Goal: Communication & Community: Participate in discussion

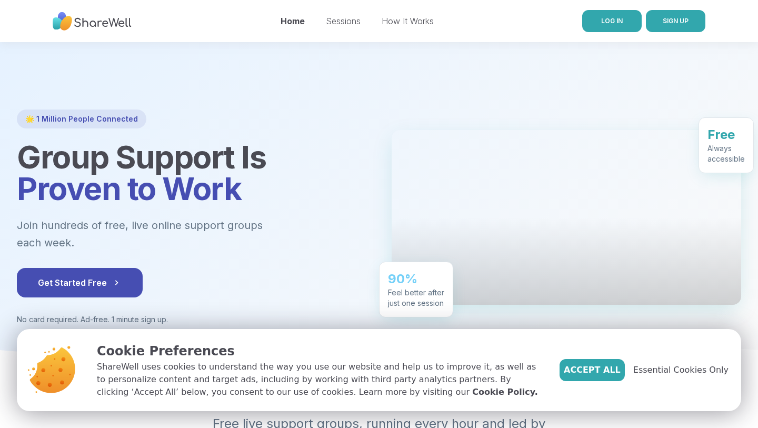
click at [598, 21] on link "LOG IN" at bounding box center [611, 21] width 59 height 22
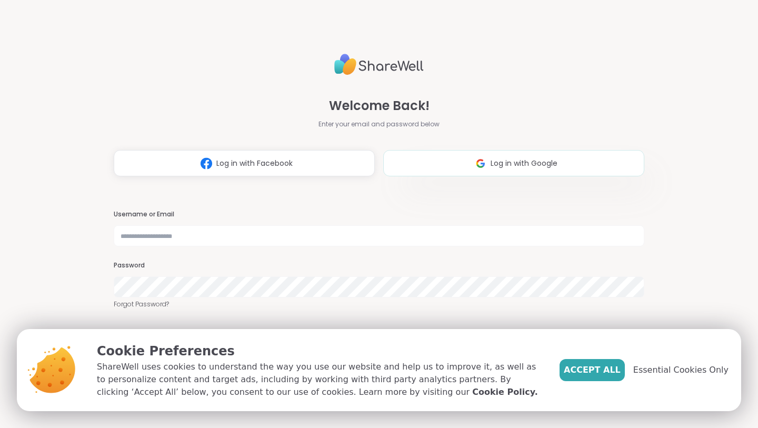
click at [460, 158] on button "Log in with Google" at bounding box center [513, 163] width 261 height 26
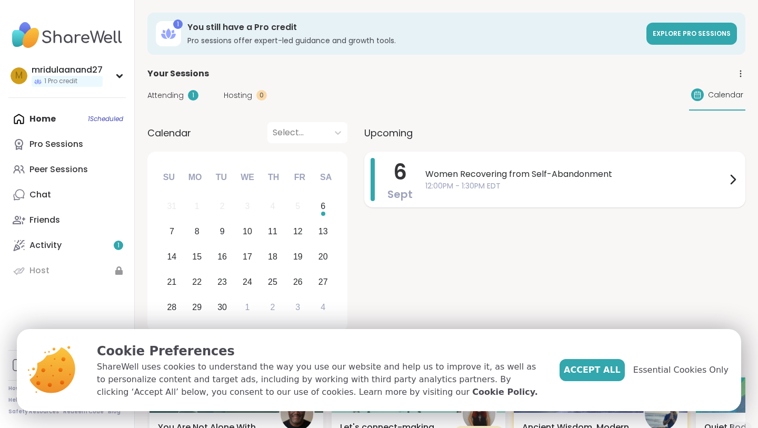
click at [593, 172] on span "Women Recovering from Self-Abandonment" at bounding box center [575, 174] width 301 height 13
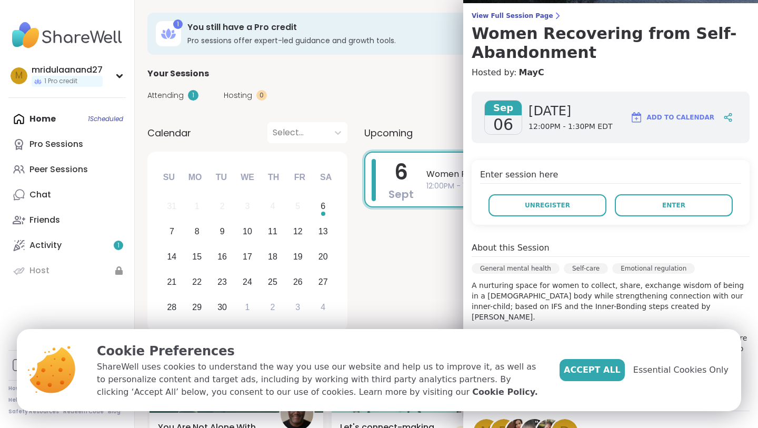
scroll to position [84, 0]
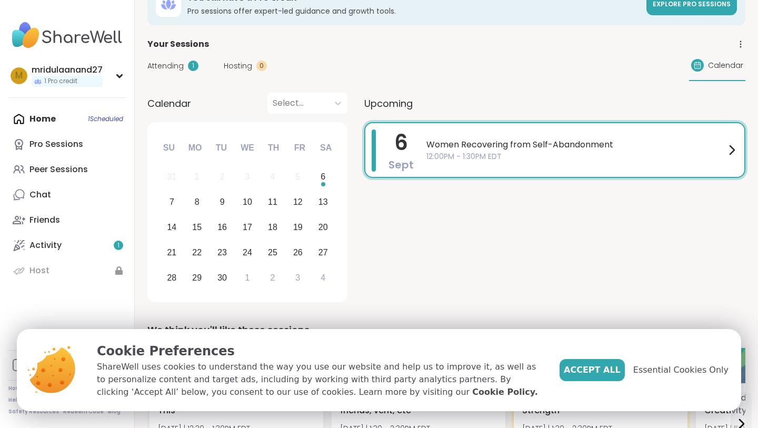
scroll to position [27, 0]
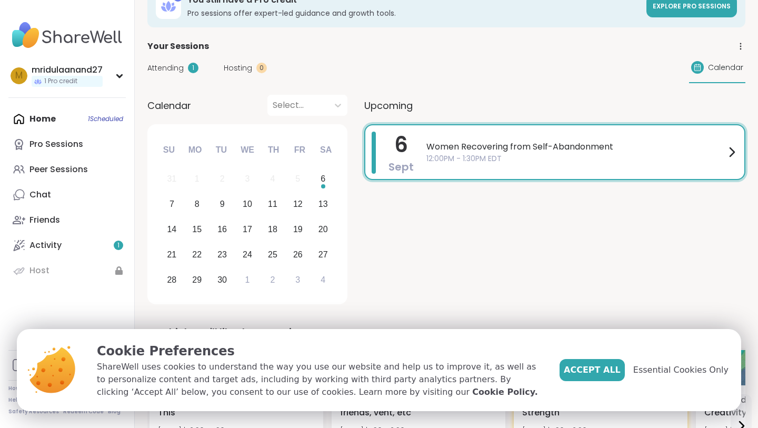
click at [526, 144] on span "Women Recovering from Self-Abandonment" at bounding box center [575, 146] width 299 height 13
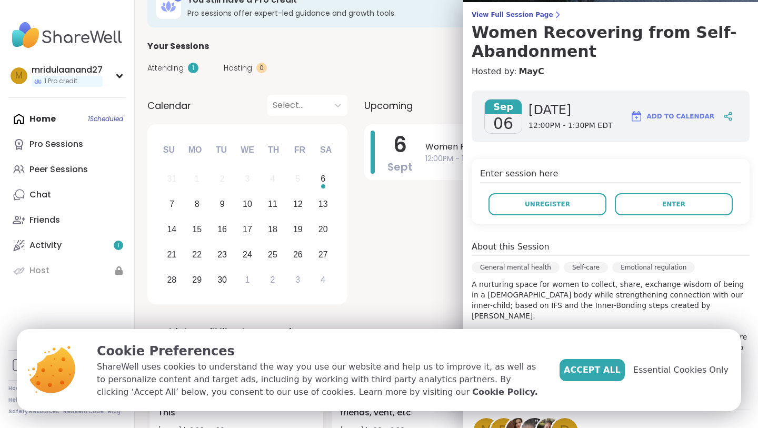
scroll to position [108, 0]
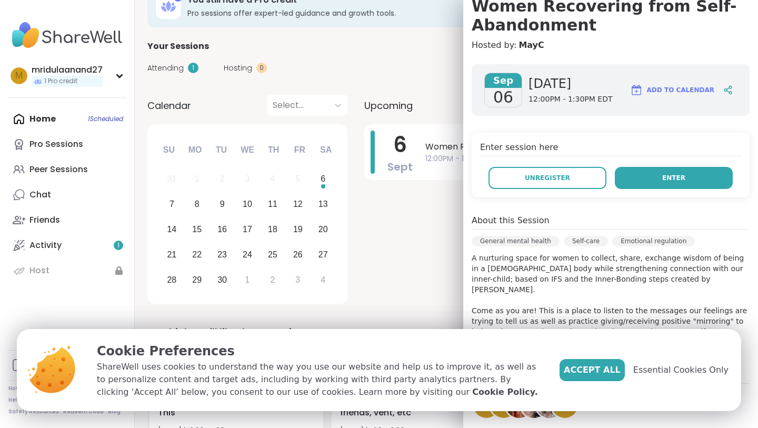
click at [670, 182] on span "Enter" at bounding box center [673, 177] width 23 height 9
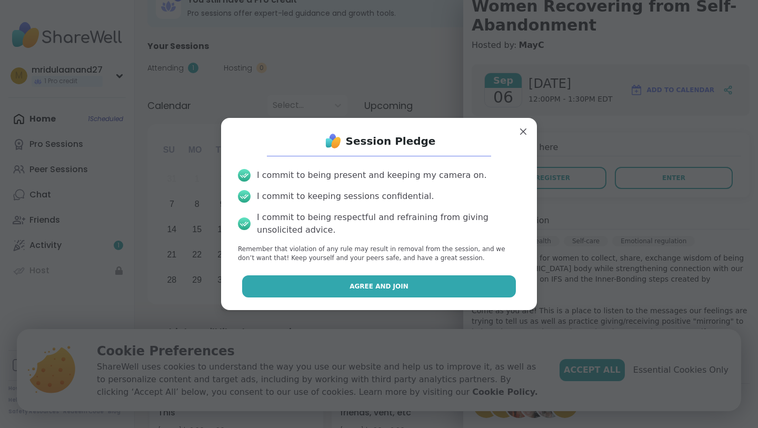
click at [378, 285] on span "Agree and Join" at bounding box center [378, 285] width 59 height 9
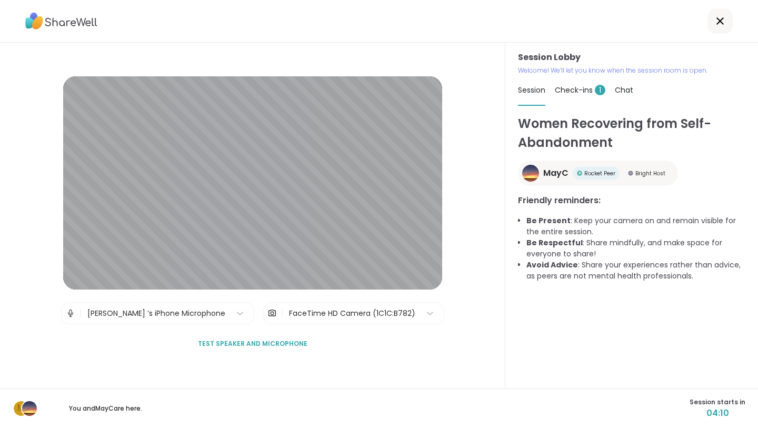
click at [575, 93] on span "Check-ins 1" at bounding box center [580, 90] width 51 height 11
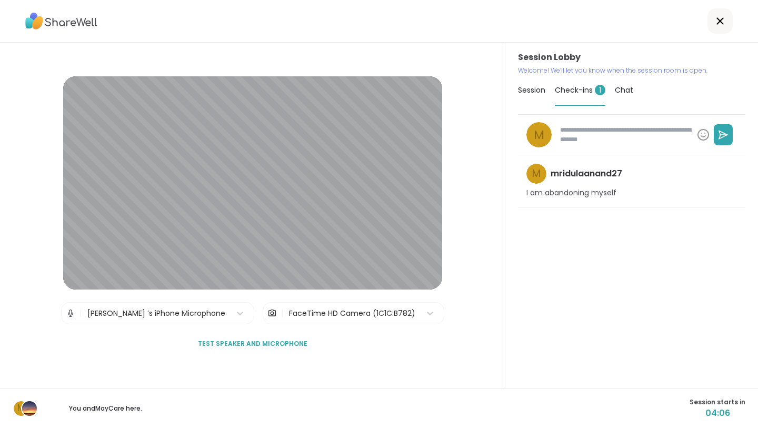
click at [621, 92] on span "Chat" at bounding box center [623, 90] width 18 height 11
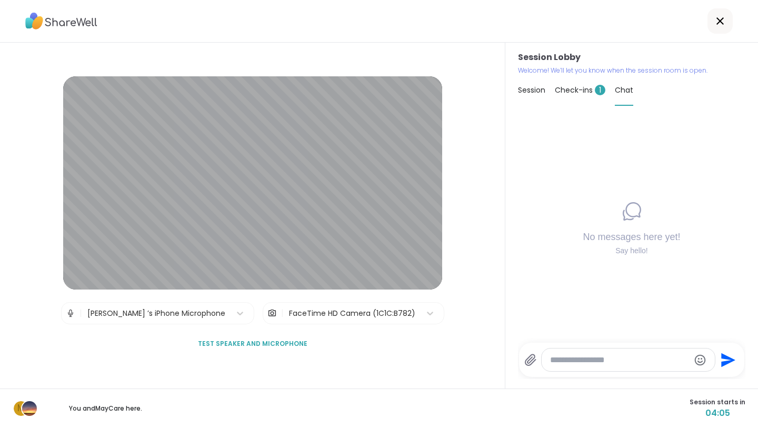
click at [571, 87] on span "Check-ins 1" at bounding box center [580, 90] width 51 height 11
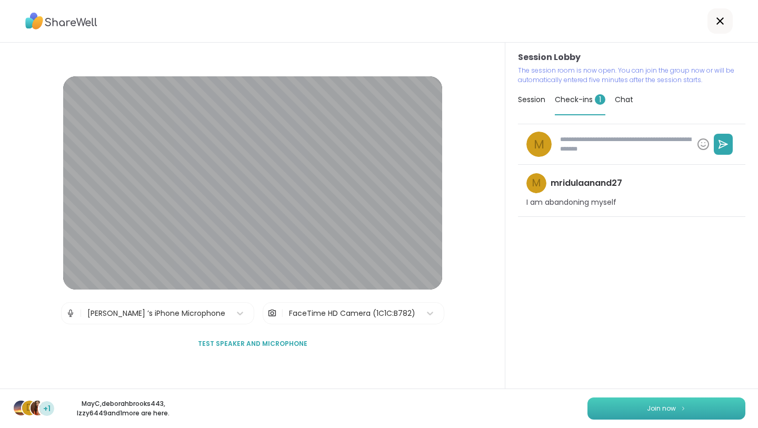
click at [676, 406] on button "Join now" at bounding box center [666, 408] width 158 height 22
type textarea "*"
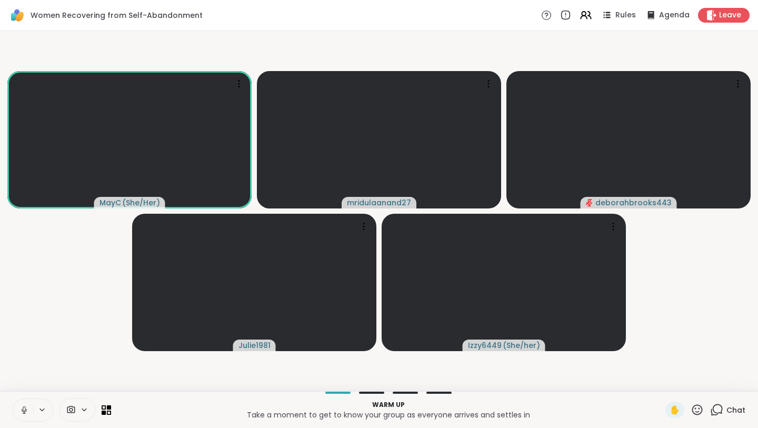
click at [365, 390] on div "MayC ( She/Her ) mridulaanand27 deborahbrooks443 Julie1981 Izzy6449 ( She/her )" at bounding box center [379, 211] width 758 height 360
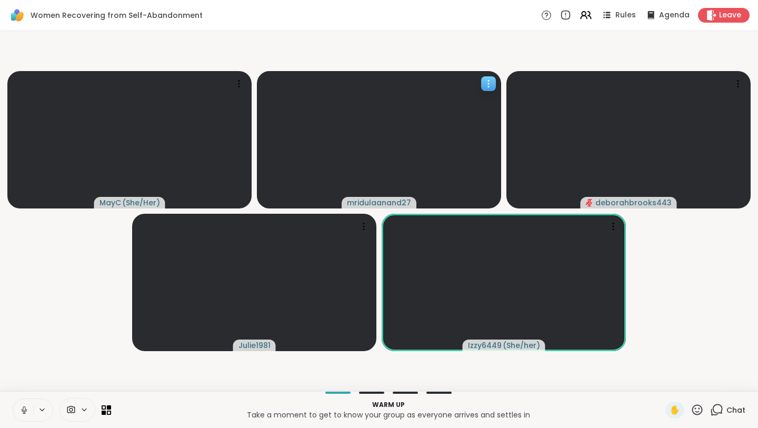
click at [486, 83] on icon at bounding box center [488, 83] width 11 height 11
click at [465, 97] on div "View Profile" at bounding box center [446, 91] width 79 height 17
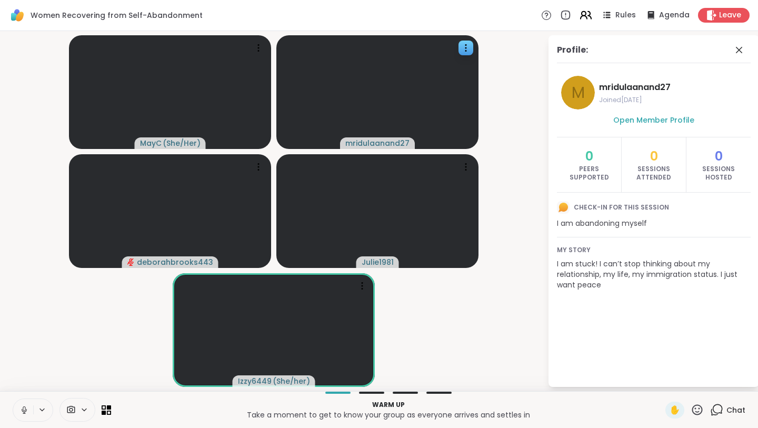
click at [589, 14] on icon at bounding box center [585, 14] width 13 height 13
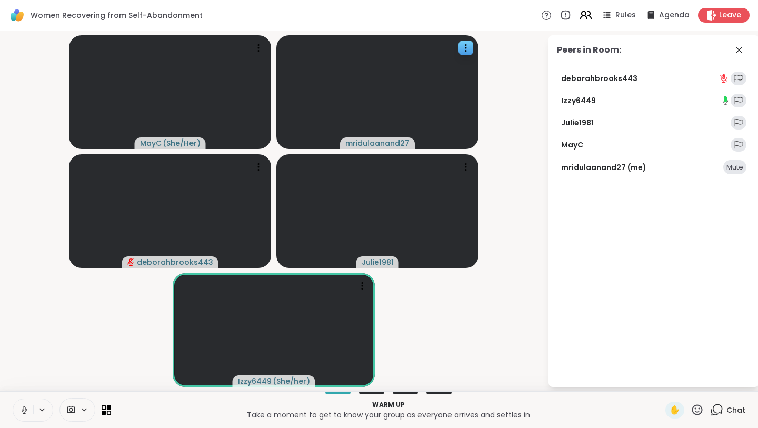
click at [588, 13] on icon at bounding box center [585, 14] width 13 height 13
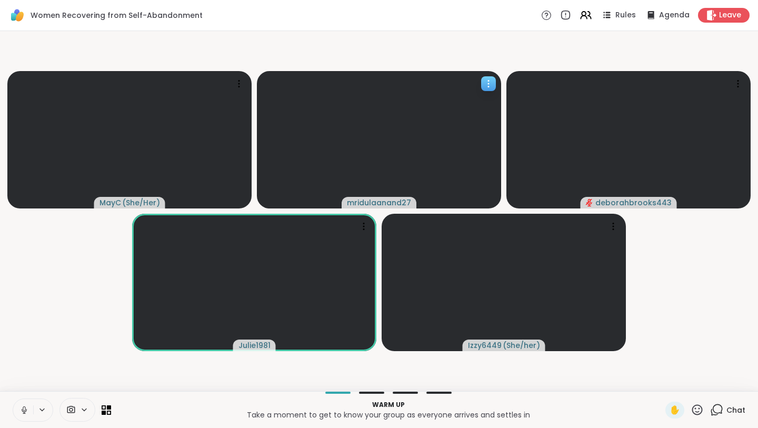
click at [491, 81] on icon at bounding box center [488, 83] width 11 height 11
click at [471, 92] on h4 "View Profile" at bounding box center [455, 89] width 44 height 11
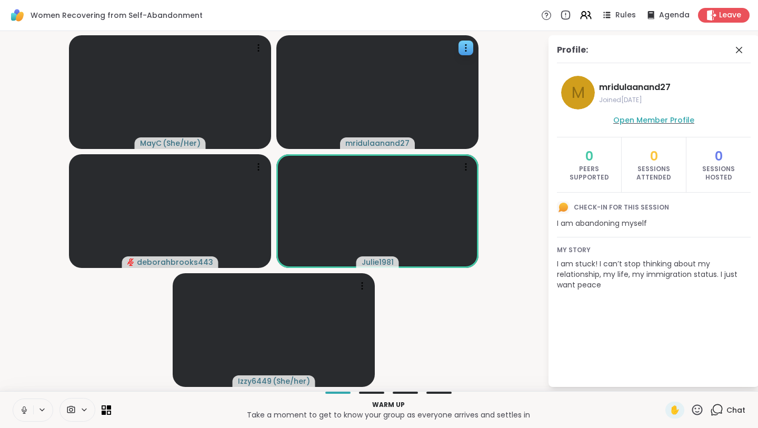
click at [660, 118] on span "Open Member Profile" at bounding box center [653, 120] width 81 height 11
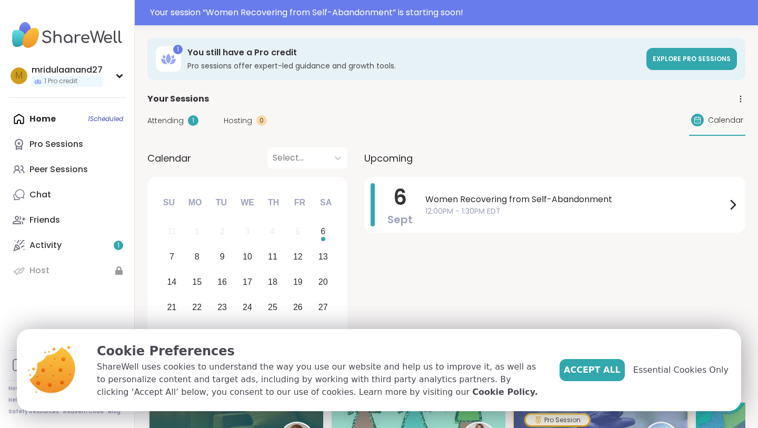
click at [235, 122] on span "Hosting" at bounding box center [238, 120] width 28 height 11
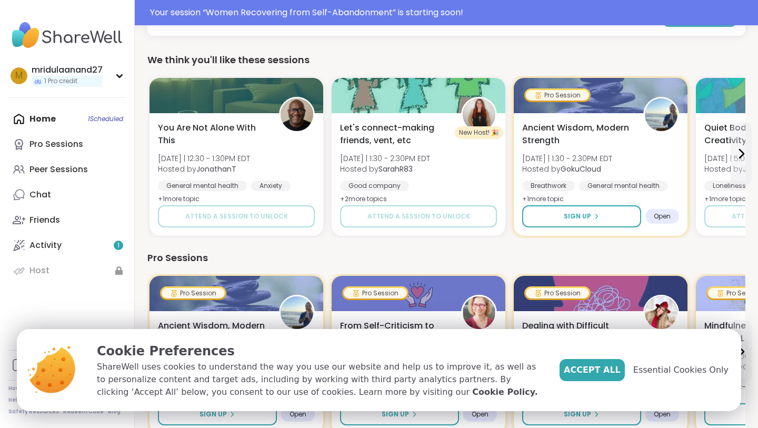
scroll to position [159, 0]
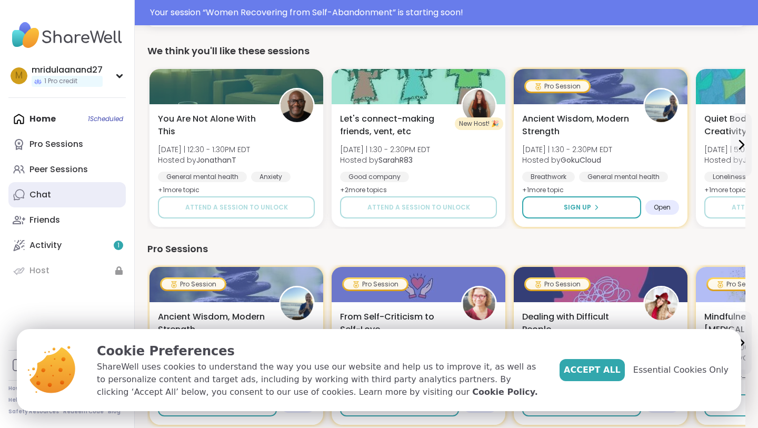
click at [35, 192] on div "Chat" at bounding box center [40, 195] width 22 height 12
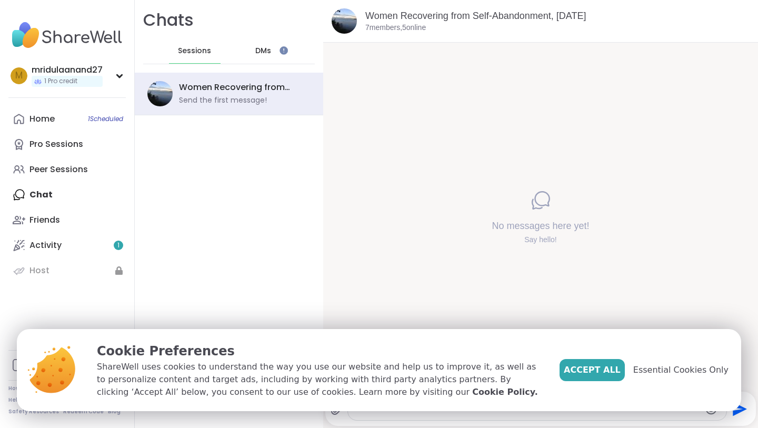
click at [279, 48] on iframe at bounding box center [283, 50] width 8 height 8
click at [268, 52] on span "DMs" at bounding box center [263, 51] width 16 height 11
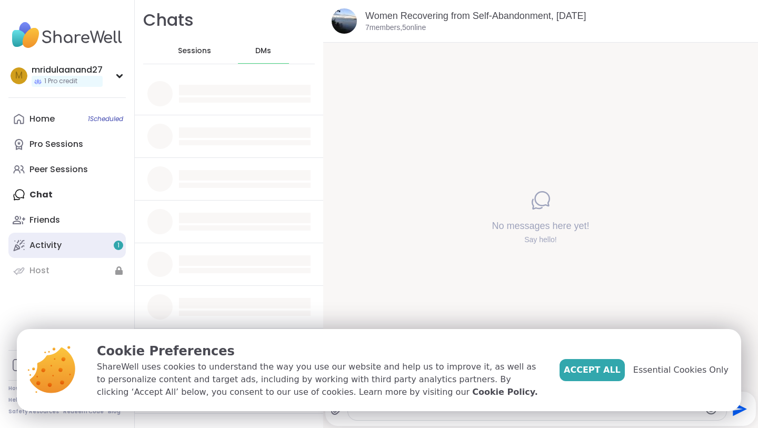
click at [62, 241] on link "Activity 1" at bounding box center [66, 245] width 117 height 25
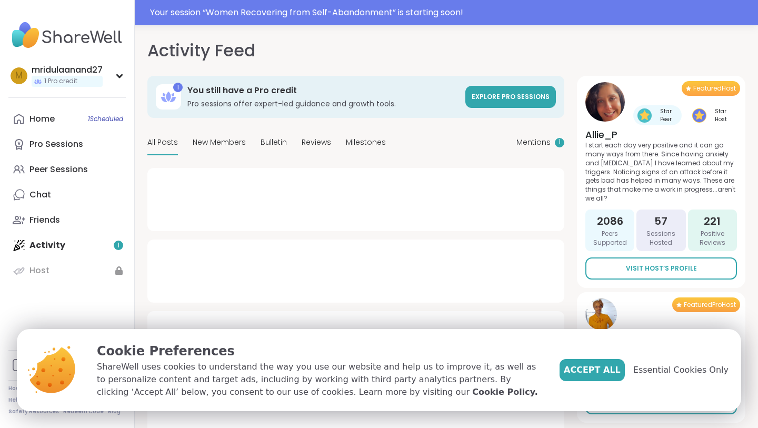
type textarea "*"
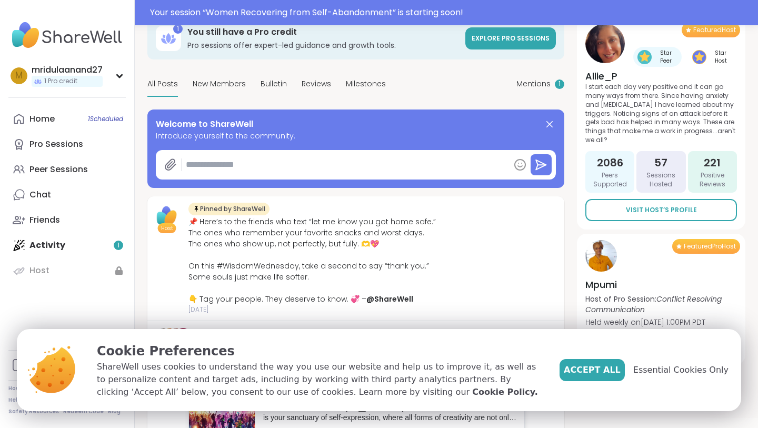
scroll to position [62, 0]
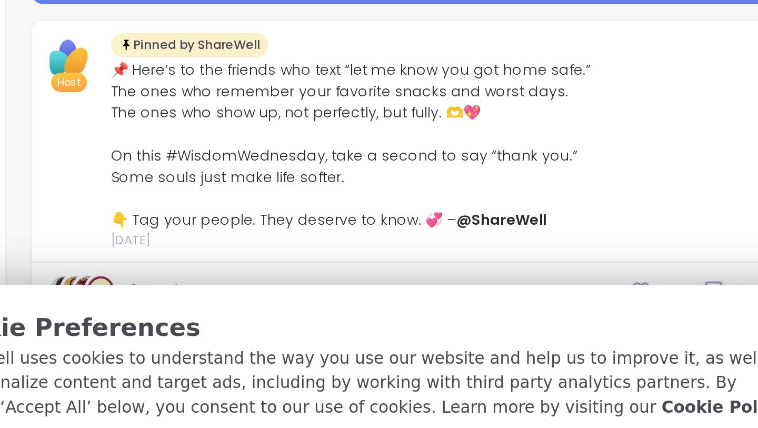
click at [327, 261] on div "📌 Here’s to the friends who text “let me know you got home safe.” The ones who …" at bounding box center [311, 257] width 247 height 88
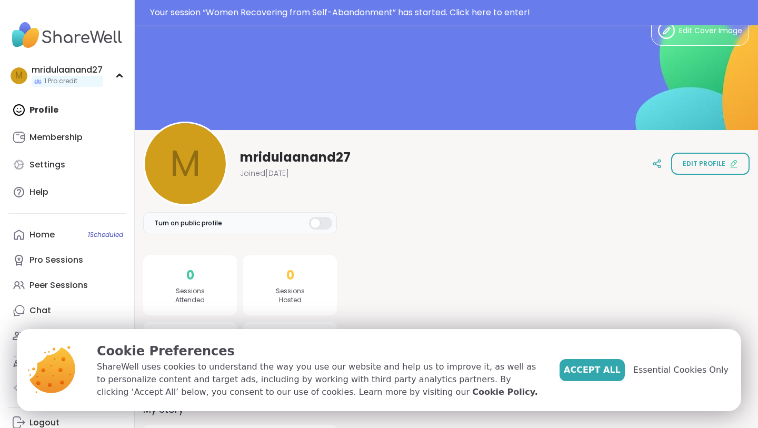
scroll to position [76, 0]
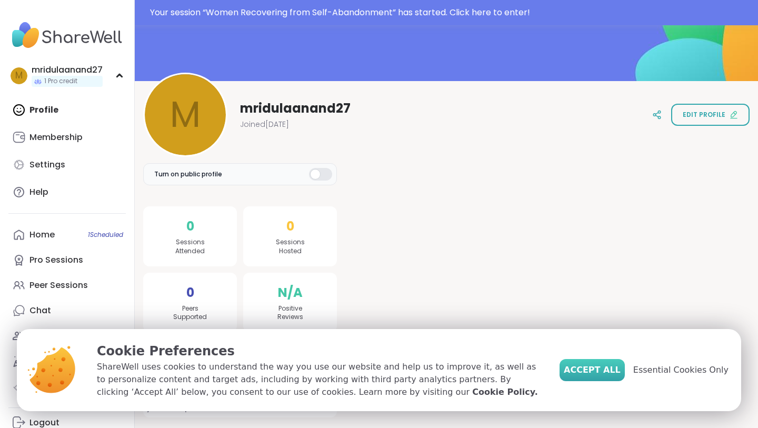
click at [610, 372] on span "Accept All" at bounding box center [591, 370] width 57 height 13
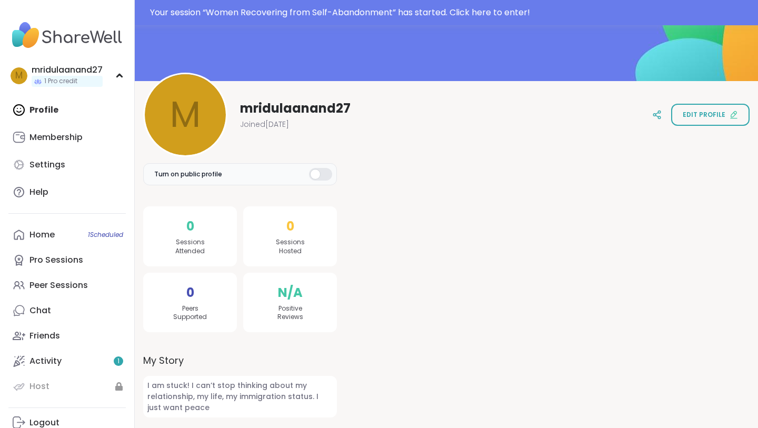
click at [25, 106] on div "Profile Membership Settings Help" at bounding box center [66, 150] width 117 height 107
click at [116, 74] on icon at bounding box center [119, 75] width 8 height 5
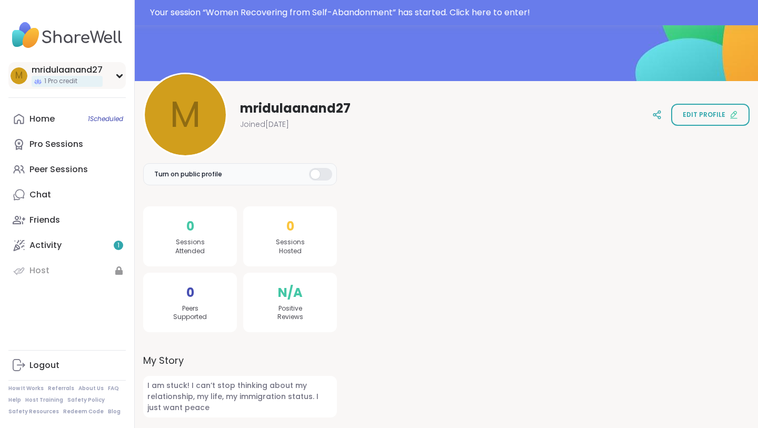
click at [117, 75] on icon at bounding box center [119, 76] width 5 height 3
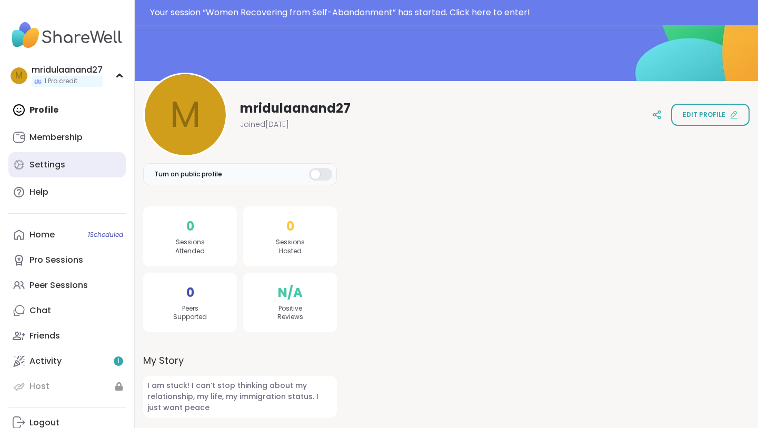
click at [40, 159] on div "Settings" at bounding box center [47, 165] width 36 height 12
select select "**"
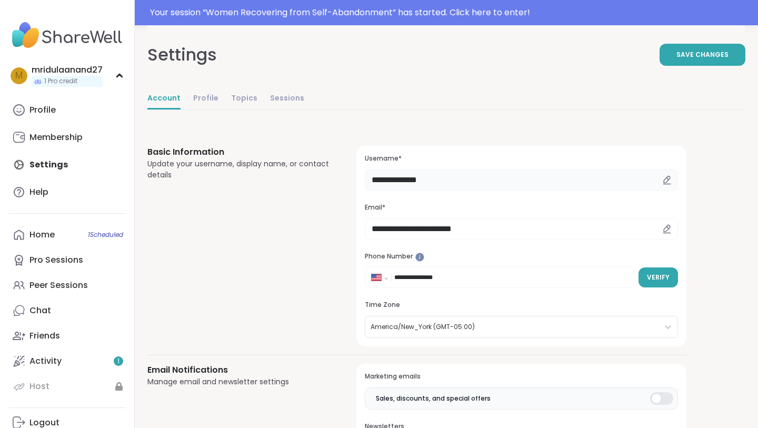
drag, startPoint x: 463, startPoint y: 182, endPoint x: 321, endPoint y: 183, distance: 142.1
click at [321, 183] on div "**********" at bounding box center [416, 246] width 539 height 200
click at [220, 268] on div "Basic Information Update your username, display name, or contact details" at bounding box center [239, 246] width 184 height 200
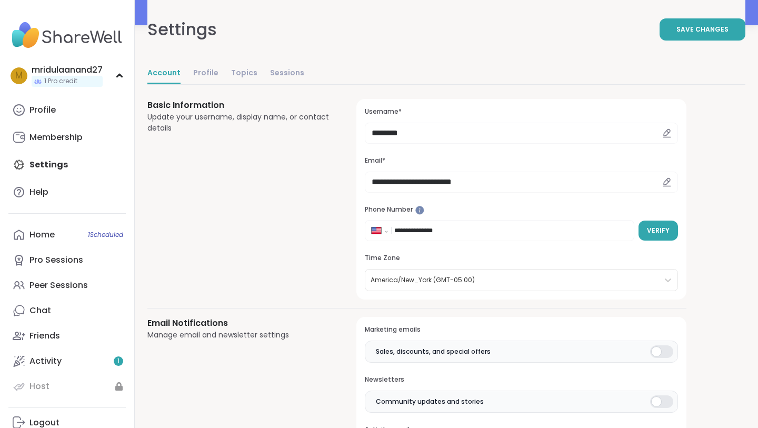
scroll to position [44, 0]
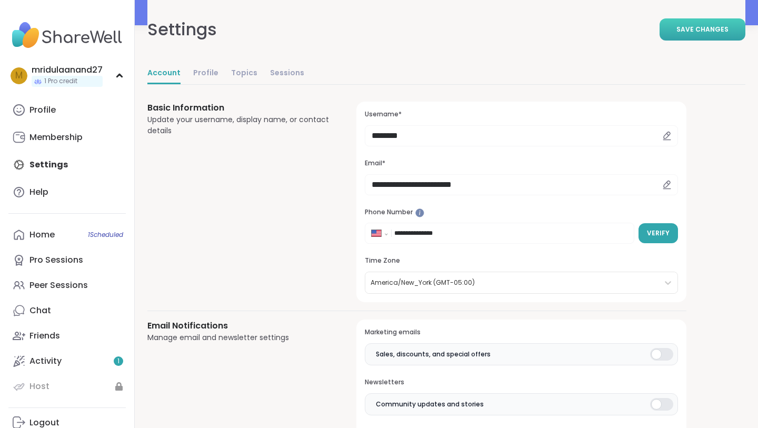
click at [683, 33] on span "Save Changes" at bounding box center [702, 29] width 52 height 9
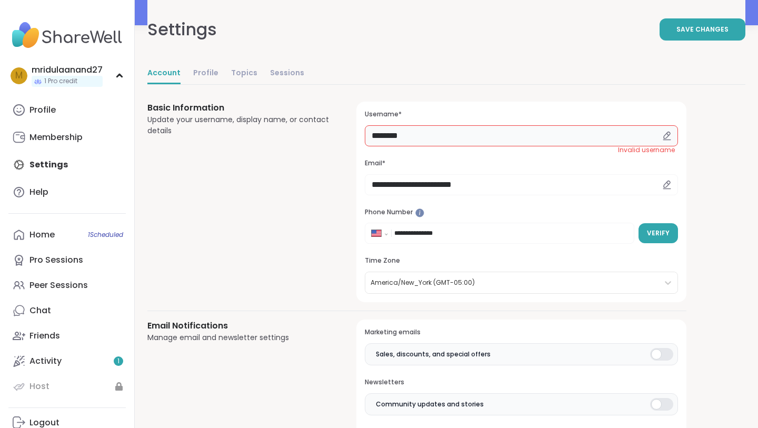
click at [494, 135] on input "*******" at bounding box center [521, 135] width 313 height 21
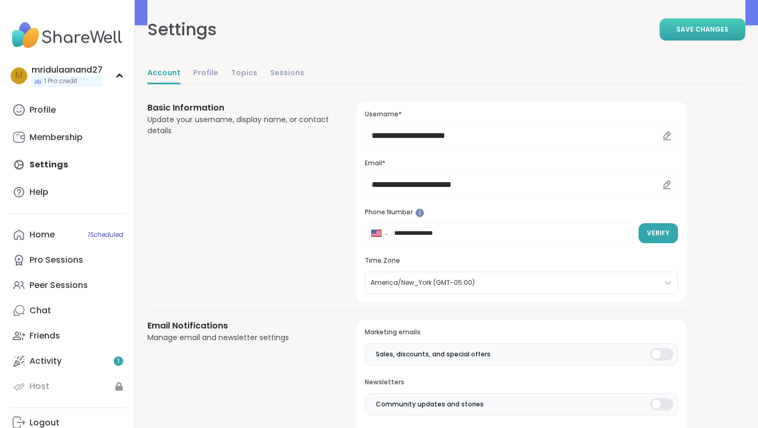
click at [685, 35] on button "Save Changes" at bounding box center [702, 29] width 86 height 22
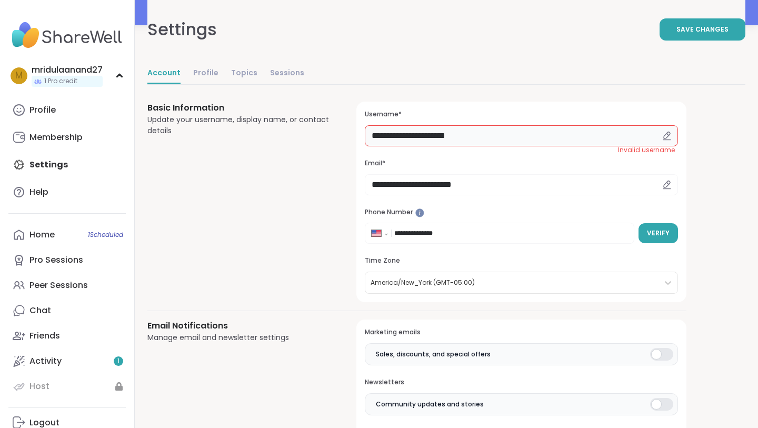
click at [439, 139] on input "**********" at bounding box center [521, 135] width 313 height 21
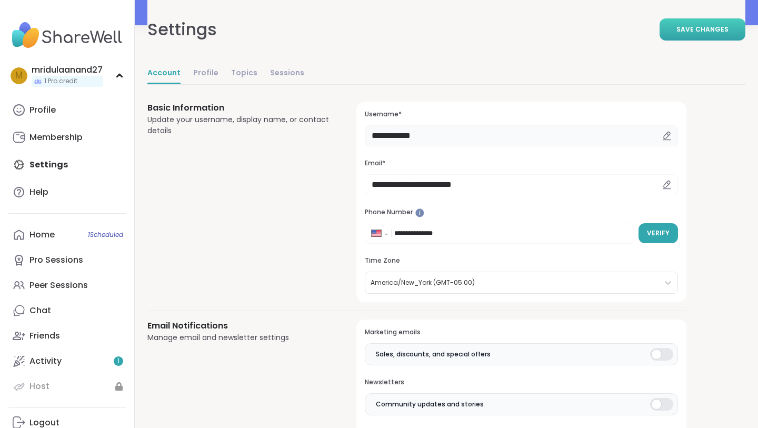
type input "**********"
click at [711, 30] on span "Save Changes" at bounding box center [702, 29] width 52 height 9
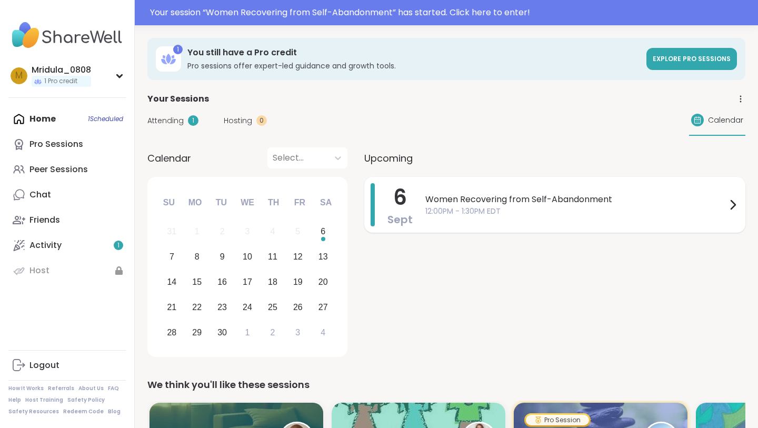
click at [600, 221] on div "Women Recovering from Self-Abandonment 12:00PM - 1:30PM EDT" at bounding box center [582, 204] width 314 height 43
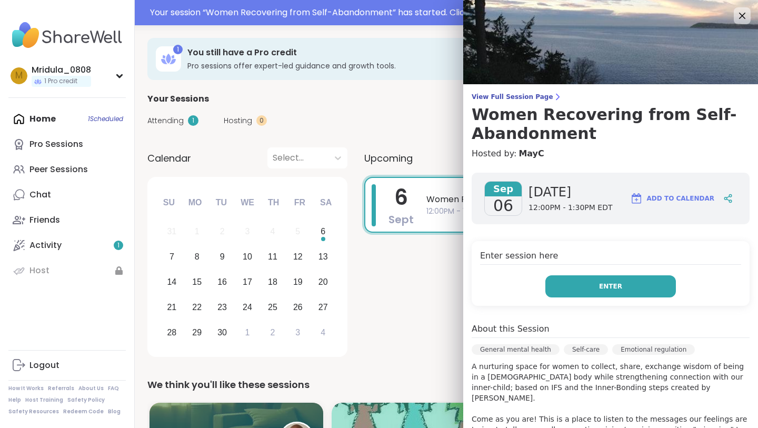
click at [590, 276] on button "Enter" at bounding box center [610, 286] width 130 height 22
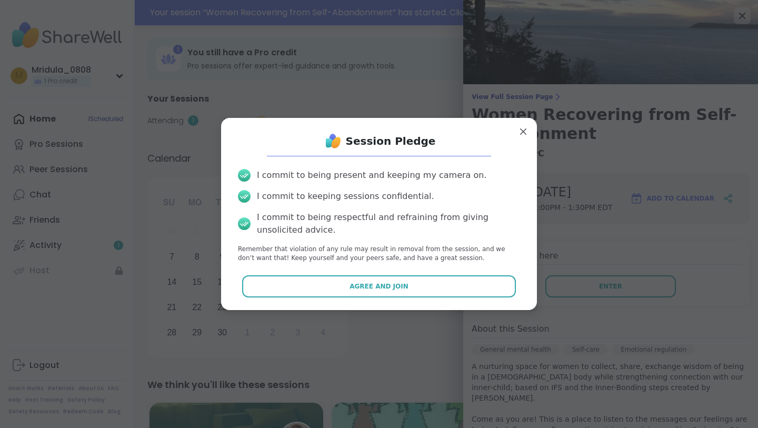
click at [481, 297] on div "Agree and Join" at bounding box center [378, 286] width 299 height 22
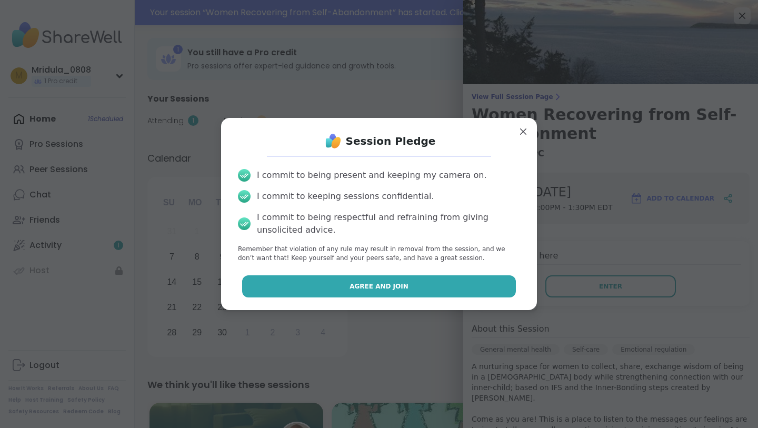
click at [481, 295] on button "Agree and Join" at bounding box center [379, 286] width 274 height 22
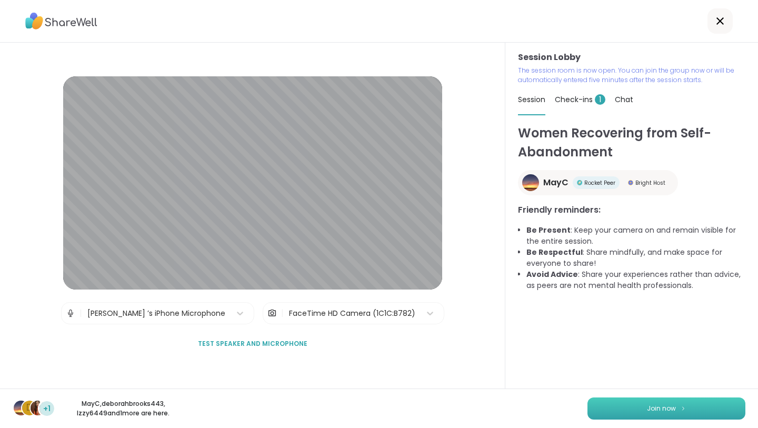
click at [643, 409] on button "Join now" at bounding box center [666, 408] width 158 height 22
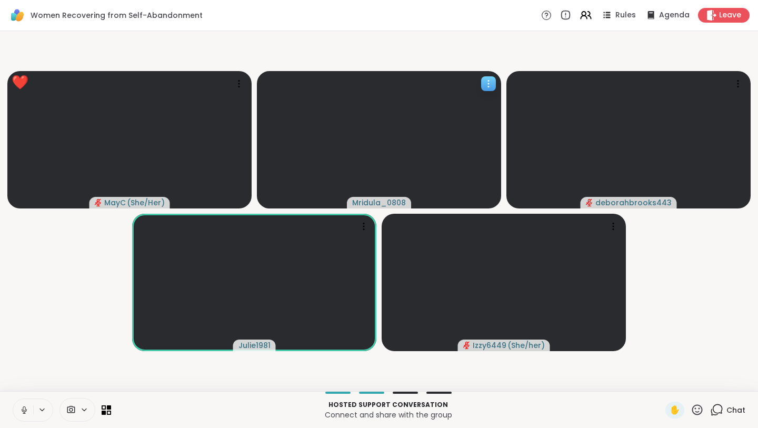
click at [488, 83] on icon at bounding box center [488, 83] width 1 height 1
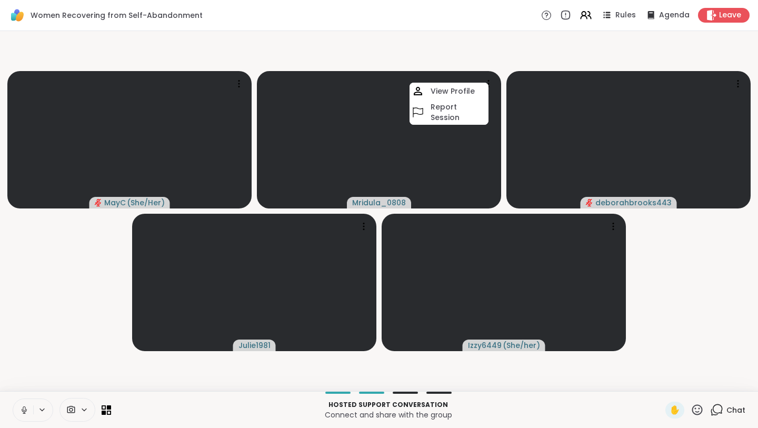
click at [210, 27] on div "Women Recovering from Self-Abandonment Rules Agenda Leave" at bounding box center [379, 15] width 758 height 31
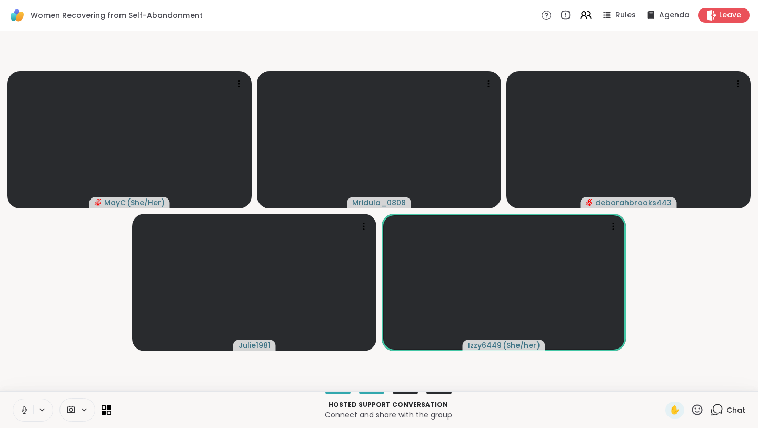
click at [735, 410] on span "Chat" at bounding box center [735, 410] width 19 height 11
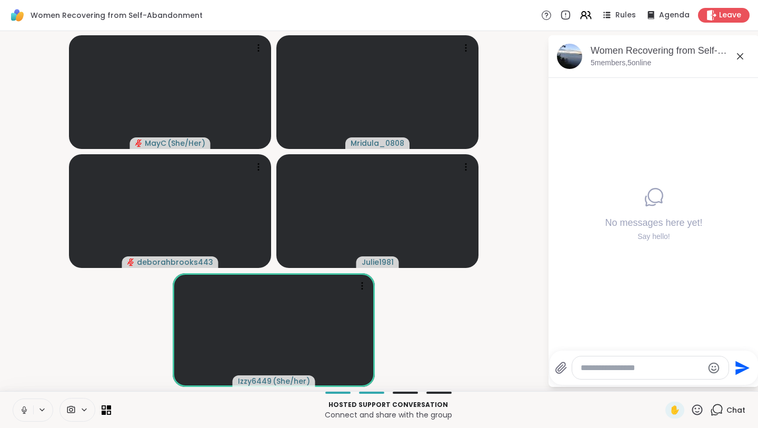
click at [24, 408] on icon at bounding box center [23, 409] width 9 height 9
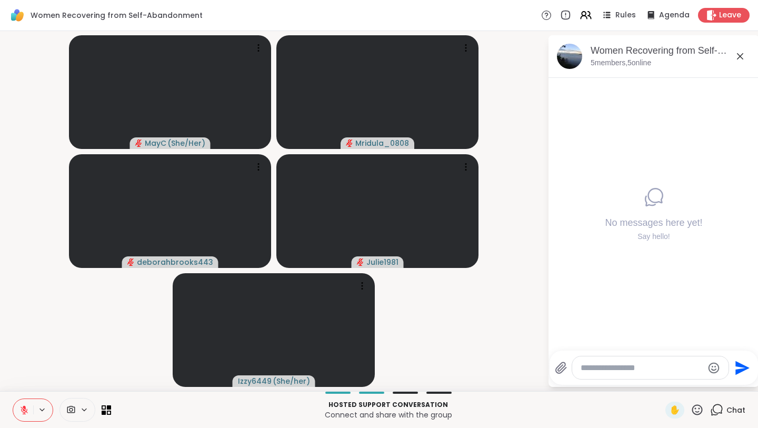
click at [740, 56] on icon at bounding box center [740, 56] width 6 height 6
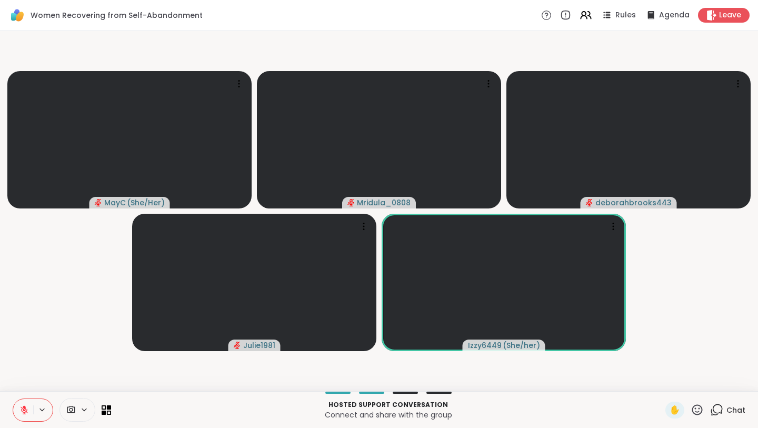
click at [18, 409] on button at bounding box center [23, 410] width 20 height 22
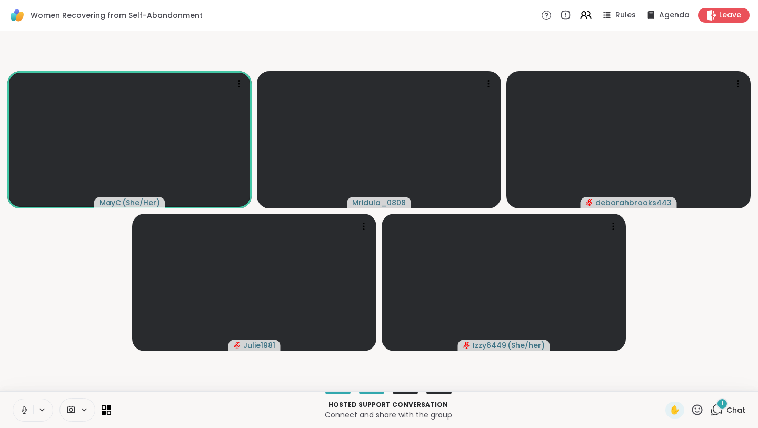
click at [22, 412] on icon at bounding box center [23, 409] width 9 height 9
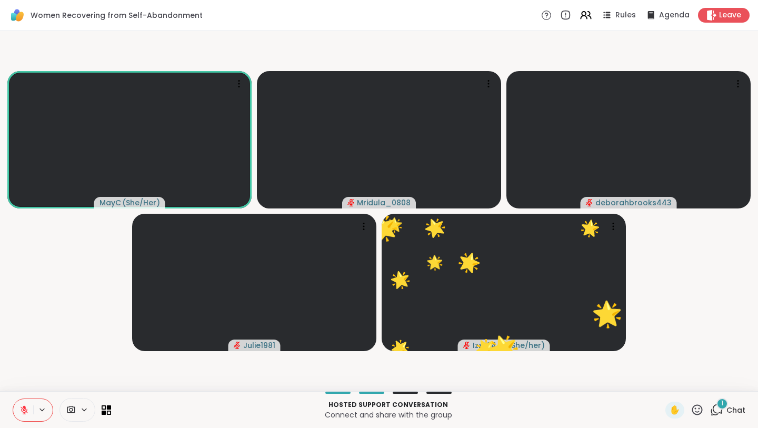
click at [725, 405] on div "1" at bounding box center [722, 404] width 12 height 12
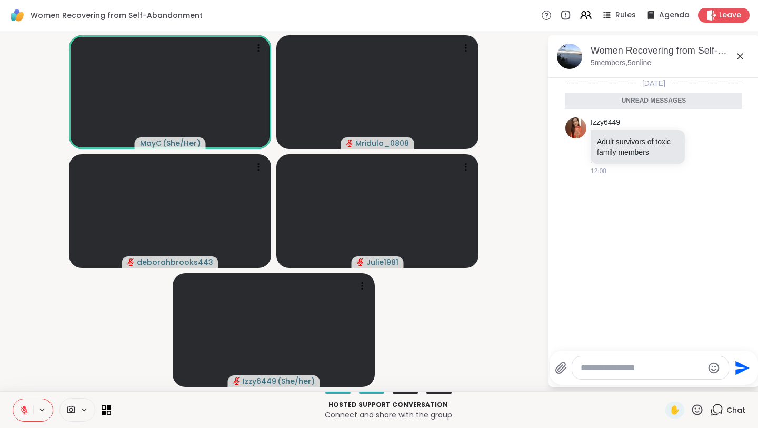
click at [16, 411] on button at bounding box center [23, 410] width 20 height 22
click at [18, 409] on button at bounding box center [23, 410] width 20 height 22
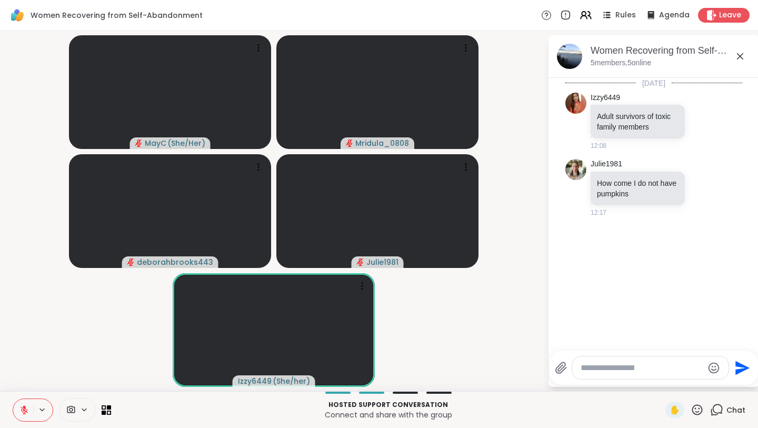
click at [739, 55] on icon at bounding box center [740, 56] width 6 height 6
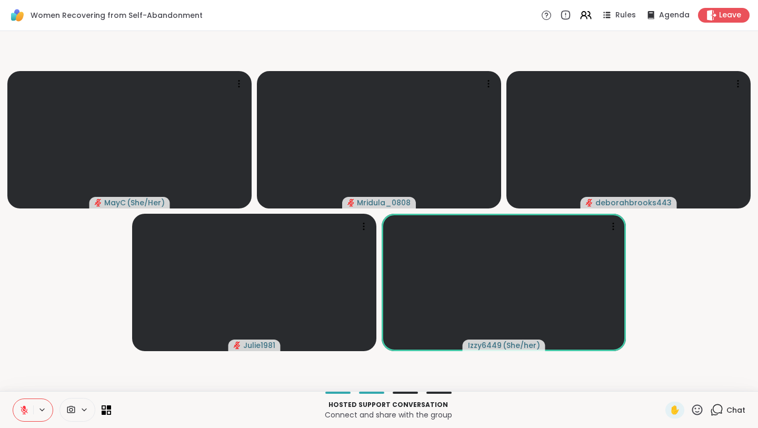
click at [696, 412] on icon at bounding box center [697, 409] width 11 height 11
click at [731, 281] on video-player-container "MayC ( She/Her ) Mridula_0808 deborahbrooks443 Julie1981 Izzy6449 ( She/her )" at bounding box center [378, 210] width 745 height 351
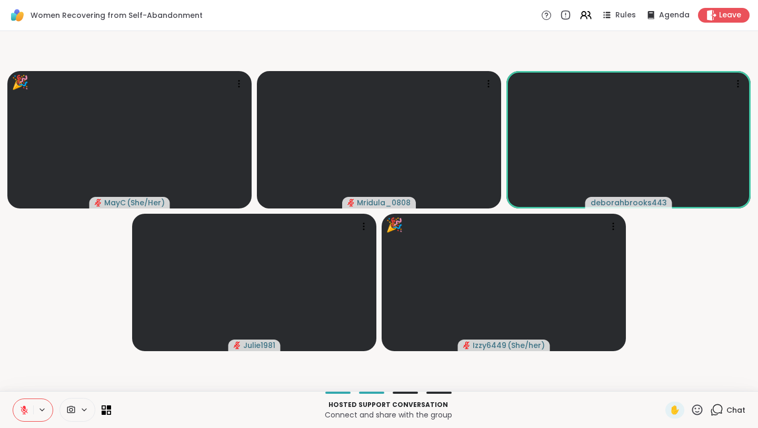
click at [697, 411] on icon at bounding box center [697, 409] width 11 height 11
click at [740, 379] on span "🎉" at bounding box center [735, 382] width 11 height 13
click at [698, 410] on icon at bounding box center [696, 409] width 13 height 13
click at [676, 381] on div "❤️" at bounding box center [666, 382] width 19 height 17
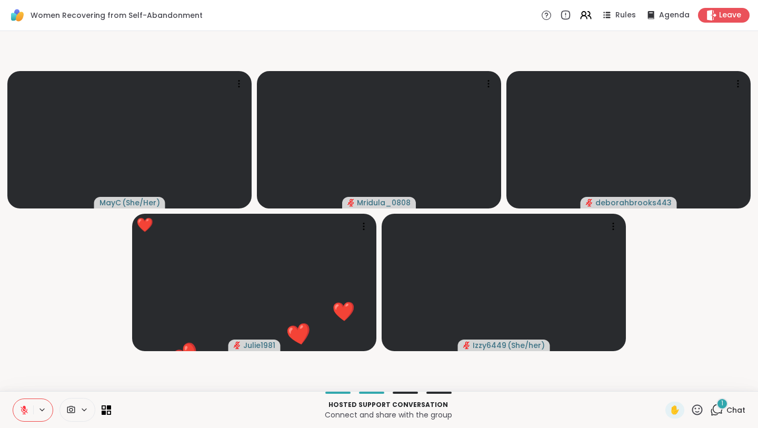
click at [696, 412] on icon at bounding box center [696, 409] width 13 height 13
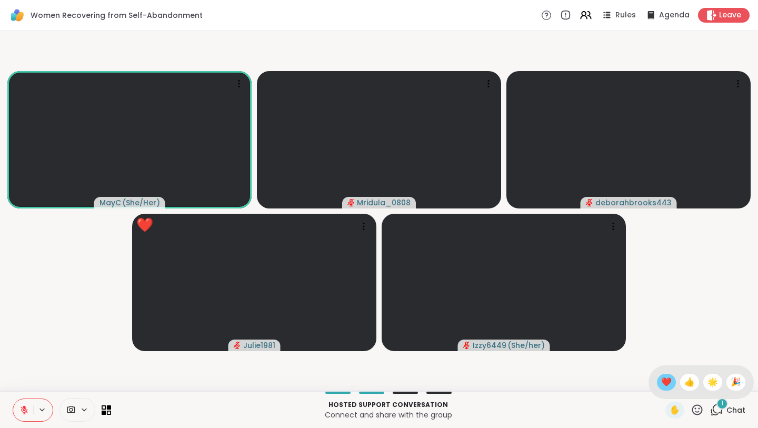
click at [671, 387] on span "❤️" at bounding box center [666, 382] width 11 height 13
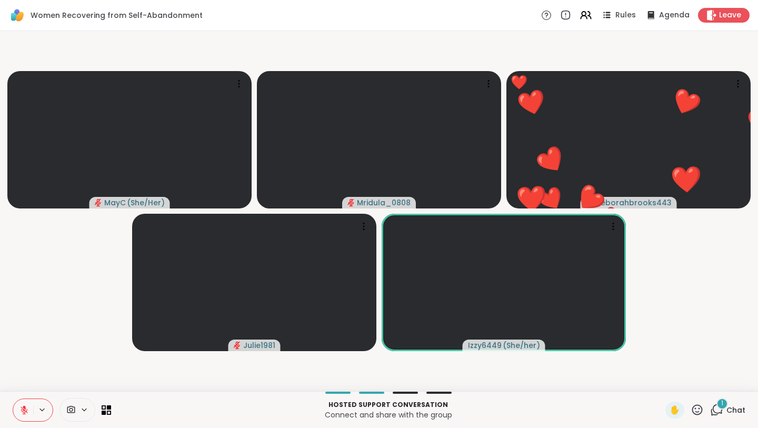
click at [697, 406] on icon at bounding box center [696, 409] width 13 height 13
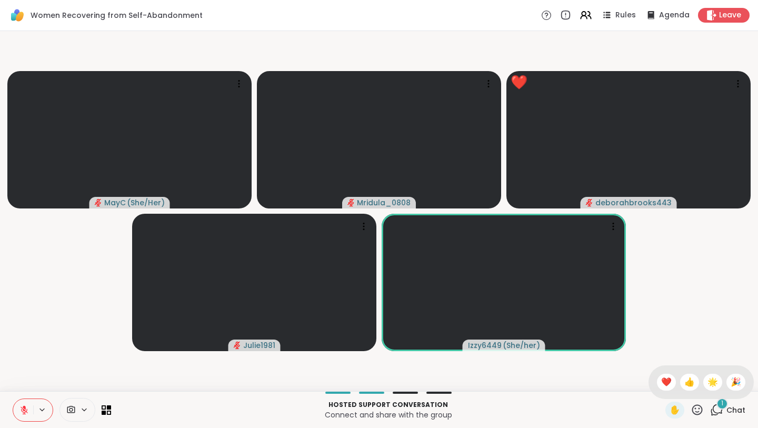
click at [667, 374] on div "✋ ❤️ 👍 🌟 🎉" at bounding box center [700, 382] width 105 height 34
click at [695, 407] on icon at bounding box center [696, 409] width 13 height 13
click at [676, 381] on div "❤️" at bounding box center [666, 382] width 19 height 17
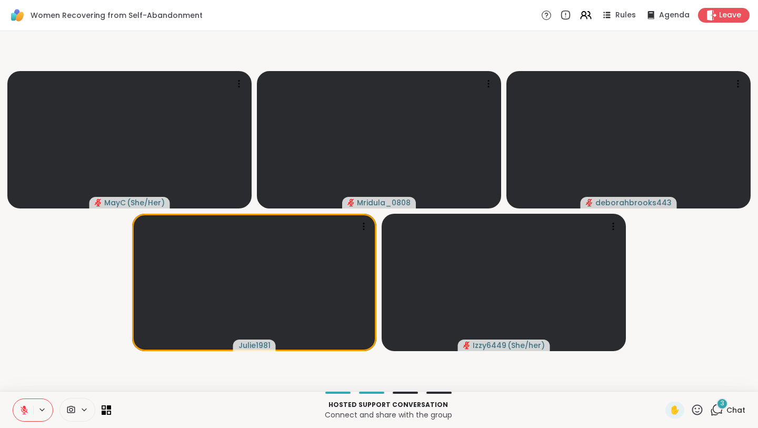
click at [718, 410] on icon at bounding box center [716, 409] width 13 height 13
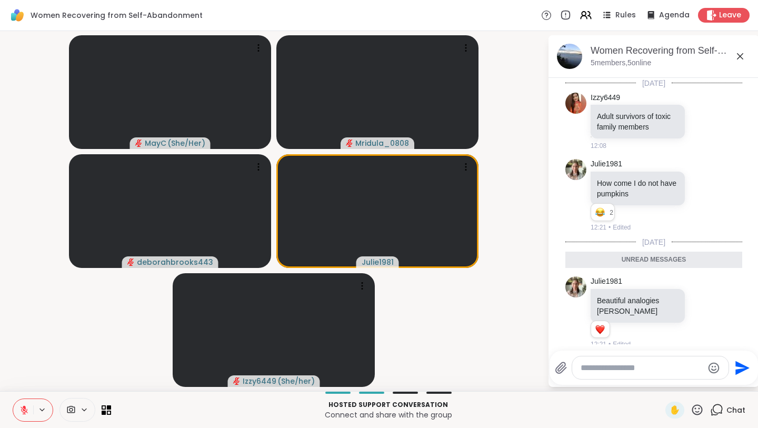
click at [743, 56] on icon at bounding box center [739, 56] width 13 height 13
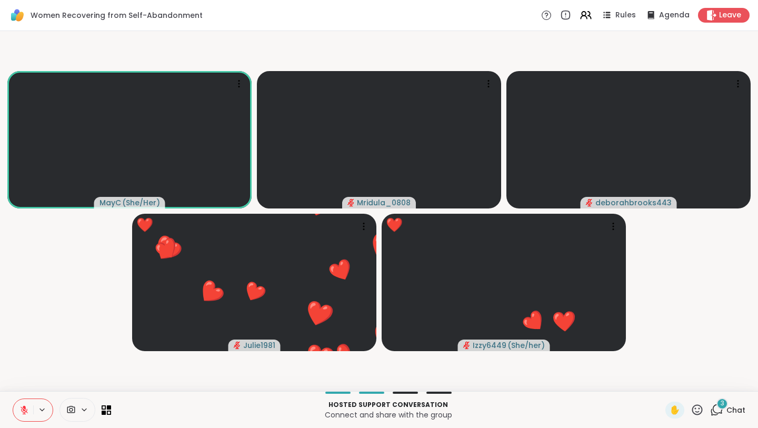
drag, startPoint x: 27, startPoint y: 408, endPoint x: 26, endPoint y: 284, distance: 124.7
click at [26, 284] on div "Women Recovering from Self-Abandonment Rules Agenda Leave MayC ( She/Her ) Mrid…" at bounding box center [379, 214] width 758 height 428
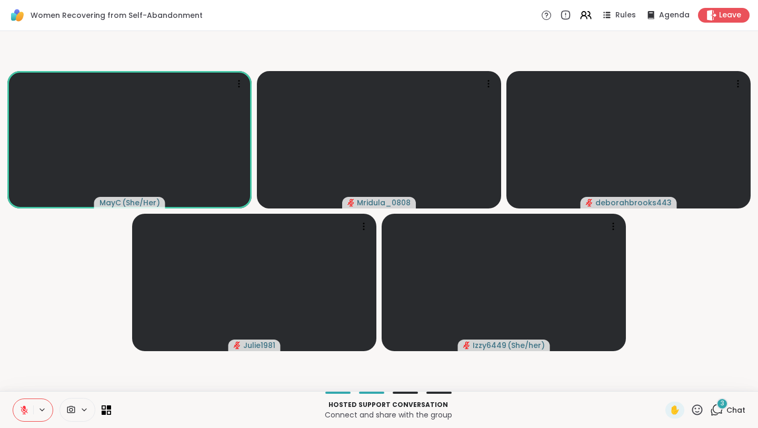
drag, startPoint x: 23, startPoint y: 408, endPoint x: 49, endPoint y: 296, distance: 115.1
click at [49, 296] on div "Women Recovering from Self-Abandonment Rules Agenda Leave MayC ( She/Her ) Mrid…" at bounding box center [379, 214] width 758 height 428
click at [711, 398] on div "Hosted support conversation Connect and share with the group ✋ 3 Chat" at bounding box center [379, 409] width 758 height 37
click at [716, 408] on icon at bounding box center [716, 409] width 13 height 13
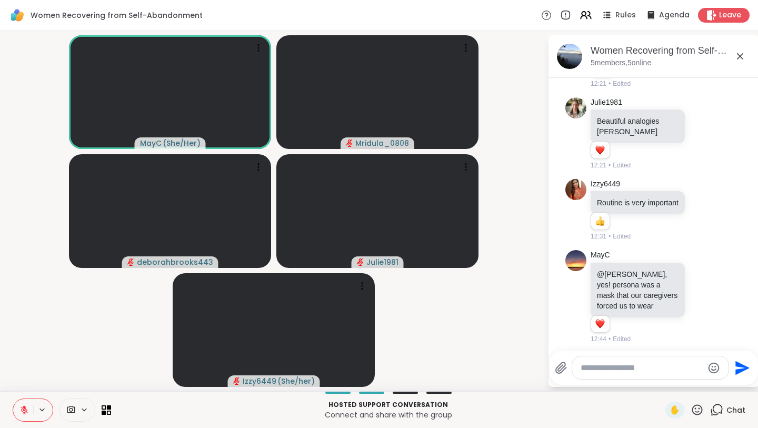
scroll to position [306, 0]
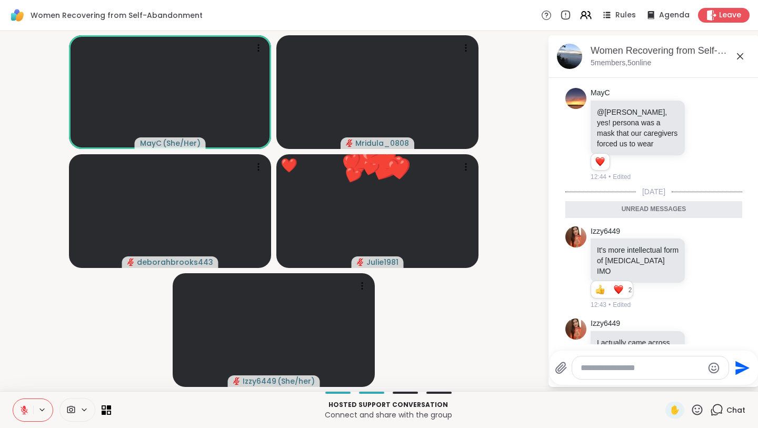
click at [743, 57] on icon at bounding box center [739, 56] width 13 height 13
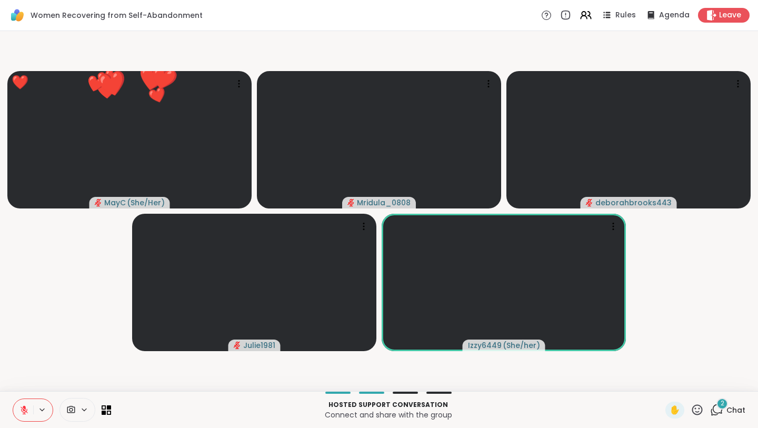
click at [717, 415] on icon at bounding box center [714, 412] width 7 height 7
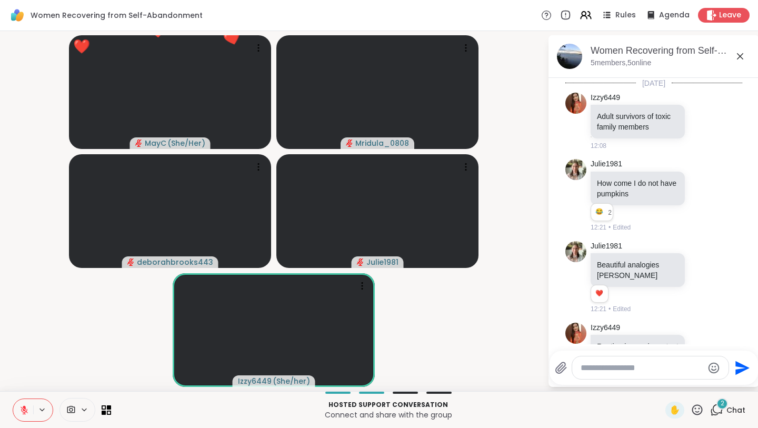
scroll to position [665, 0]
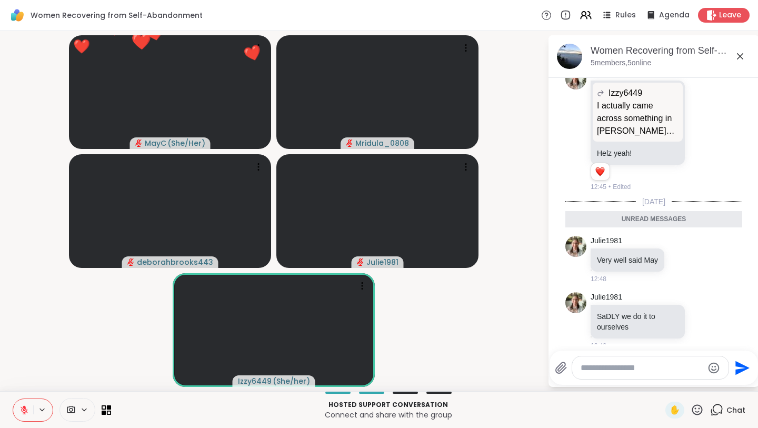
click at [654, 370] on textarea "Type your message" at bounding box center [641, 367] width 123 height 11
type textarea "*"
click at [740, 53] on icon at bounding box center [739, 56] width 13 height 13
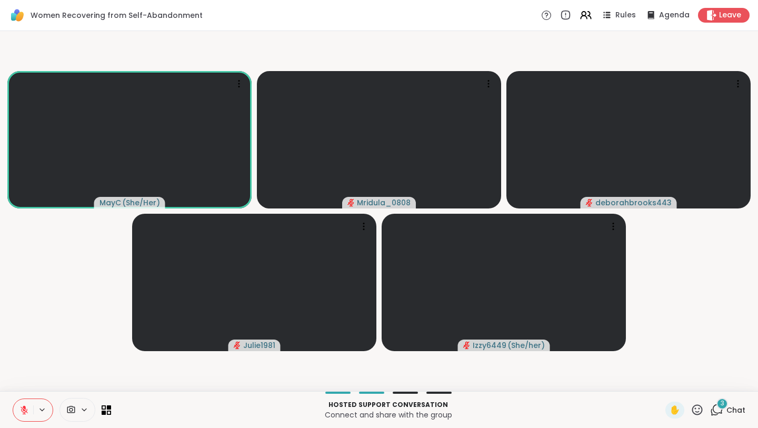
click at [727, 409] on span "Chat" at bounding box center [735, 410] width 19 height 11
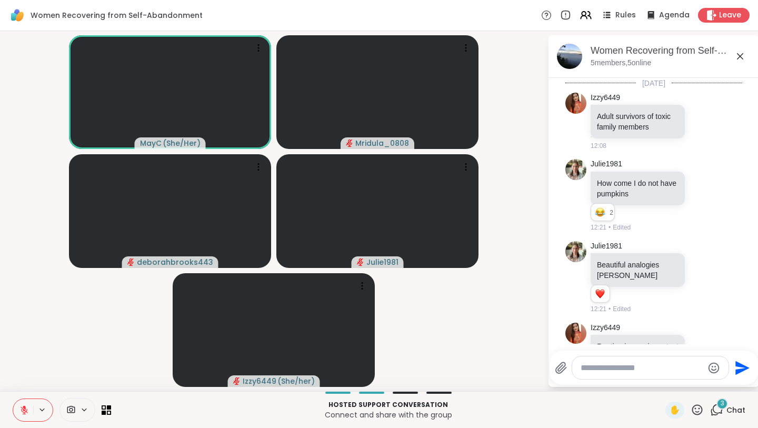
scroll to position [875, 0]
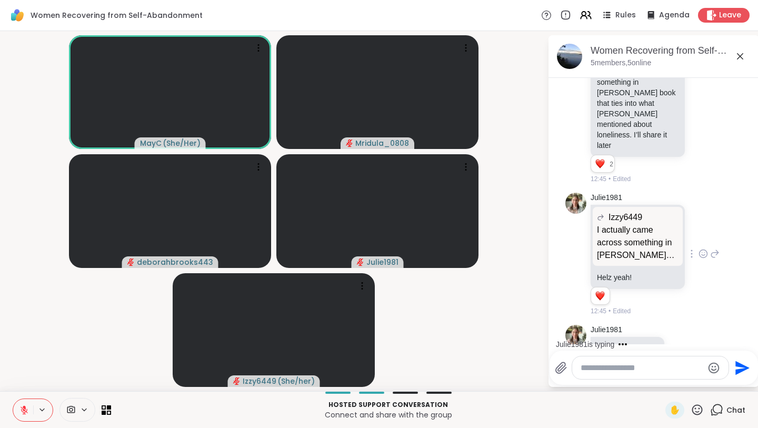
click at [616, 211] on span "Izzy6449" at bounding box center [625, 217] width 34 height 13
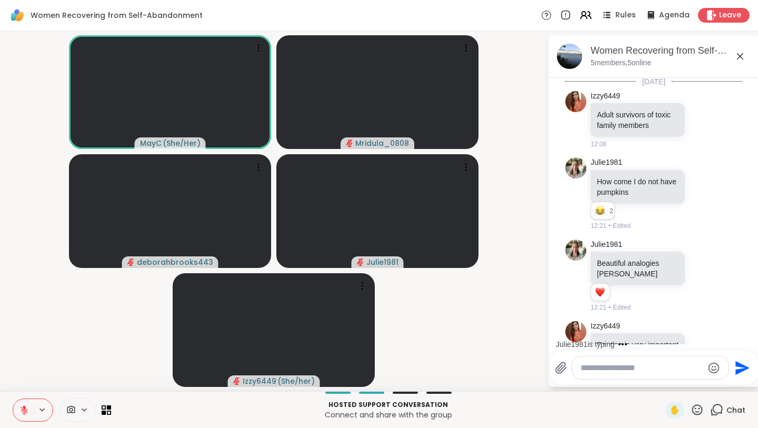
scroll to position [0, 0]
click at [575, 109] on img at bounding box center [575, 103] width 21 height 21
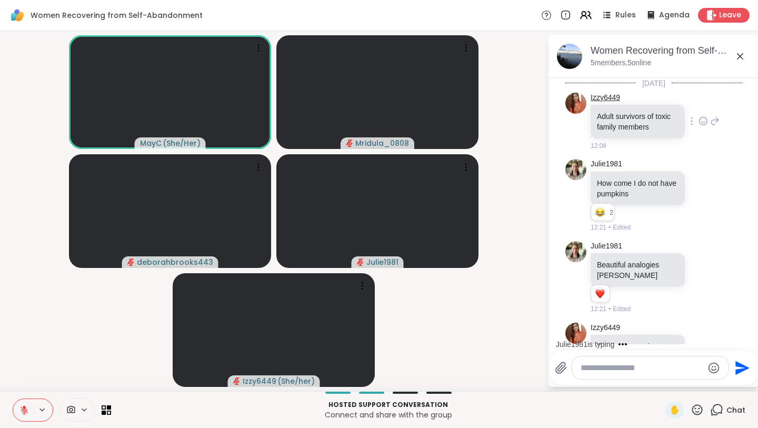
click at [600, 95] on link "Izzy6449" at bounding box center [604, 98] width 29 height 11
click at [636, 336] on button "New Messages!" at bounding box center [653, 335] width 53 height 13
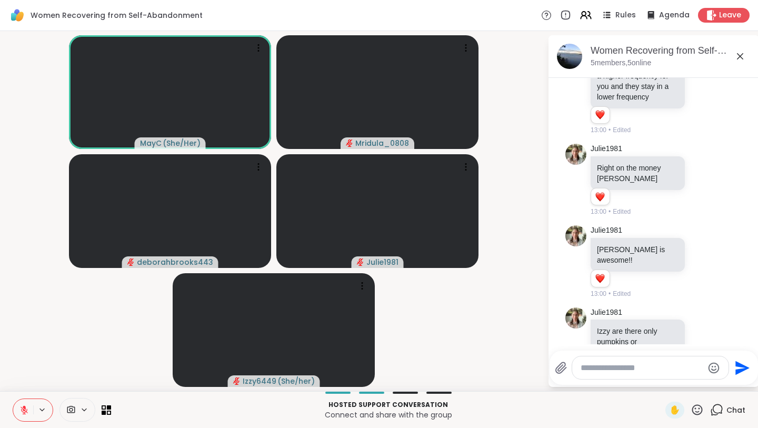
click at [741, 53] on icon at bounding box center [739, 56] width 13 height 13
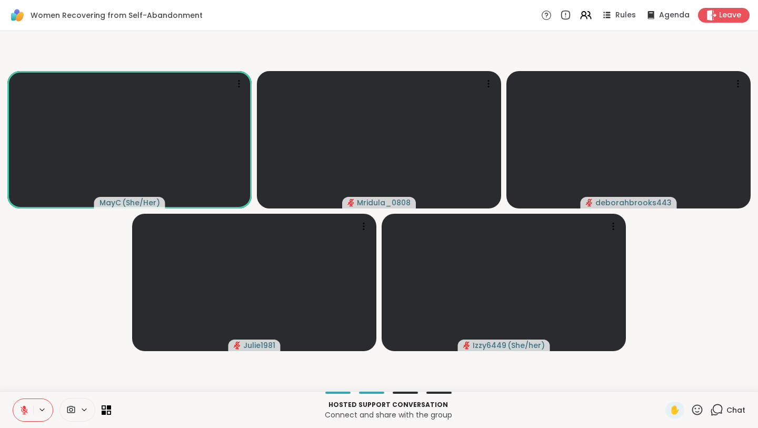
click at [27, 416] on button at bounding box center [23, 410] width 20 height 22
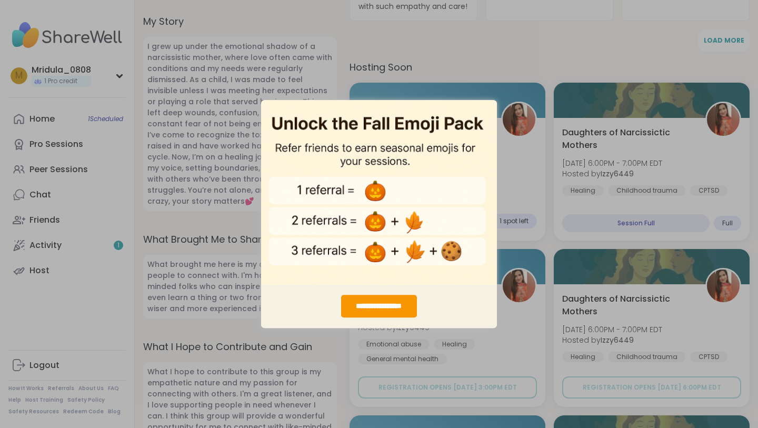
scroll to position [528, 0]
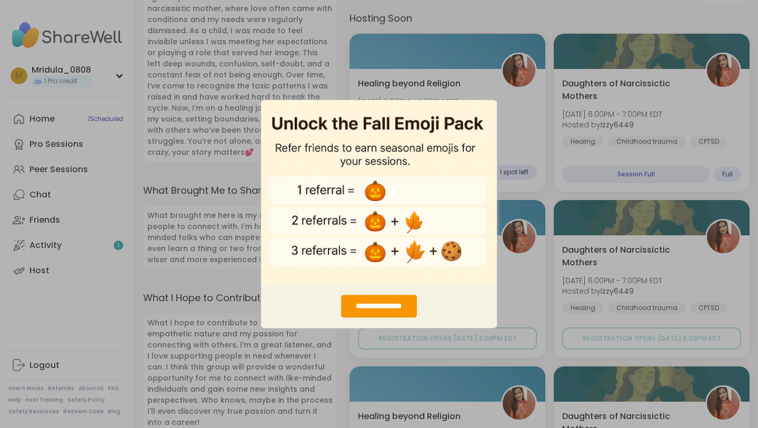
click at [461, 324] on div "**********" at bounding box center [379, 306] width 236 height 44
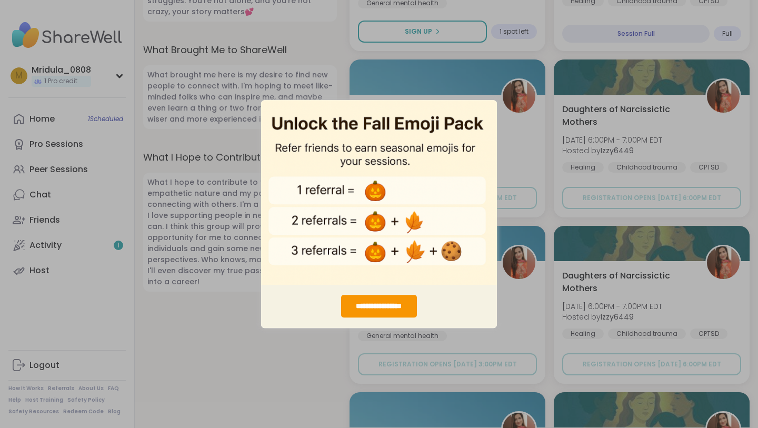
scroll to position [809, 0]
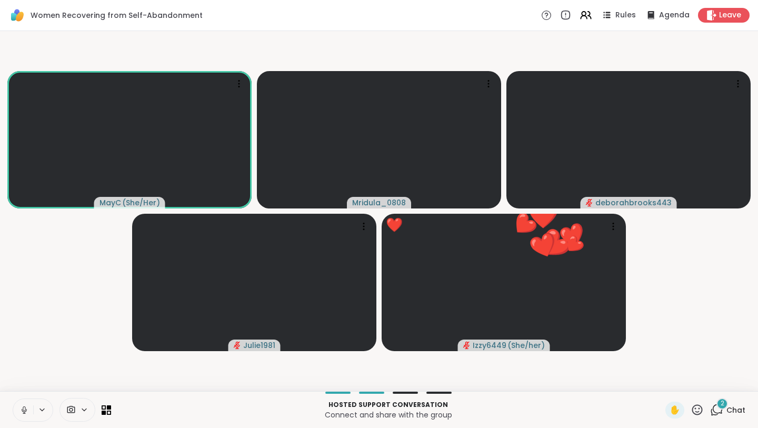
click at [17, 416] on button at bounding box center [23, 410] width 20 height 22
click at [714, 410] on icon at bounding box center [716, 409] width 13 height 13
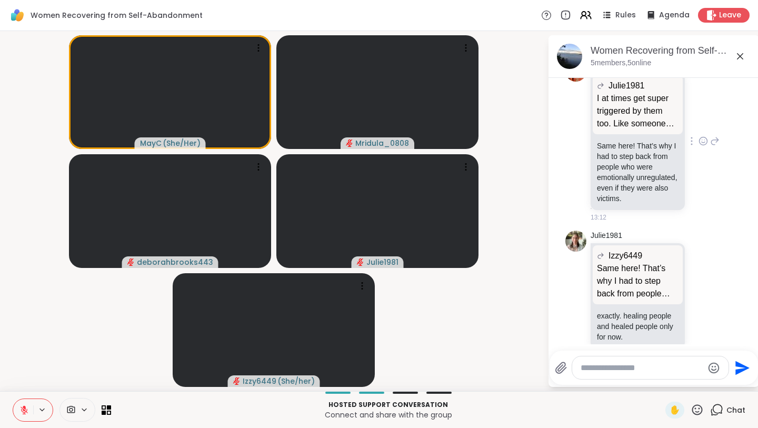
scroll to position [1852, 0]
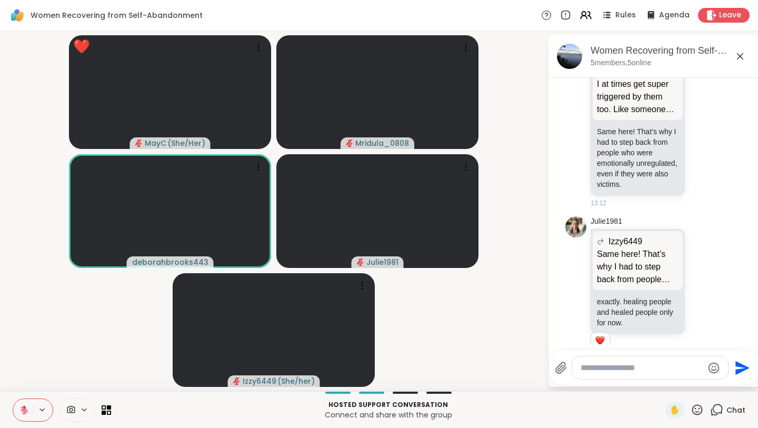
click at [698, 411] on icon at bounding box center [697, 409] width 11 height 11
click at [671, 383] on span "❤️" at bounding box center [666, 382] width 11 height 13
click at [697, 409] on icon at bounding box center [696, 409] width 13 height 13
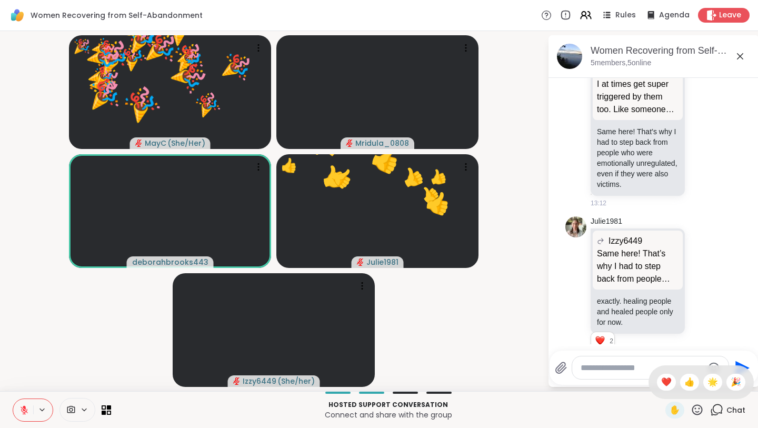
click at [729, 375] on div "✋ ❤️ 👍 🌟 🎉" at bounding box center [700, 382] width 105 height 34
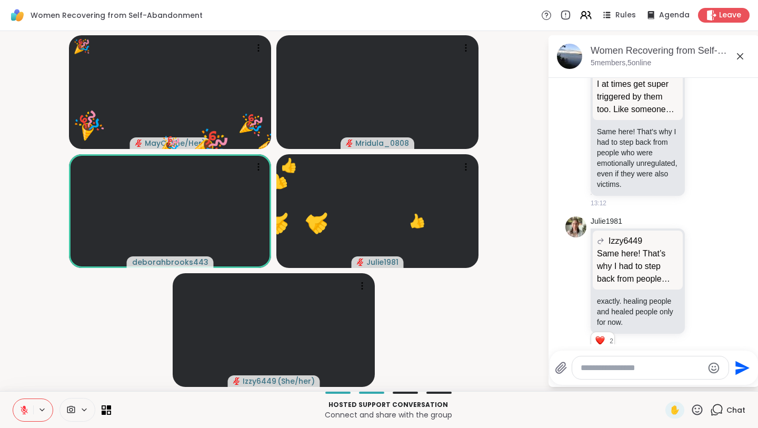
click at [700, 407] on icon at bounding box center [696, 409] width 13 height 13
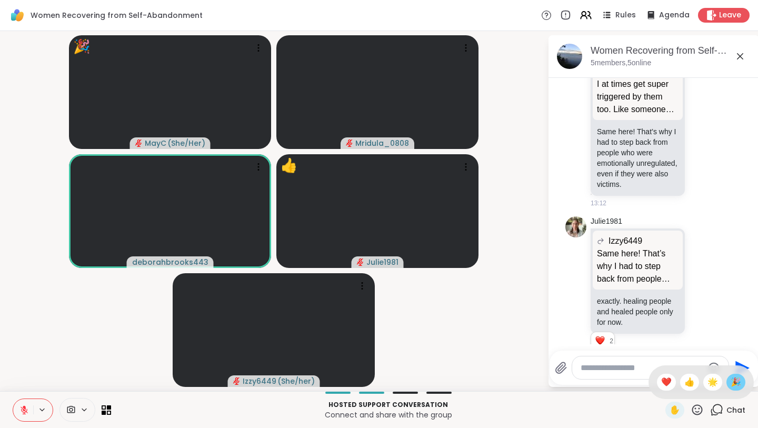
click at [733, 386] on span "🎉" at bounding box center [735, 382] width 11 height 13
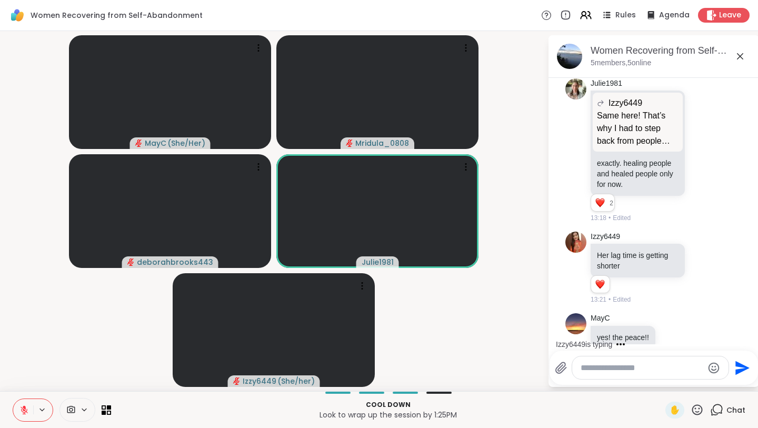
scroll to position [2072, 0]
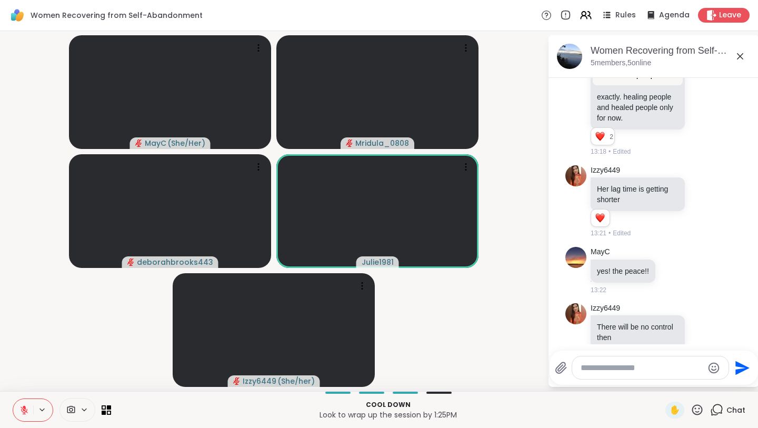
click at [693, 406] on icon at bounding box center [696, 409] width 13 height 13
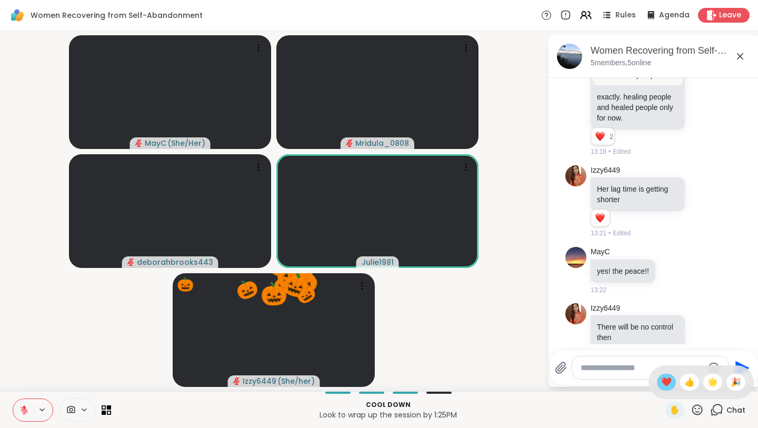
click at [676, 382] on div "❤️" at bounding box center [666, 382] width 19 height 17
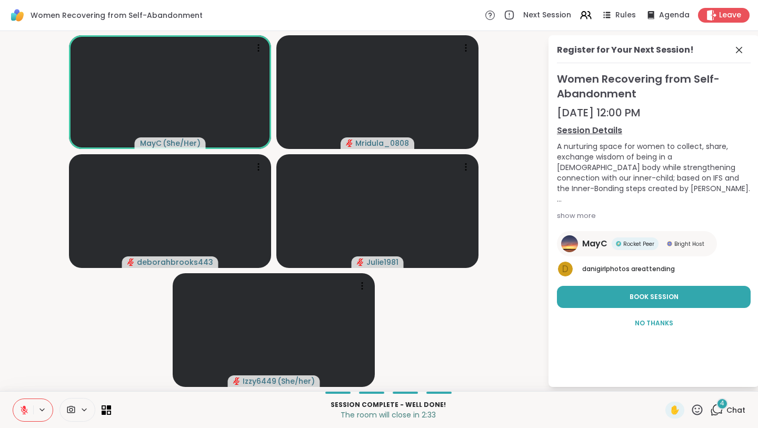
click at [22, 416] on button at bounding box center [23, 410] width 20 height 22
click at [739, 52] on icon at bounding box center [738, 50] width 13 height 13
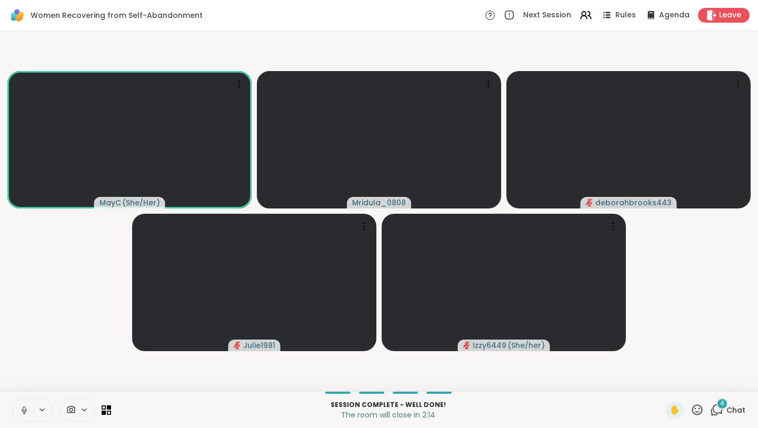
click at [713, 405] on icon at bounding box center [716, 409] width 13 height 13
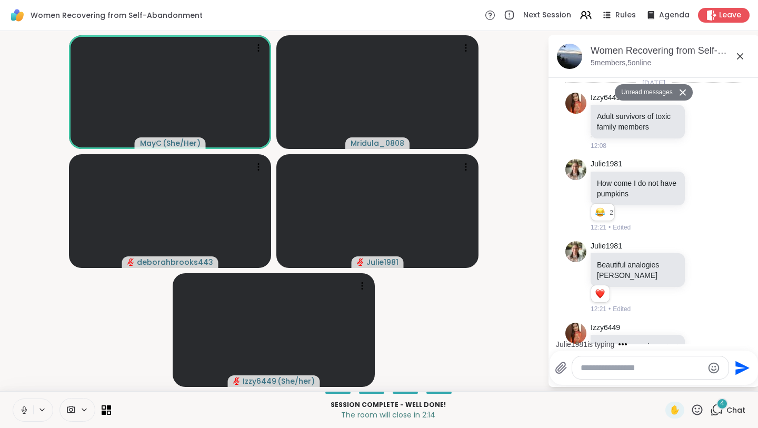
scroll to position [2477, 0]
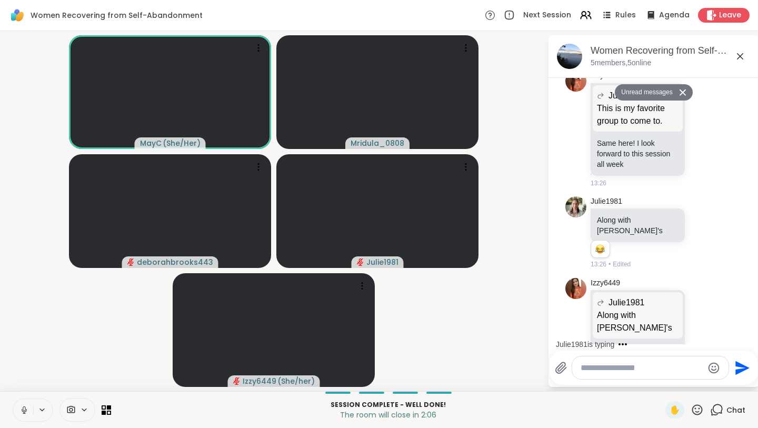
click at [24, 410] on icon at bounding box center [24, 408] width 3 height 5
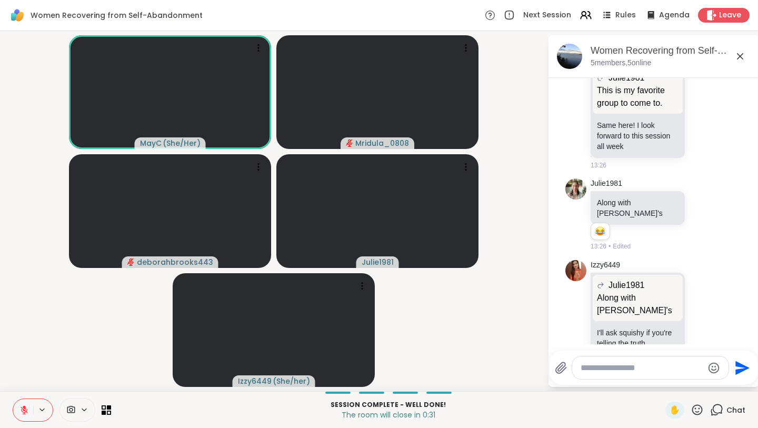
scroll to position [2616, 0]
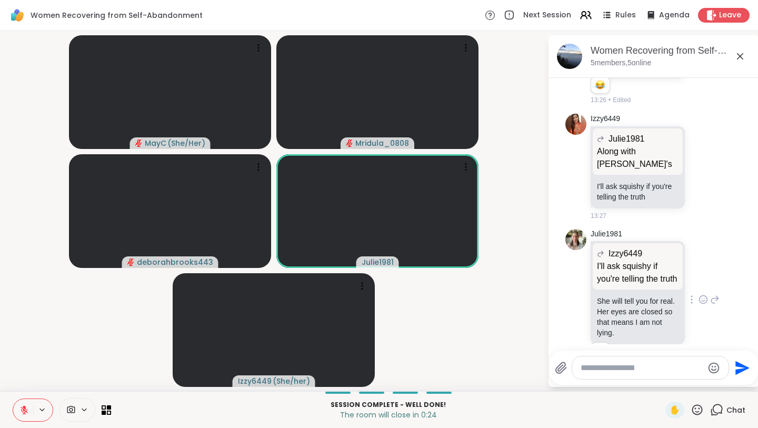
click at [672, 247] on div "Izzy6449" at bounding box center [638, 253] width 82 height 13
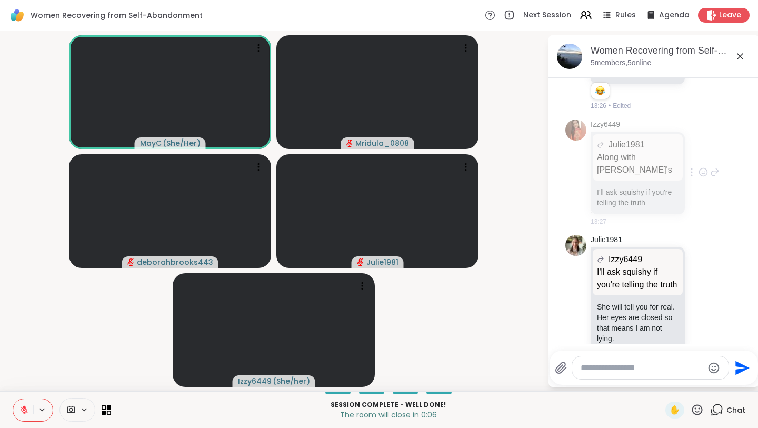
click at [646, 134] on div "Julie1981 Along with Izzy's" at bounding box center [637, 157] width 90 height 46
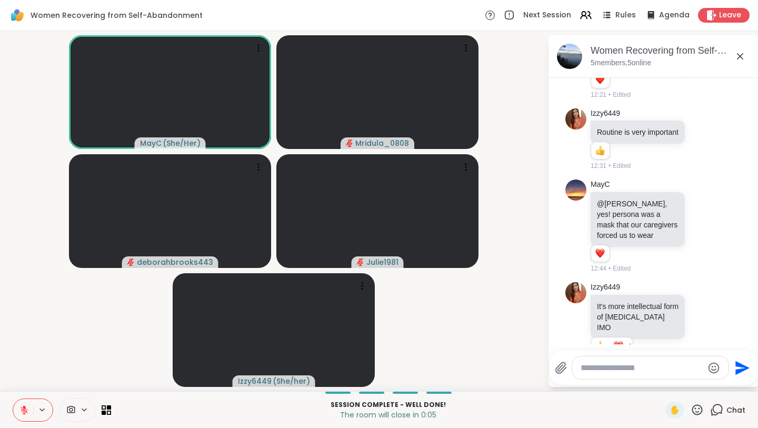
scroll to position [0, 0]
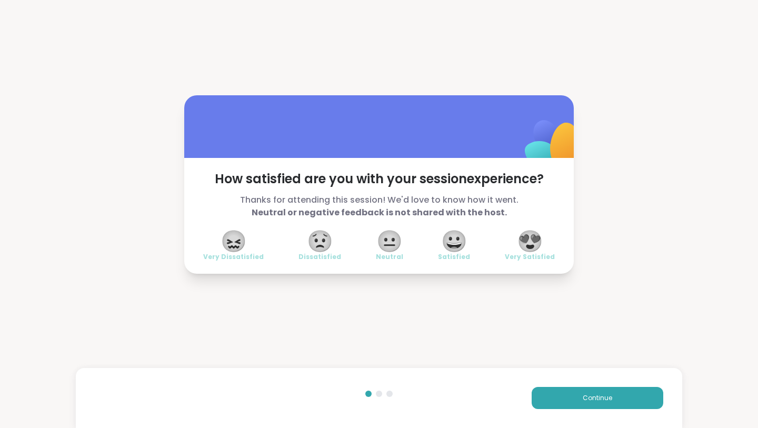
click at [534, 243] on span "😍" at bounding box center [530, 240] width 26 height 19
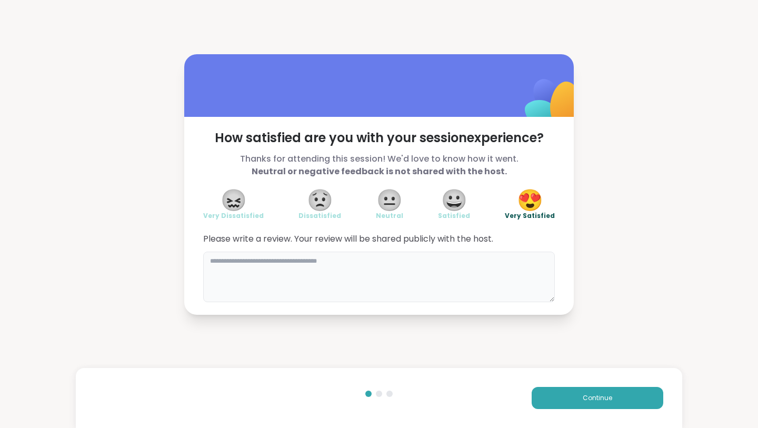
click at [375, 260] on textarea at bounding box center [378, 276] width 351 height 51
type textarea "*"
type textarea "**********"
click at [607, 401] on span "Continue" at bounding box center [596, 397] width 29 height 9
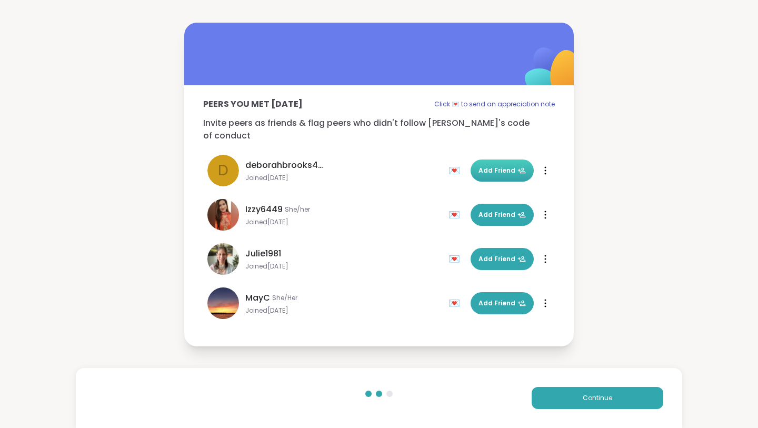
click at [511, 167] on span "Add Friend" at bounding box center [501, 170] width 47 height 9
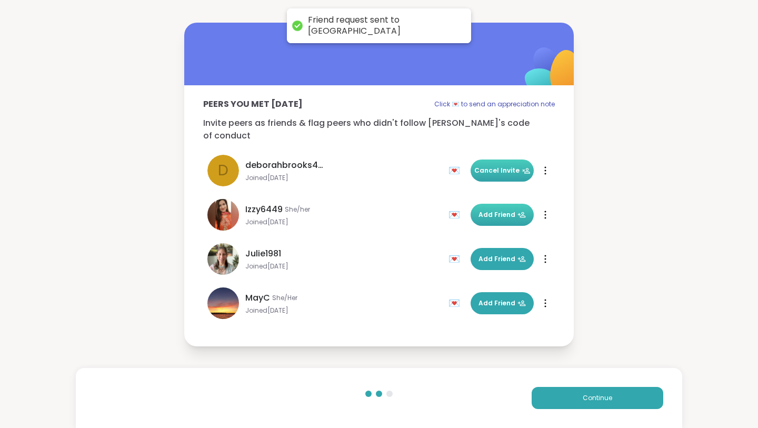
click at [503, 210] on span "Add Friend" at bounding box center [501, 214] width 47 height 9
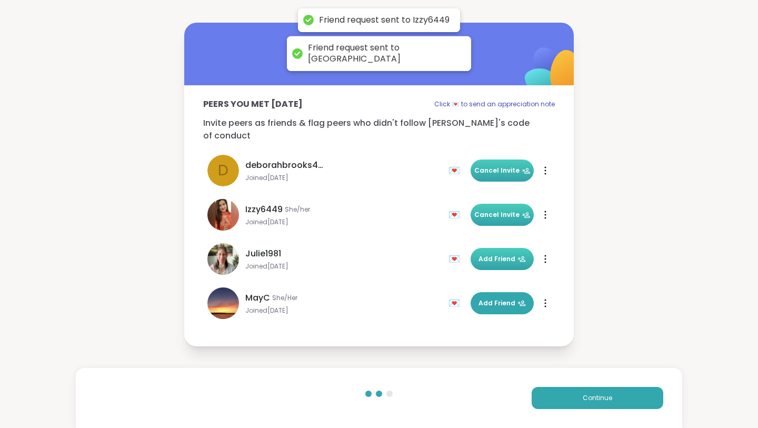
click at [500, 248] on button "Add Friend" at bounding box center [501, 259] width 63 height 22
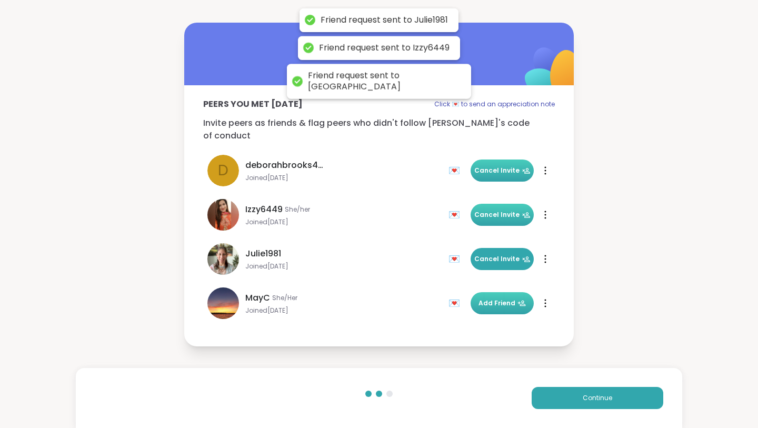
click at [502, 298] on span "Add Friend" at bounding box center [501, 302] width 47 height 9
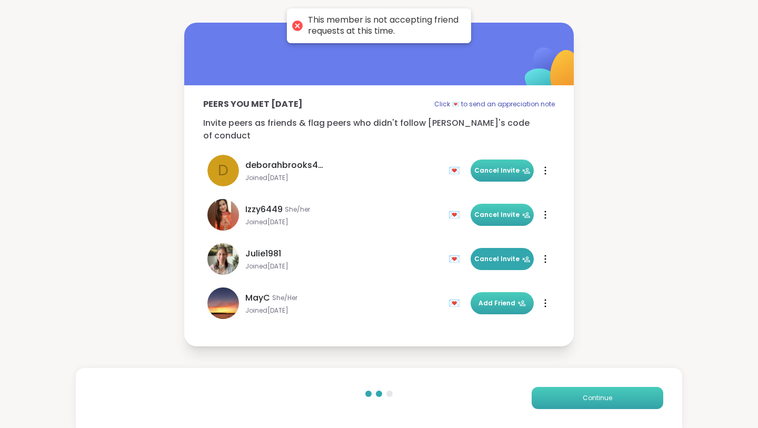
click at [570, 392] on button "Continue" at bounding box center [597, 398] width 132 height 22
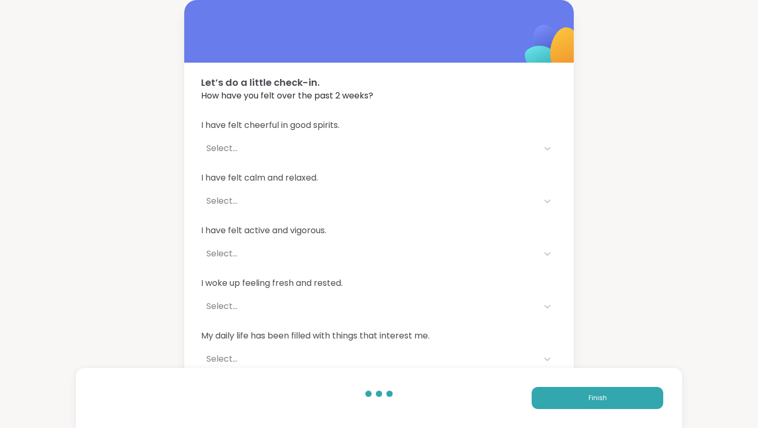
click at [220, 147] on div "Select..." at bounding box center [369, 148] width 326 height 13
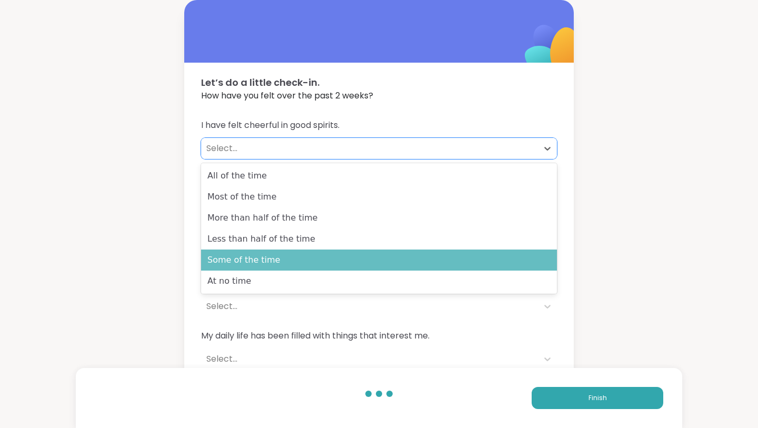
click at [240, 263] on div "Some of the time" at bounding box center [379, 259] width 356 height 21
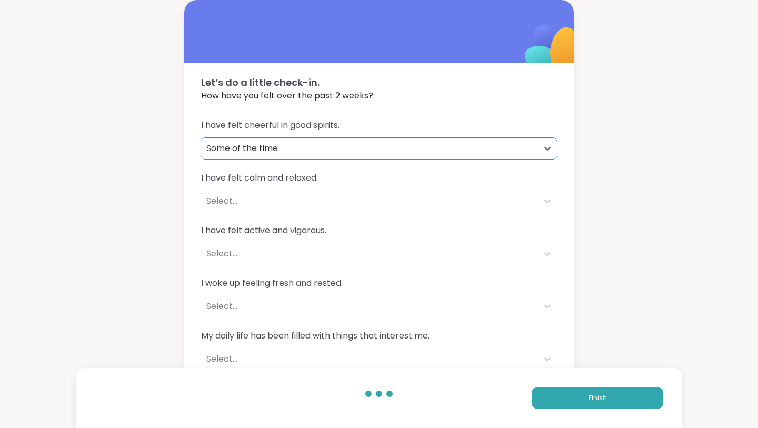
click at [231, 206] on div "Select..." at bounding box center [369, 201] width 326 height 13
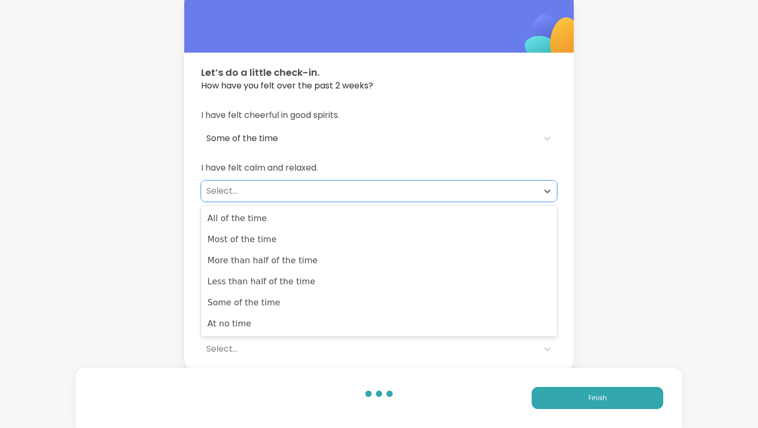
scroll to position [13, 0]
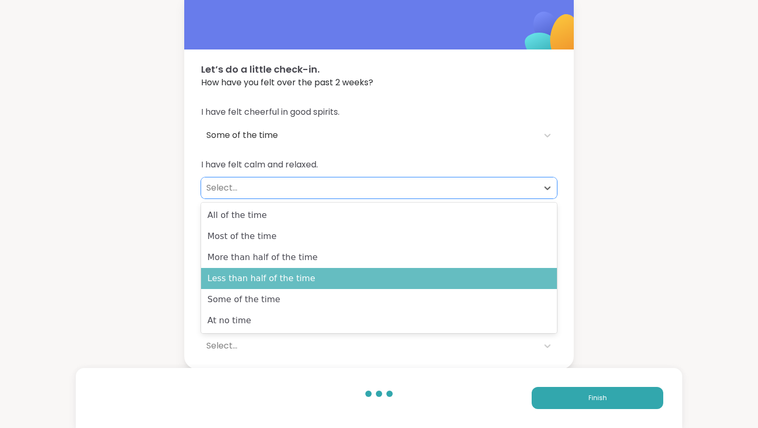
click at [248, 286] on div "Less than half of the time" at bounding box center [379, 278] width 356 height 21
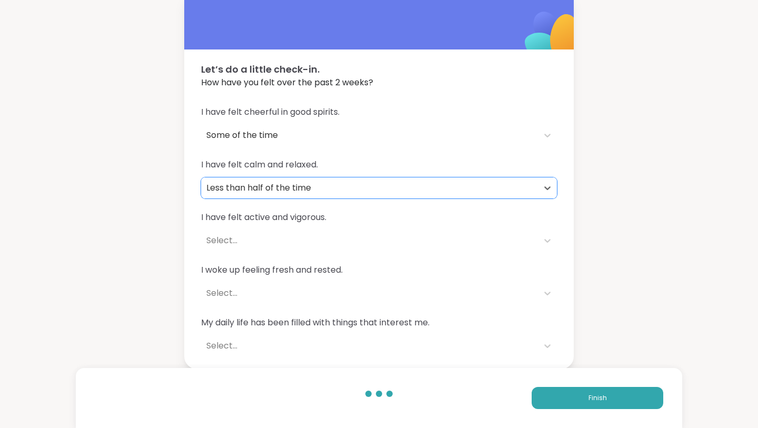
click at [227, 234] on div "Select..." at bounding box center [369, 240] width 326 height 13
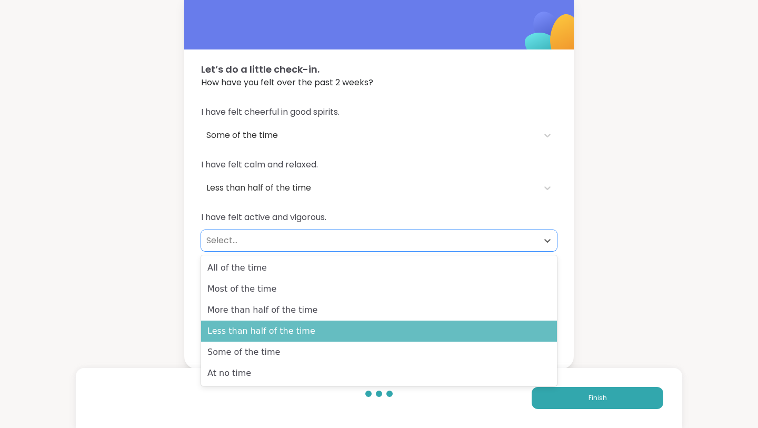
click at [238, 323] on div "Less than half of the time" at bounding box center [379, 330] width 356 height 21
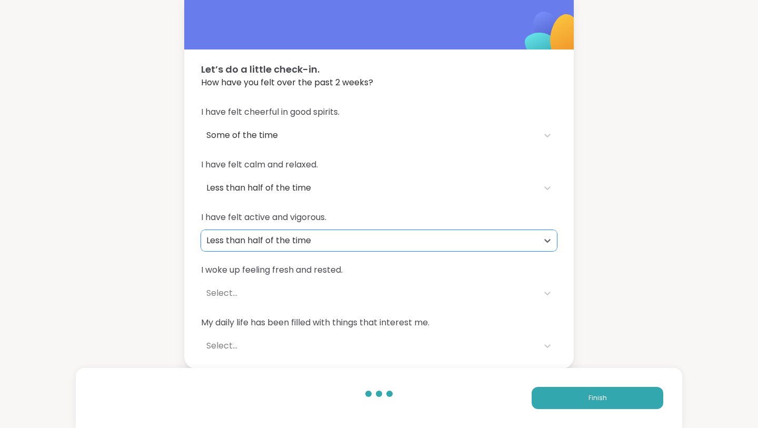
click at [216, 293] on div "Select..." at bounding box center [369, 293] width 326 height 13
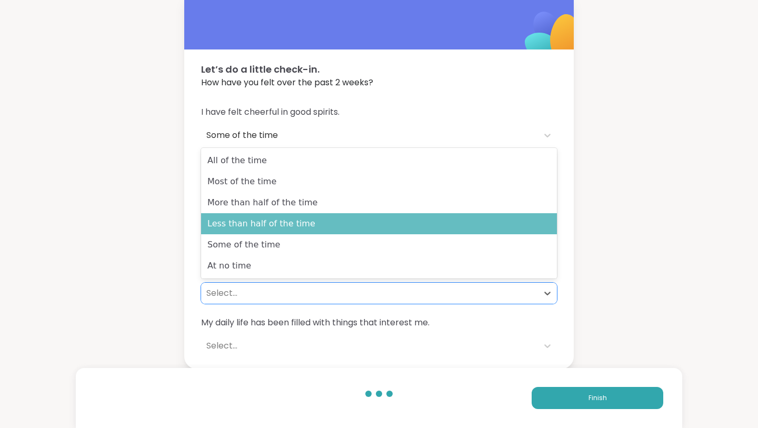
click at [238, 221] on div "Less than half of the time" at bounding box center [379, 223] width 356 height 21
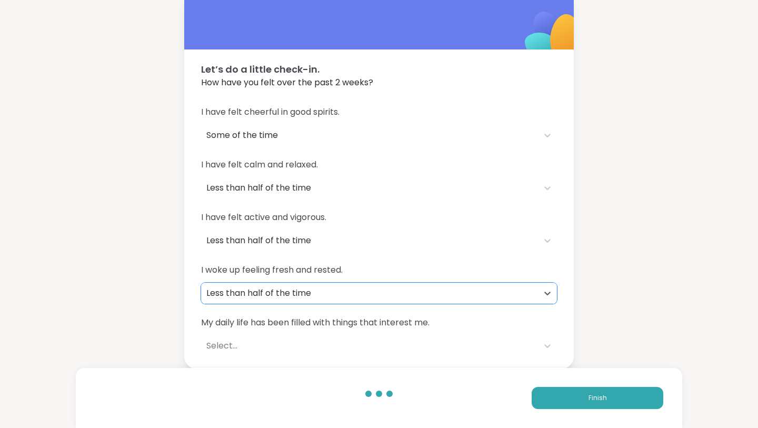
click at [227, 339] on div "Select..." at bounding box center [369, 345] width 326 height 13
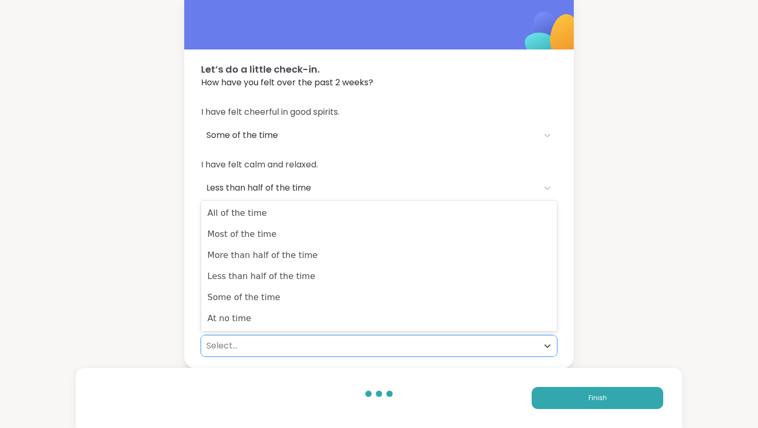
click at [128, 200] on div "Let’s do a little check-in. How have you felt over the past 2 weeks? I have fel…" at bounding box center [379, 178] width 758 height 382
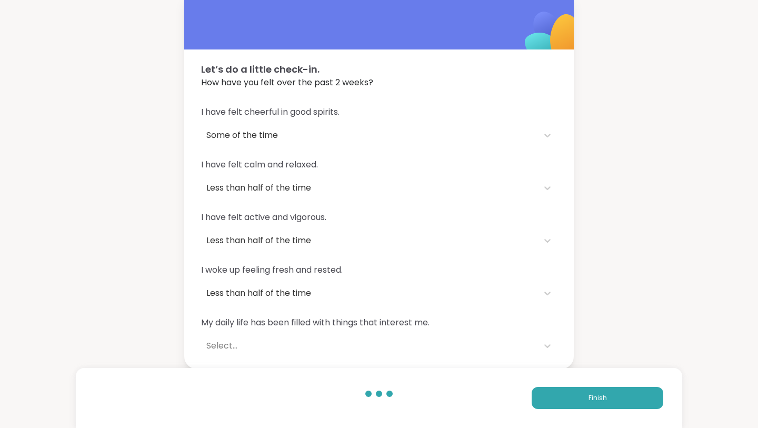
click at [225, 347] on div "Select..." at bounding box center [369, 345] width 326 height 13
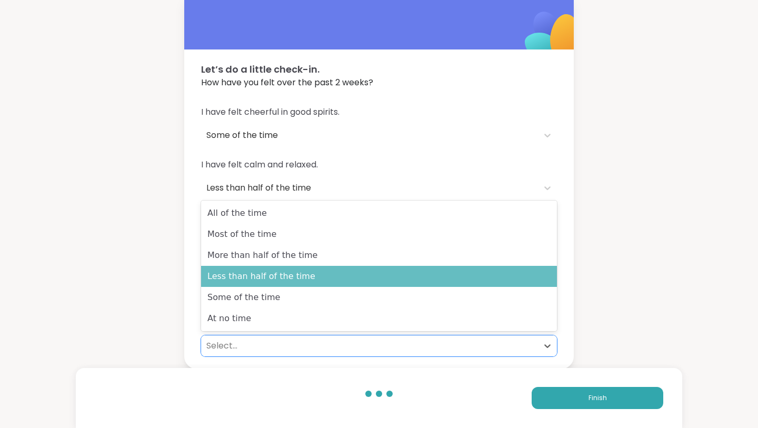
click at [259, 278] on div "Less than half of the time" at bounding box center [379, 276] width 356 height 21
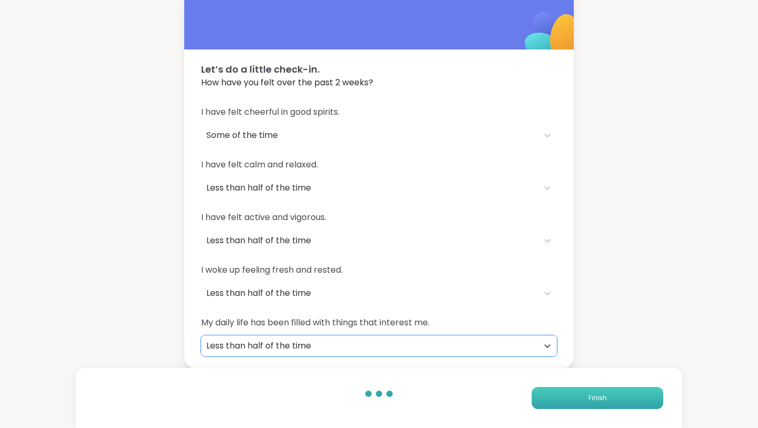
click at [555, 395] on button "Finish" at bounding box center [597, 398] width 132 height 22
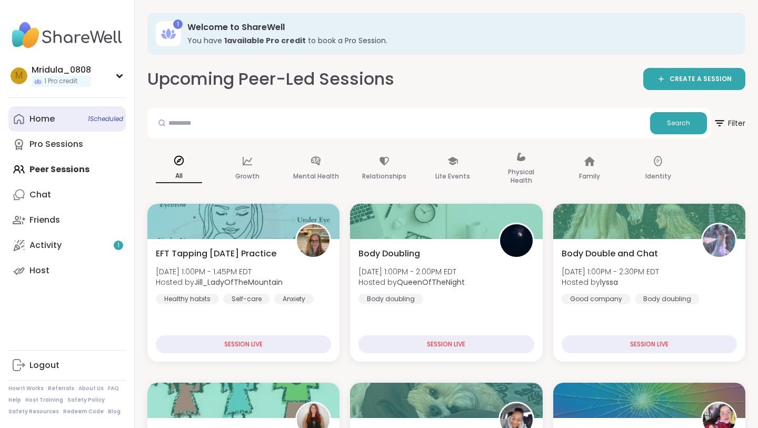
click at [58, 121] on link "Home 1 Scheduled" at bounding box center [66, 118] width 117 height 25
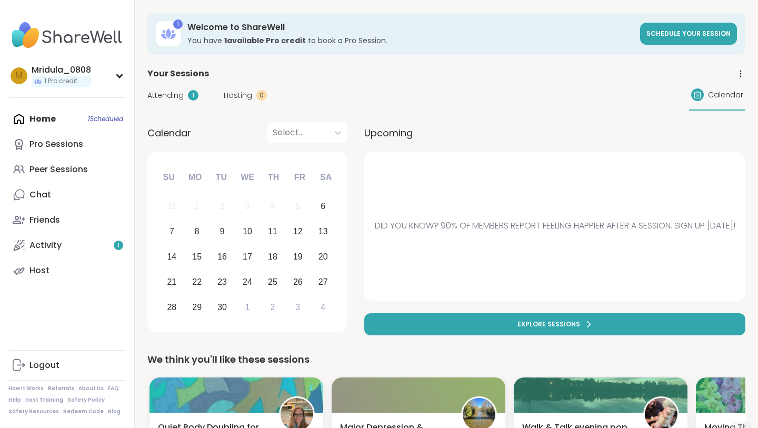
click at [47, 124] on div "Home 1 Scheduled Pro Sessions Peer Sessions Chat Friends Activity 1 Host" at bounding box center [66, 194] width 117 height 177
click at [43, 120] on div "Home 1 Scheduled Pro Sessions Peer Sessions Chat Friends Activity 1 Host" at bounding box center [66, 194] width 117 height 177
click at [40, 117] on div "Home 1 Scheduled Pro Sessions Peer Sessions Chat Friends Activity 1 Host" at bounding box center [66, 194] width 117 height 177
click at [174, 99] on span "Attending" at bounding box center [165, 95] width 36 height 11
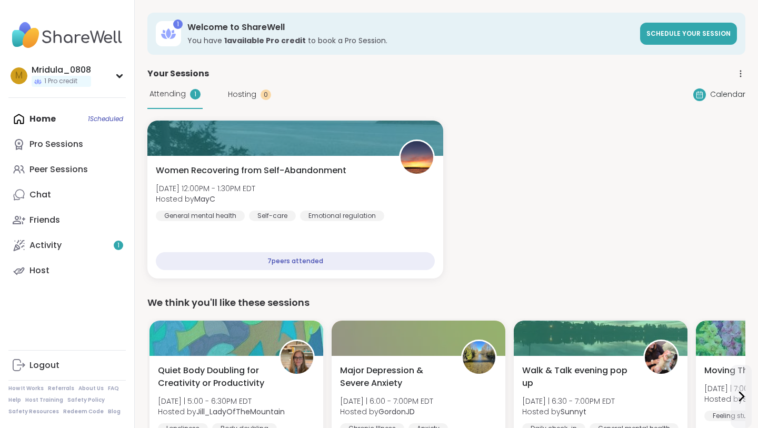
click at [41, 117] on div "Home 1 Scheduled Pro Sessions Peer Sessions Chat Friends Activity 1 Host" at bounding box center [66, 194] width 117 height 177
click at [49, 174] on div "Peer Sessions" at bounding box center [58, 170] width 58 height 12
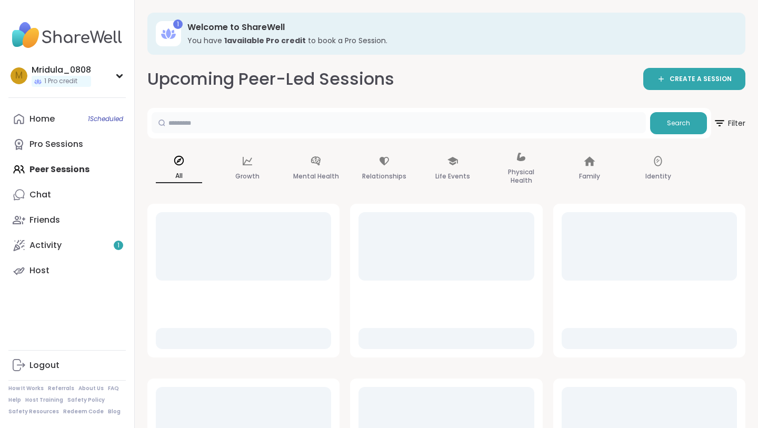
click at [207, 119] on input "text" at bounding box center [399, 122] width 494 height 21
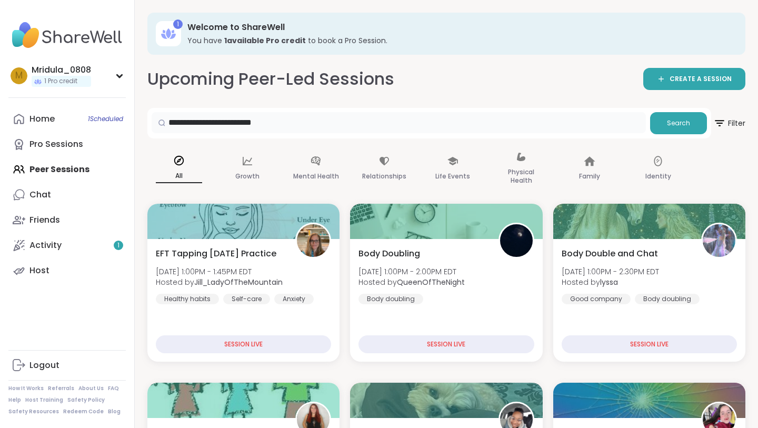
type input "**********"
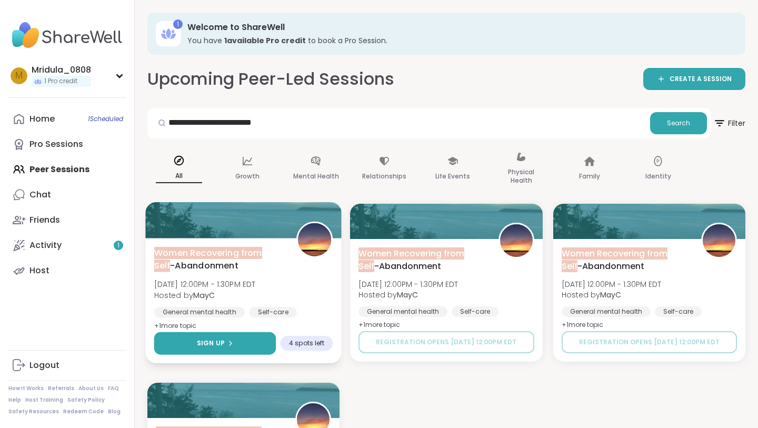
click at [240, 346] on button "Sign Up" at bounding box center [215, 343] width 122 height 23
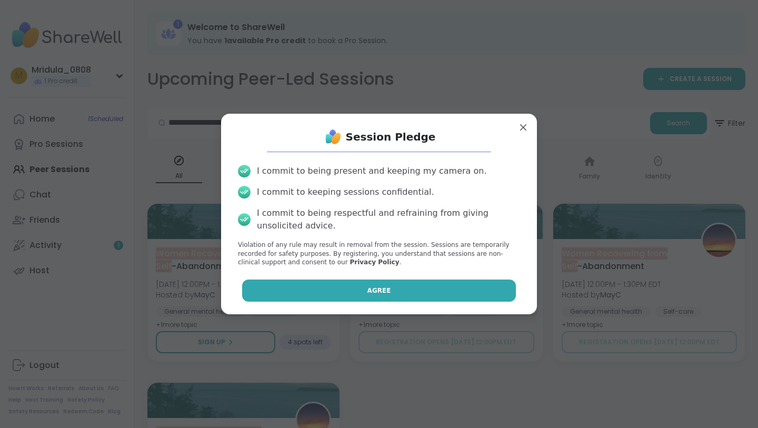
click at [331, 282] on button "Agree" at bounding box center [379, 290] width 274 height 22
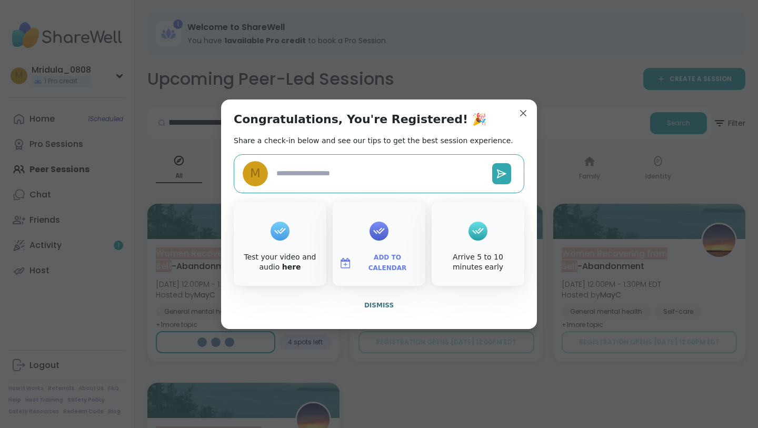
type textarea "*"
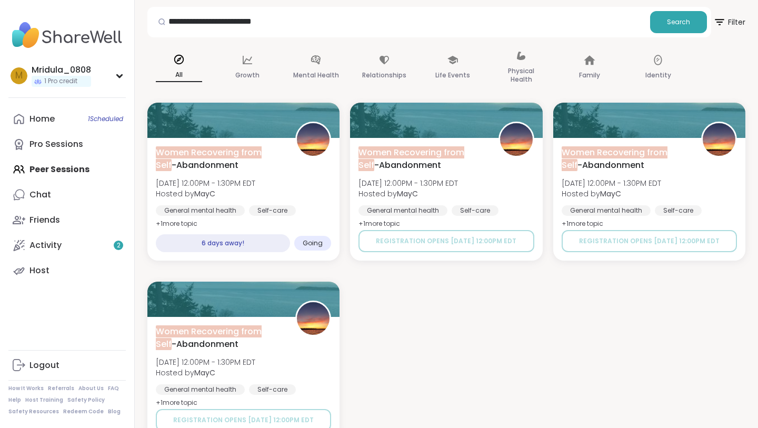
scroll to position [123, 0]
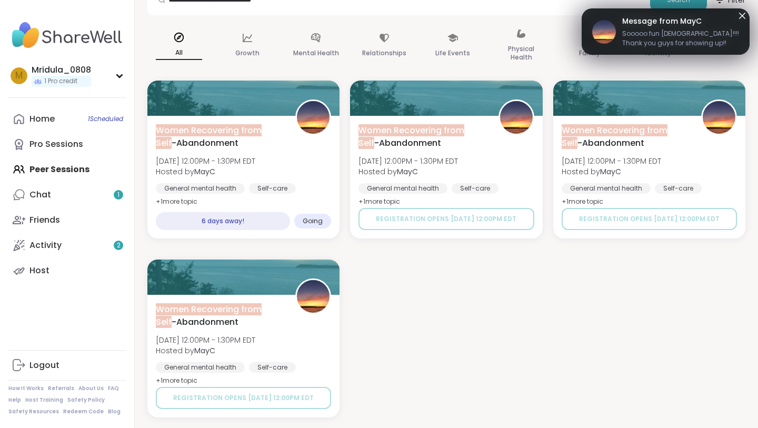
click at [648, 37] on span "Sooooo fun ladies!!!! Thank you guys for showing up!!" at bounding box center [680, 38] width 117 height 19
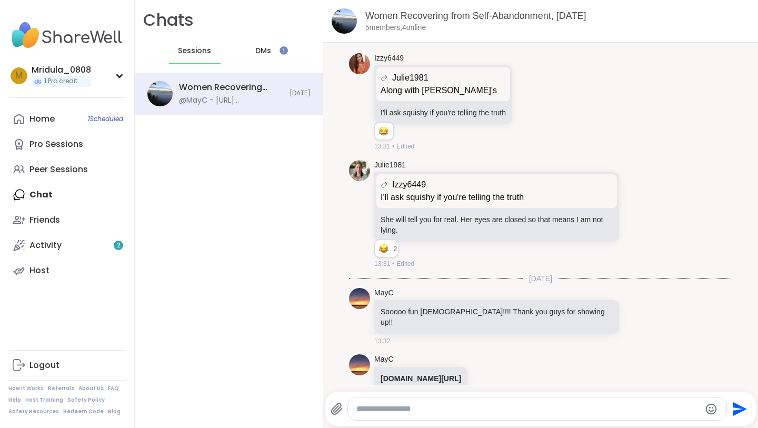
click at [430, 405] on textarea "Type your message" at bounding box center [528, 409] width 344 height 11
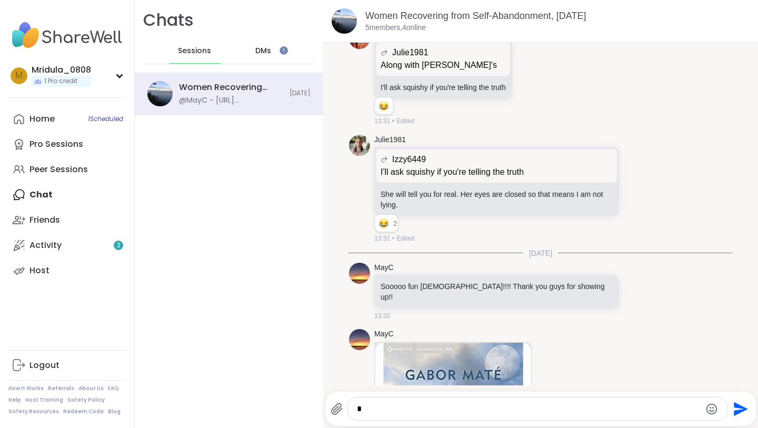
scroll to position [2358, 0]
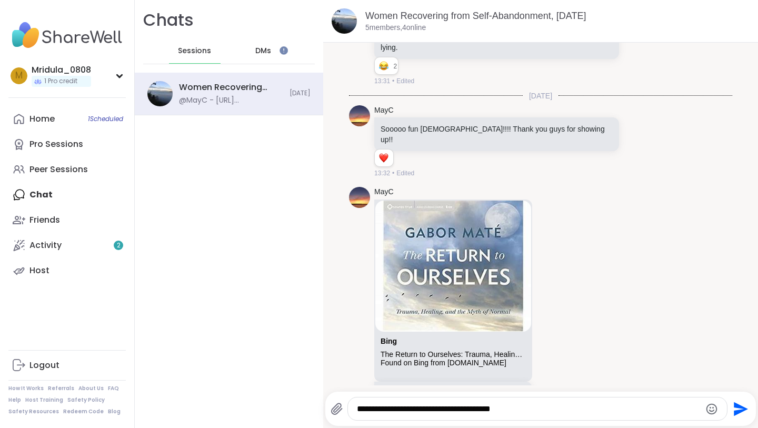
click at [533, 412] on textarea "**********" at bounding box center [529, 409] width 344 height 11
type textarea "**********"
click at [734, 402] on icon "Send" at bounding box center [740, 408] width 14 height 14
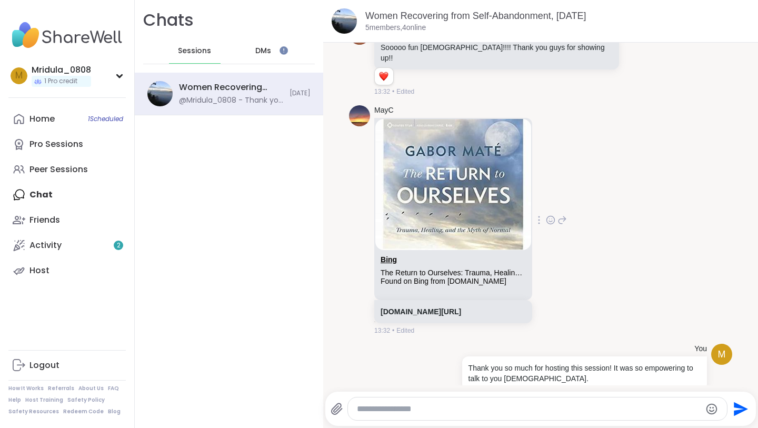
click at [390, 255] on link "Bing" at bounding box center [388, 259] width 16 height 8
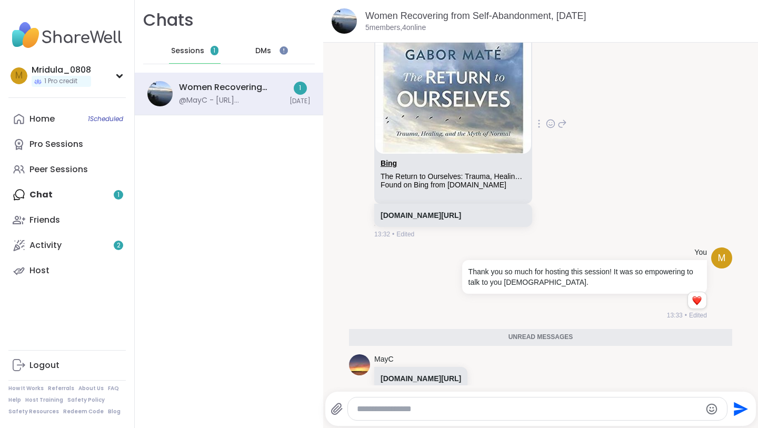
scroll to position [2511, 0]
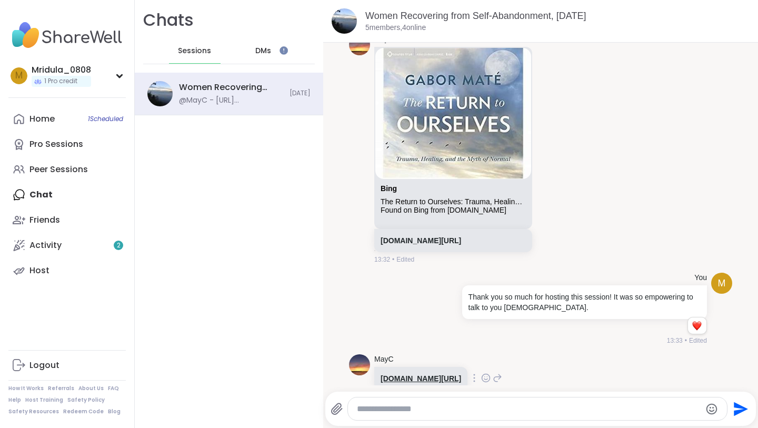
click at [459, 374] on link "thework.com/wp-content/uploads/2019/02/English_LB.pdf" at bounding box center [420, 378] width 80 height 8
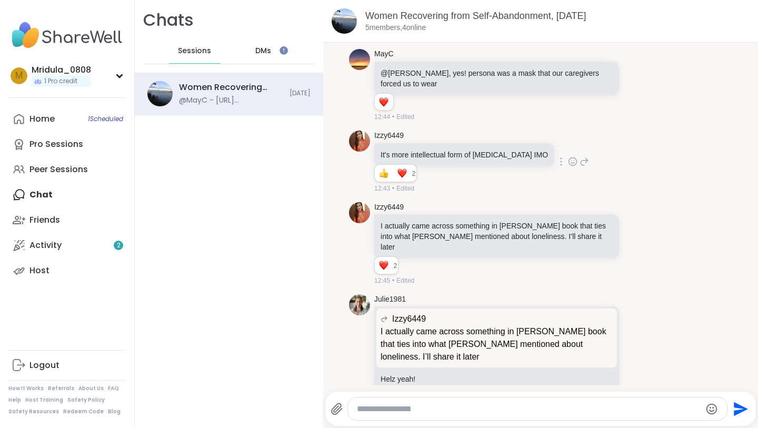
scroll to position [440, 0]
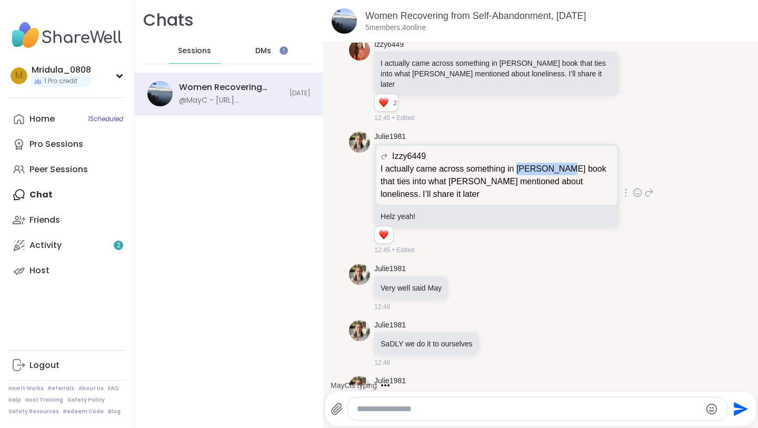
drag, startPoint x: 517, startPoint y: 162, endPoint x: 559, endPoint y: 162, distance: 42.6
click at [559, 163] on p "I actually came across something in Dr. Ramani’s book that ties into what Julie…" at bounding box center [496, 182] width 232 height 38
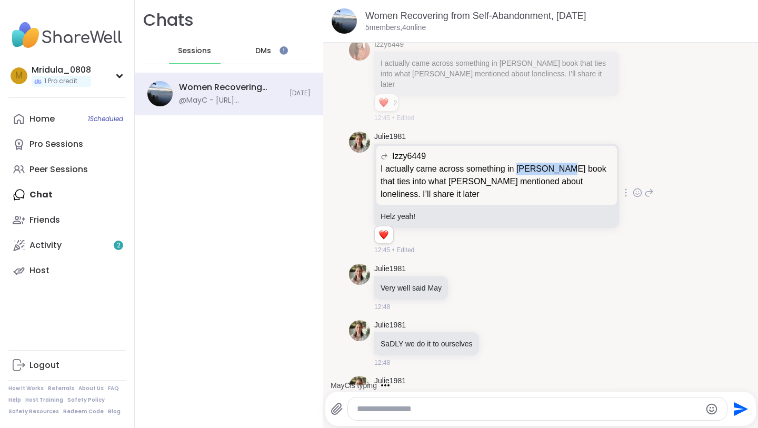
scroll to position [302, 0]
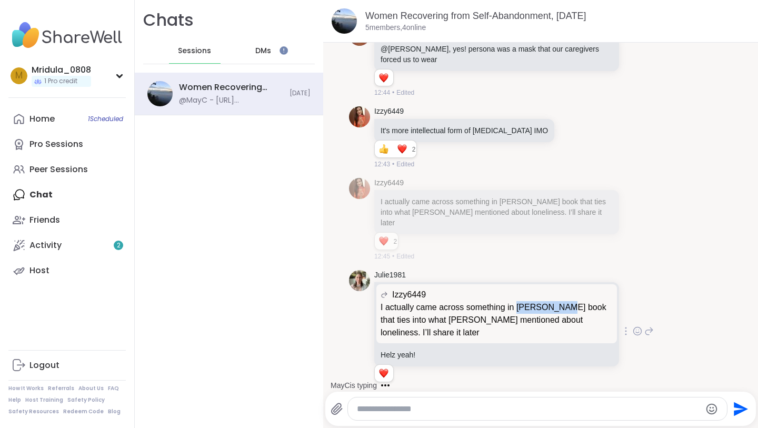
copy p "Dr. Ramani"
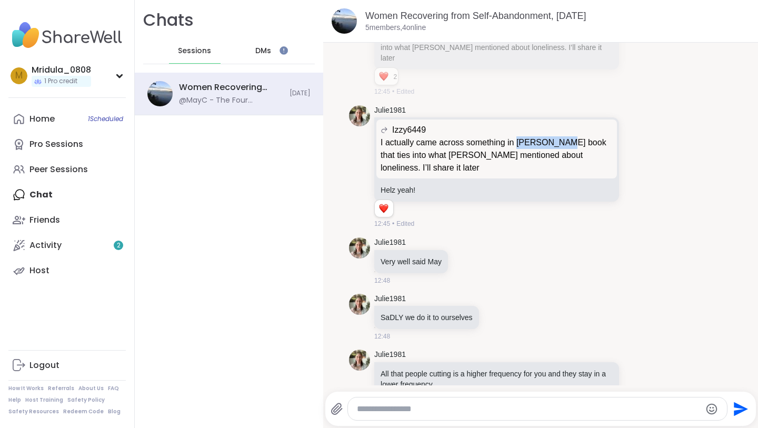
scroll to position [0, 0]
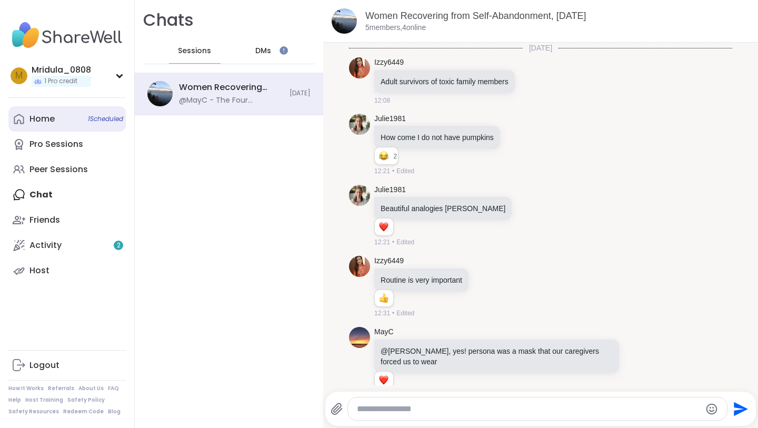
click at [47, 120] on div "Home 1 Scheduled" at bounding box center [41, 119] width 25 height 12
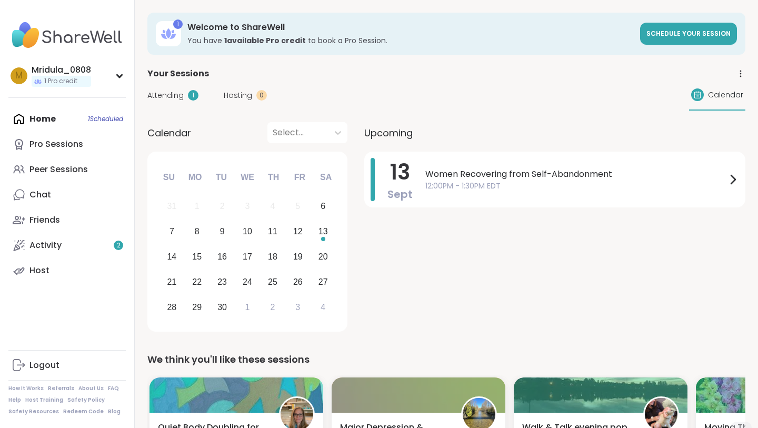
scroll to position [15, 0]
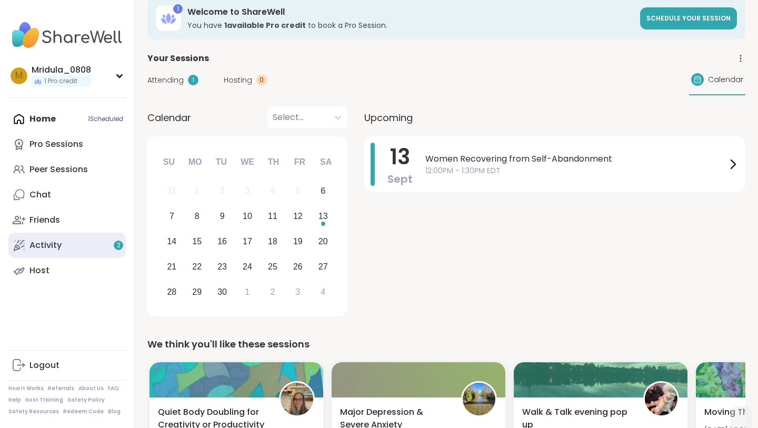
click at [35, 245] on div "Activity 2" at bounding box center [45, 245] width 32 height 12
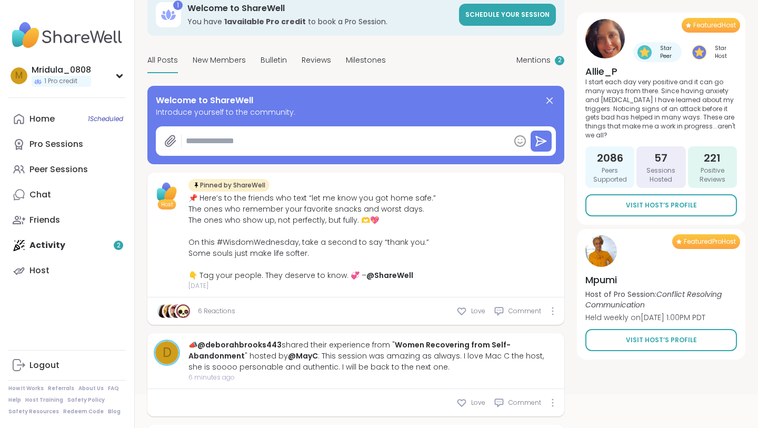
scroll to position [53, 0]
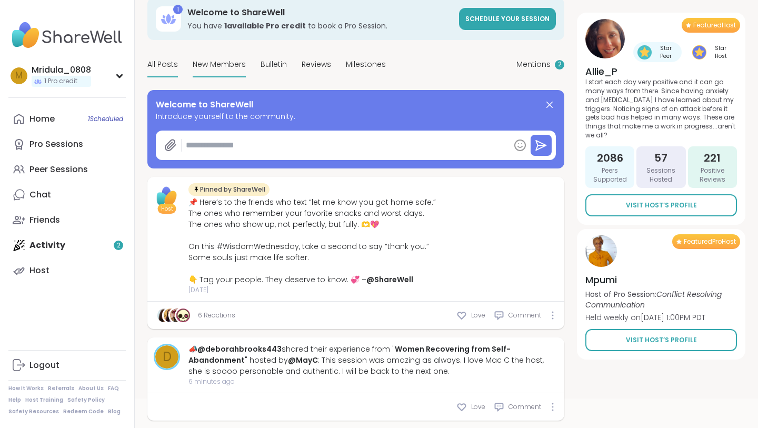
click at [226, 61] on span "New Members" at bounding box center [219, 64] width 53 height 11
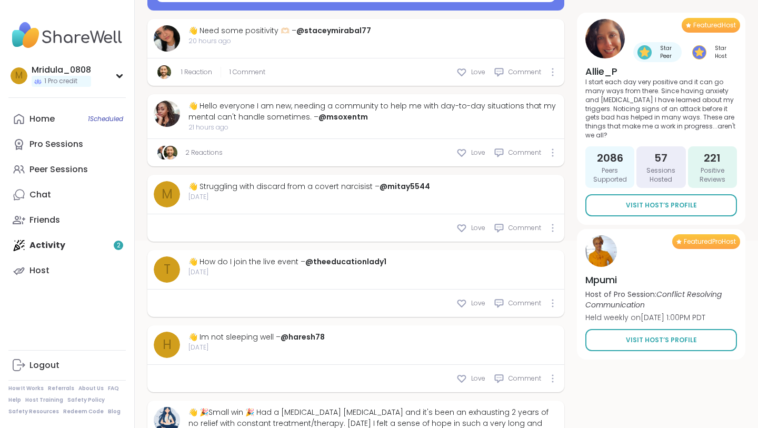
scroll to position [379, 0]
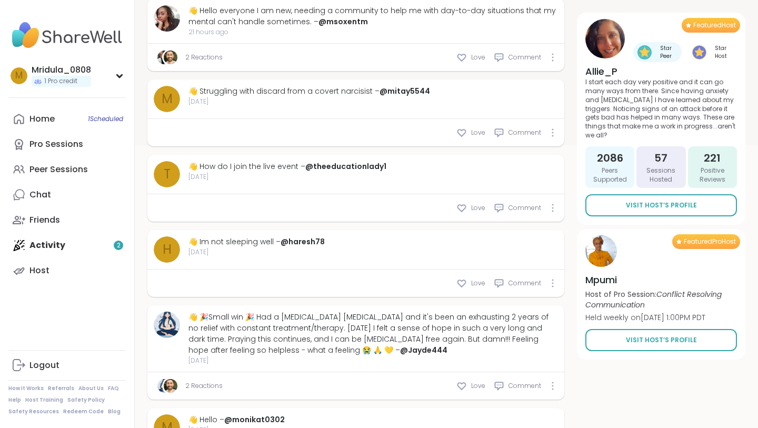
type textarea "*"
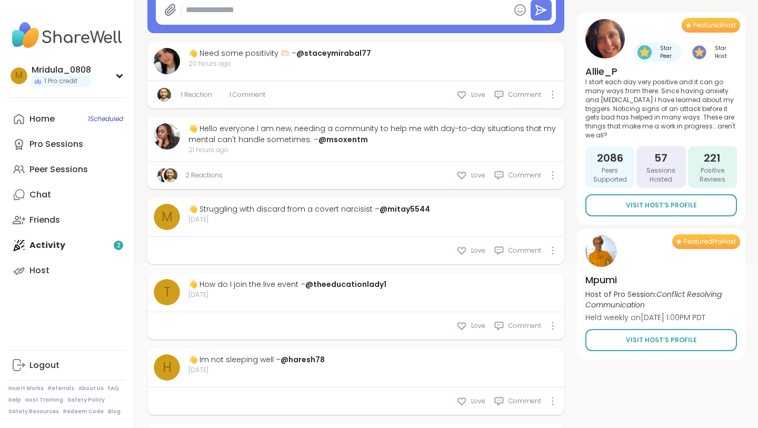
scroll to position [165, 0]
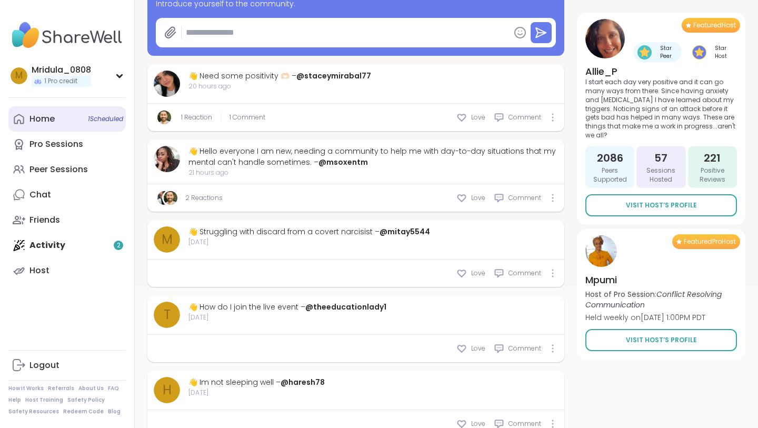
click at [21, 124] on icon at bounding box center [19, 119] width 10 height 10
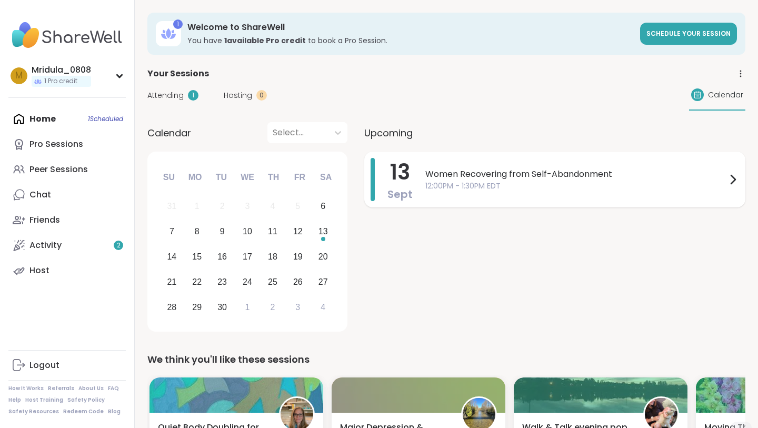
click at [454, 175] on span "Women Recovering from Self-Abandonment" at bounding box center [575, 174] width 301 height 13
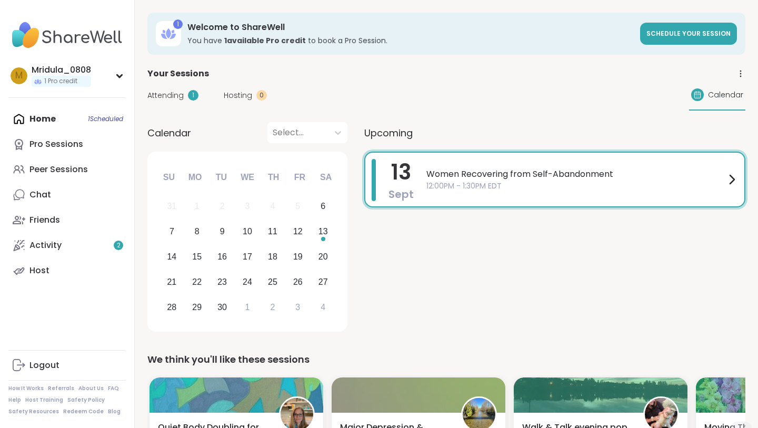
click at [227, 90] on span "Hosting" at bounding box center [238, 95] width 28 height 11
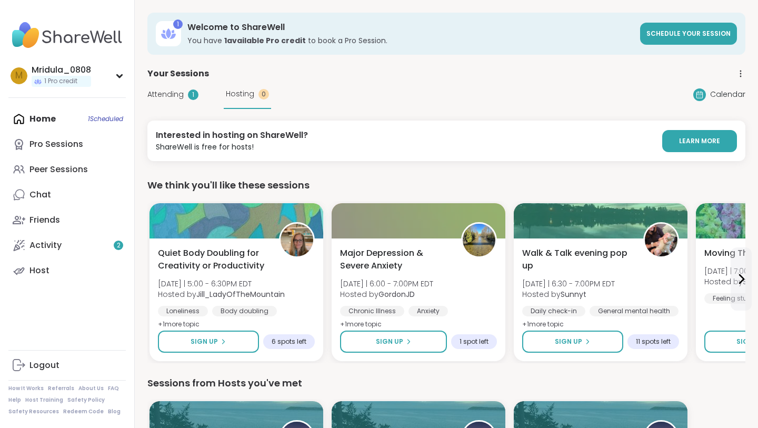
click at [184, 94] on div "Attending 1" at bounding box center [172, 94] width 51 height 11
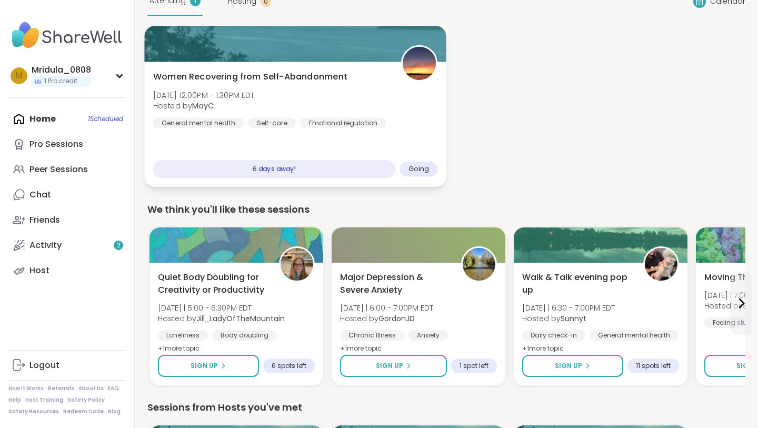
scroll to position [258, 0]
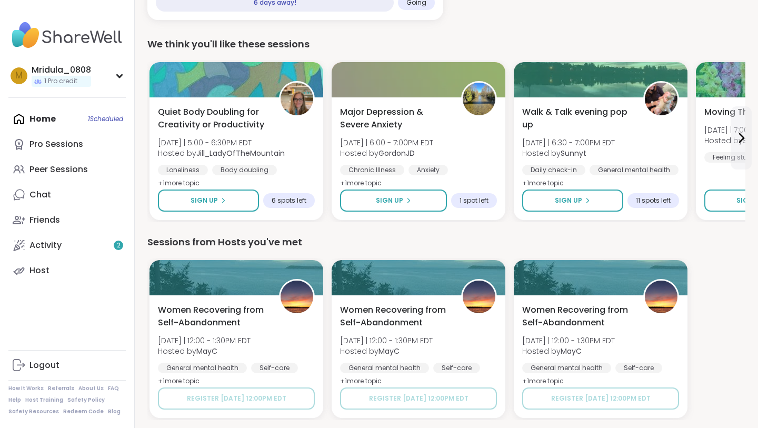
click at [19, 124] on div "Home 1 Scheduled Pro Sessions Peer Sessions Chat Friends Activity 2 Host" at bounding box center [66, 194] width 117 height 177
click at [33, 117] on div "Home 1 Scheduled Pro Sessions Peer Sessions Chat Friends Activity 2 Host" at bounding box center [66, 194] width 117 height 177
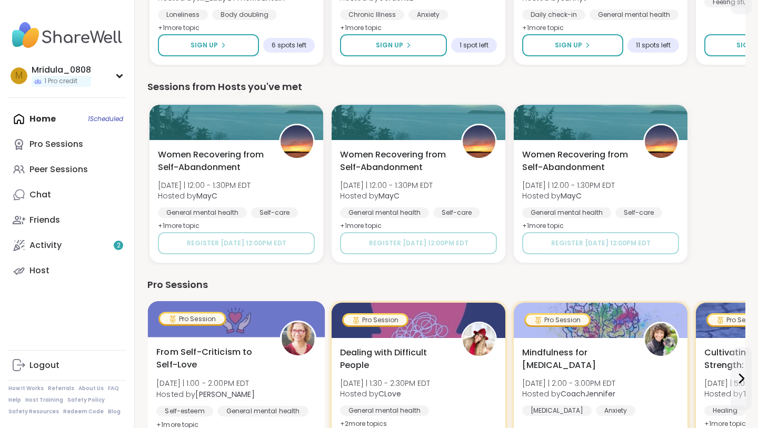
scroll to position [0, 0]
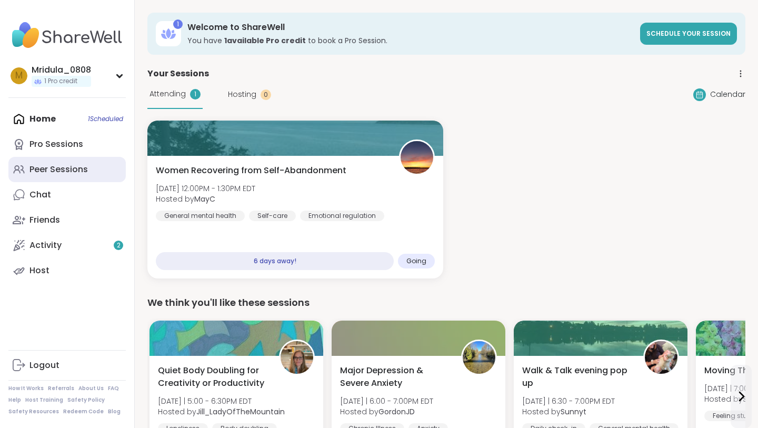
click at [64, 168] on div "Peer Sessions" at bounding box center [58, 170] width 58 height 12
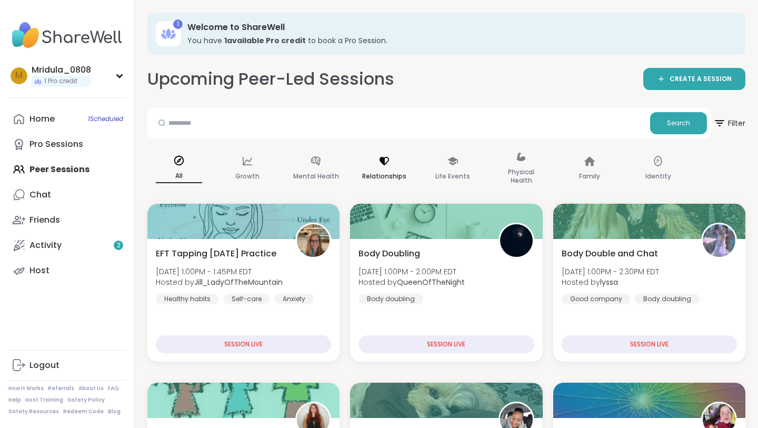
click at [375, 166] on div "Relationships" at bounding box center [383, 169] width 63 height 53
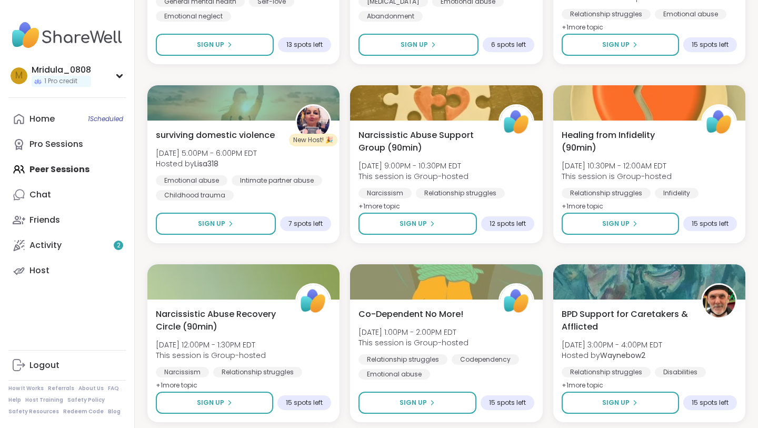
scroll to position [1751, 0]
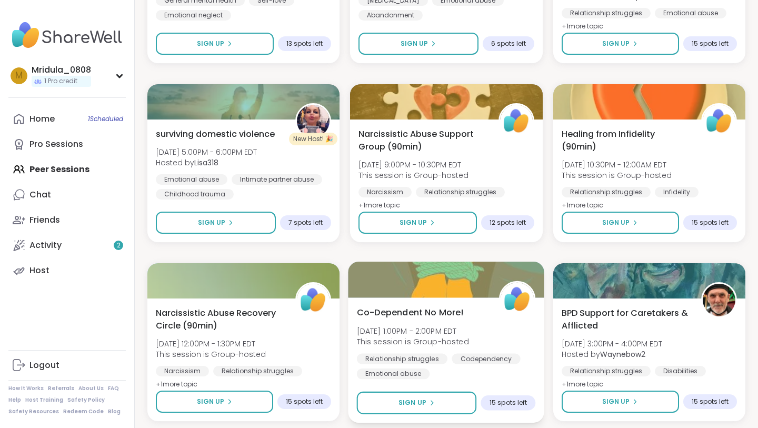
click at [408, 293] on div at bounding box center [446, 279] width 196 height 36
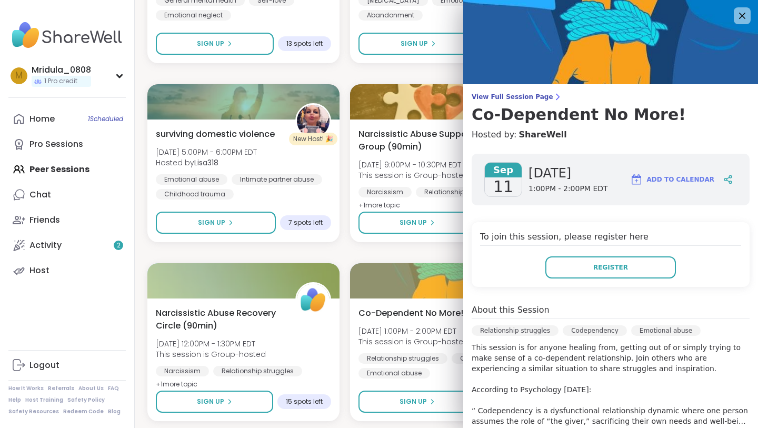
scroll to position [199, 0]
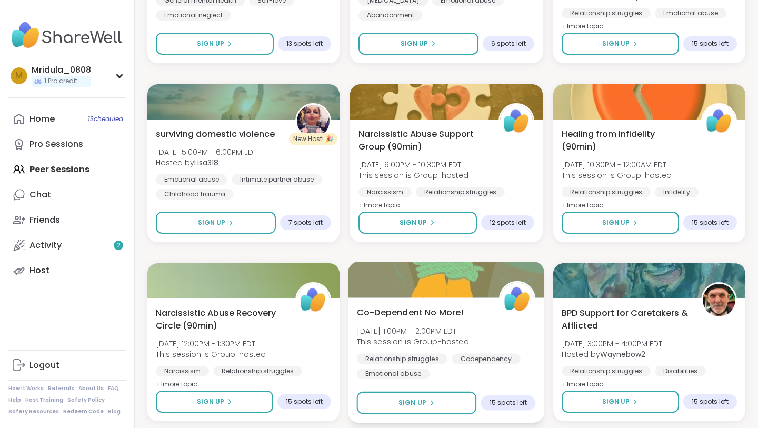
scroll to position [1967, 0]
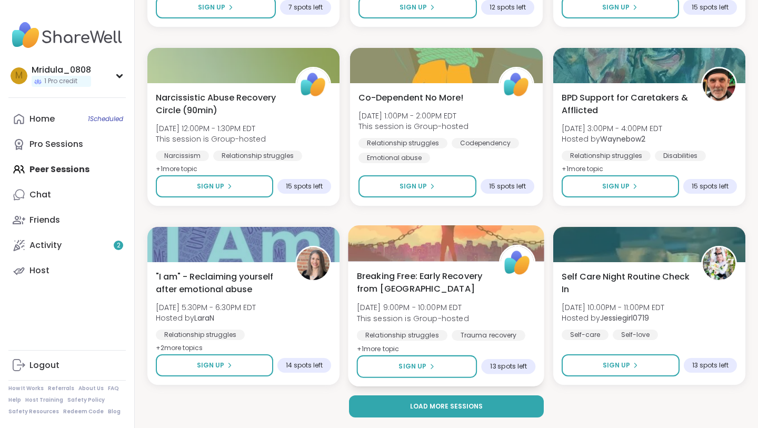
click at [410, 284] on span "Breaking Free: Early Recovery from [GEOGRAPHIC_DATA]" at bounding box center [422, 282] width 130 height 26
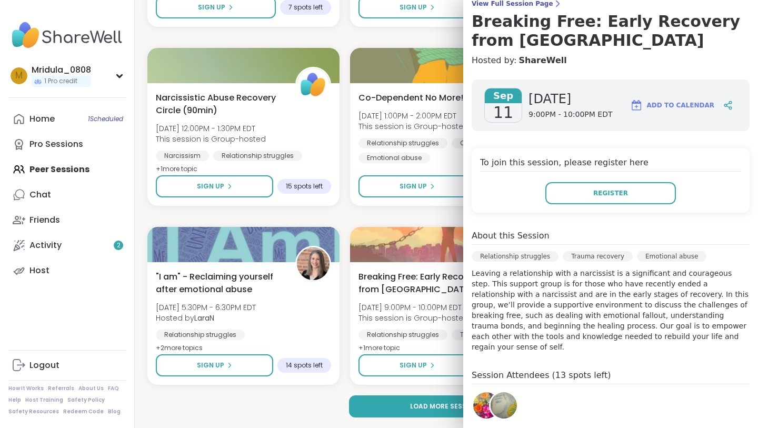
scroll to position [95, 0]
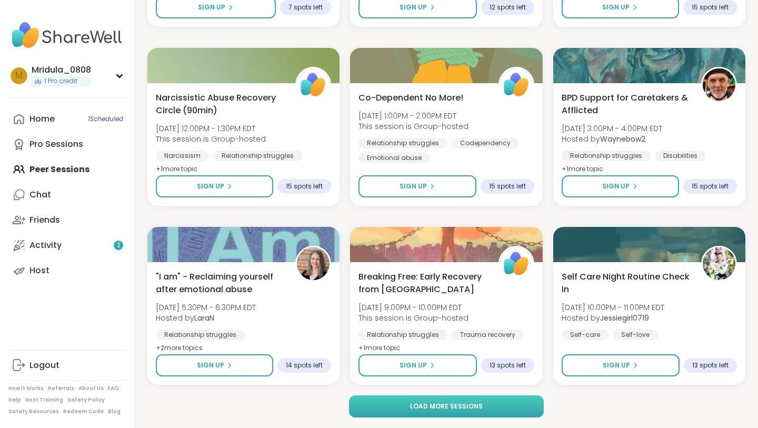
click at [377, 415] on button "Load more sessions" at bounding box center [446, 406] width 195 height 22
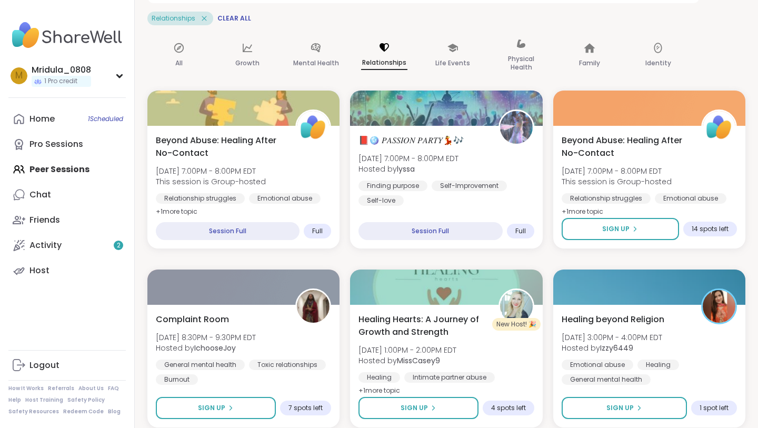
scroll to position [136, 0]
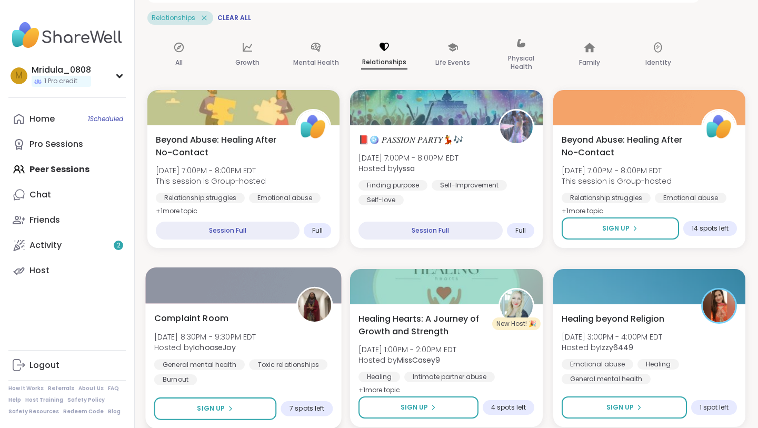
click at [238, 327] on div "Complaint Room Sat, Sep 06 | 8:30PM - 9:30PM EDT Hosted by IchooseJoy General m…" at bounding box center [243, 347] width 179 height 73
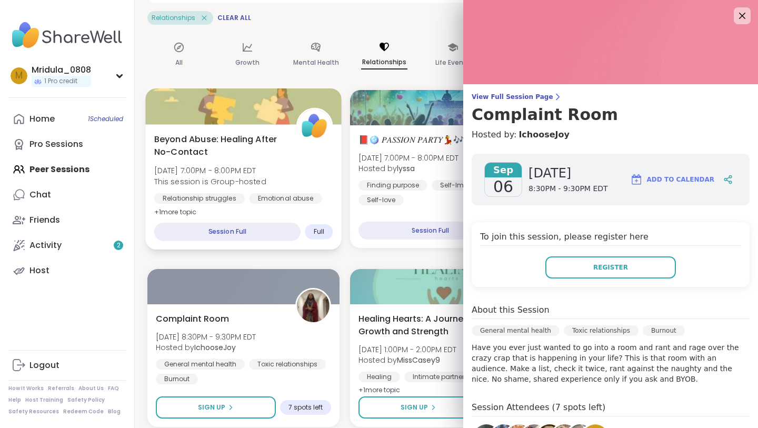
click at [306, 237] on div "Session Full Full" at bounding box center [243, 232] width 179 height 18
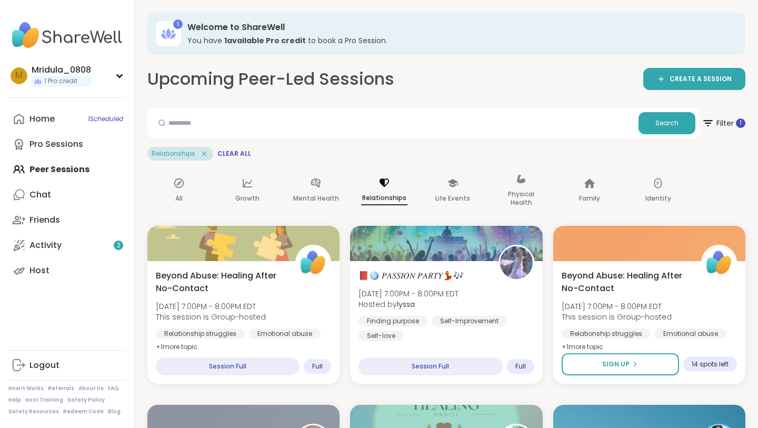
scroll to position [2, 0]
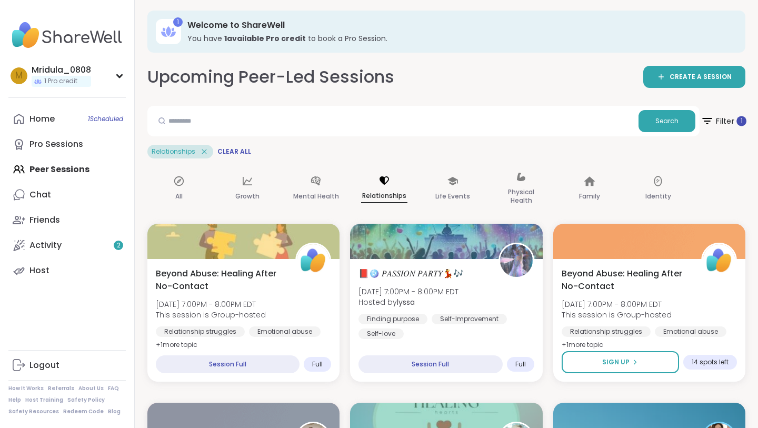
click at [714, 111] on span "Filter 1" at bounding box center [723, 121] width 46 height 26
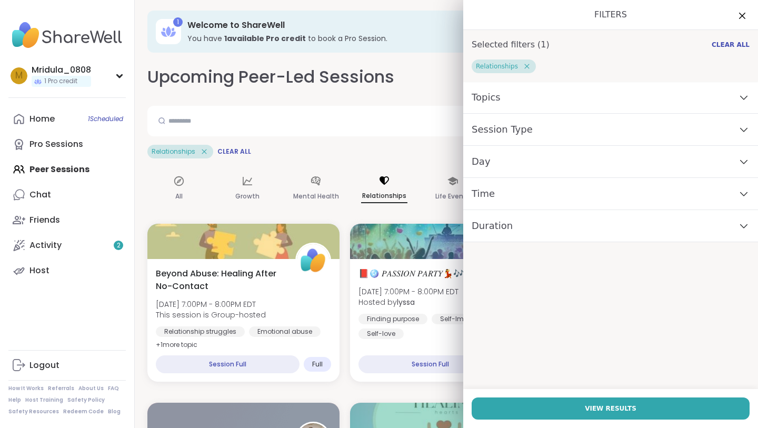
click at [496, 165] on div "Day" at bounding box center [610, 162] width 295 height 32
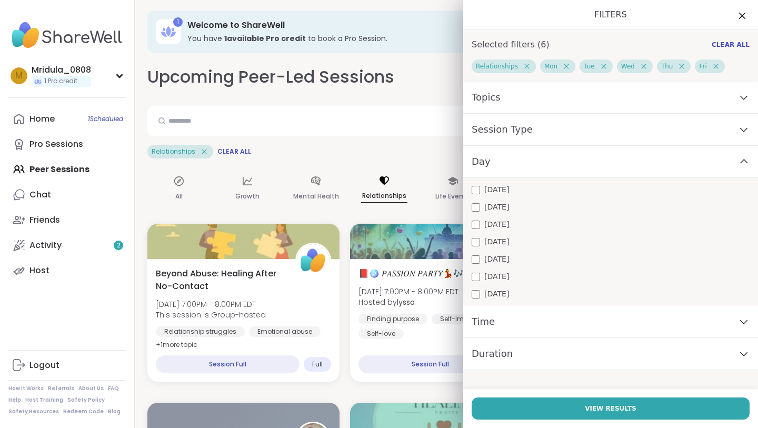
click at [487, 323] on span "Time" at bounding box center [482, 321] width 23 height 15
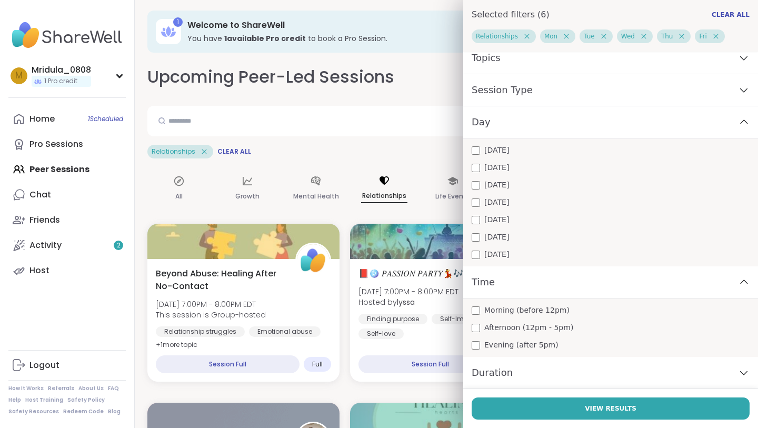
scroll to position [57, 0]
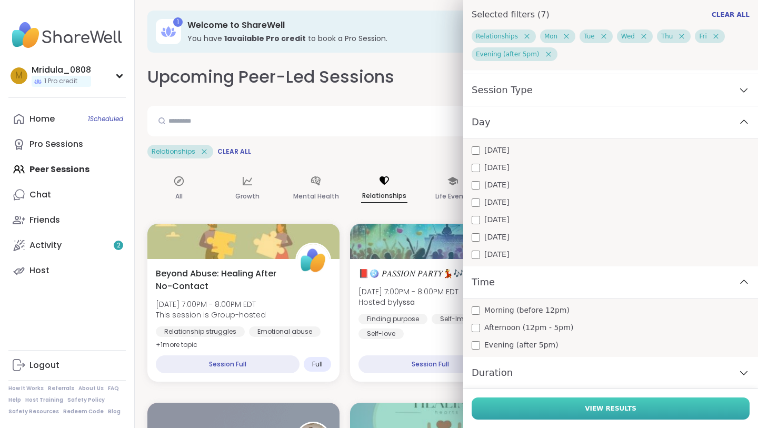
click at [519, 407] on button "View Results" at bounding box center [610, 408] width 278 height 22
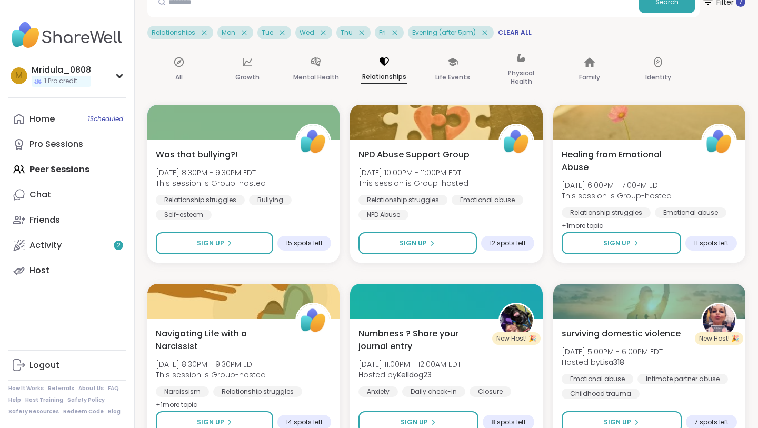
scroll to position [172, 0]
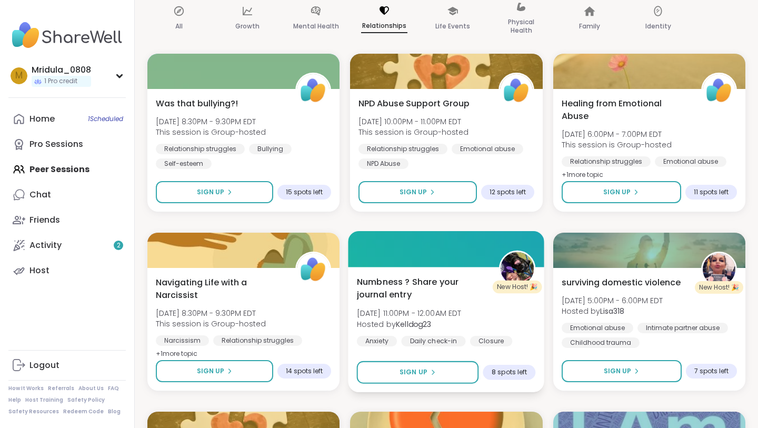
click at [506, 324] on div "Numbness ? Share your journal entry [DATE] 11:00PM - 12:00AM EDT Hosted by Kell…" at bounding box center [446, 310] width 179 height 71
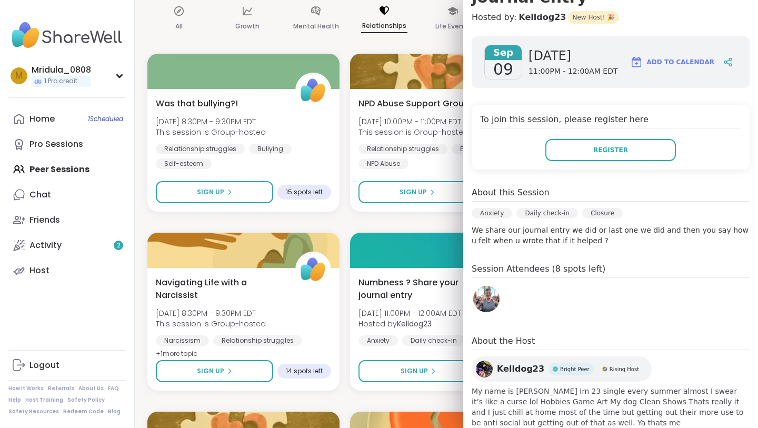
scroll to position [143, 0]
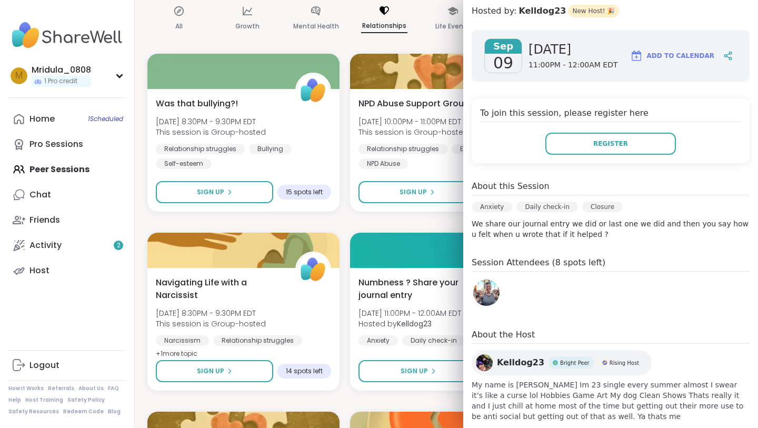
click at [568, 399] on span "My name is [PERSON_NAME] Im 23 single every summer almost I swear it’s like a c…" at bounding box center [610, 400] width 278 height 42
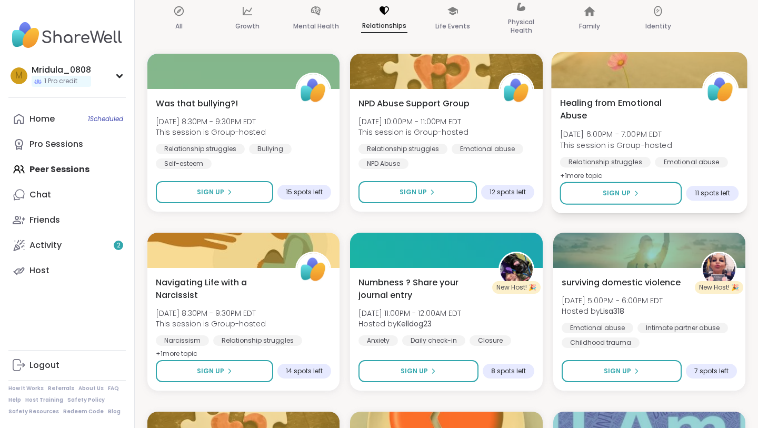
click at [671, 125] on div "Healing from Emotional Abuse [DATE] 6:00PM - 7:00PM EDT This session is Group-h…" at bounding box center [648, 139] width 179 height 86
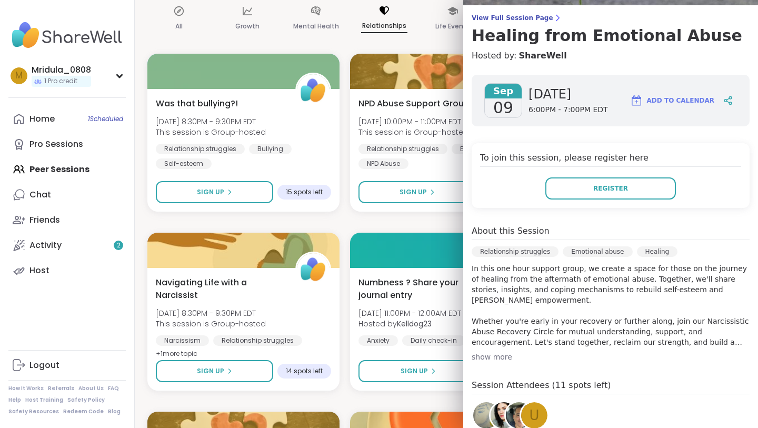
scroll to position [78, 0]
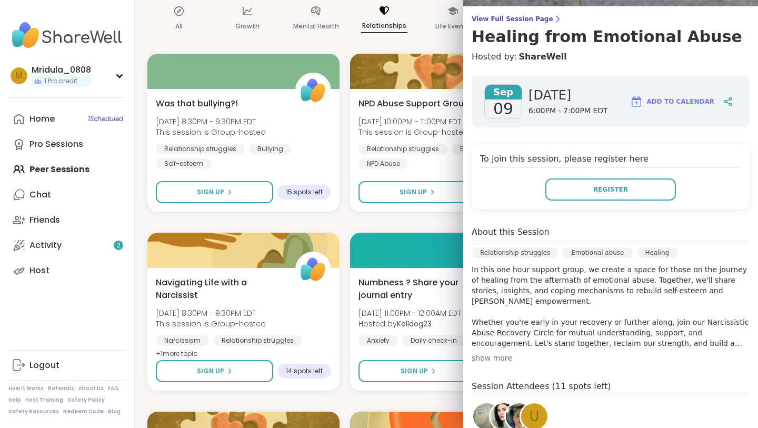
click at [493, 362] on div "show more" at bounding box center [610, 357] width 278 height 11
click at [493, 348] on p "In this one hour support group, we create a space for those on the journey of h…" at bounding box center [610, 306] width 278 height 84
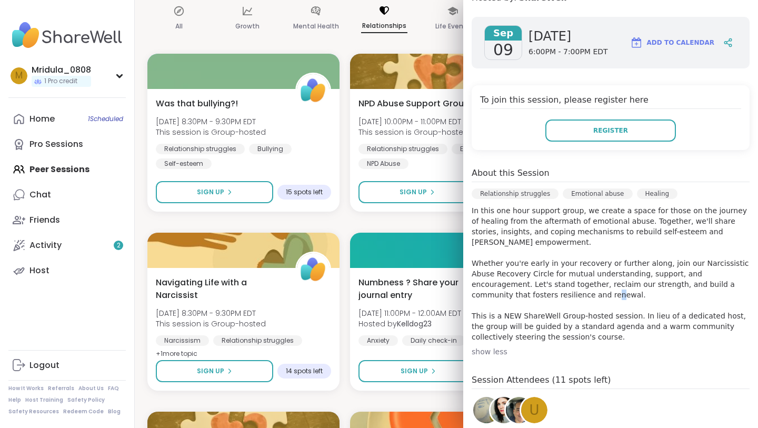
scroll to position [139, 0]
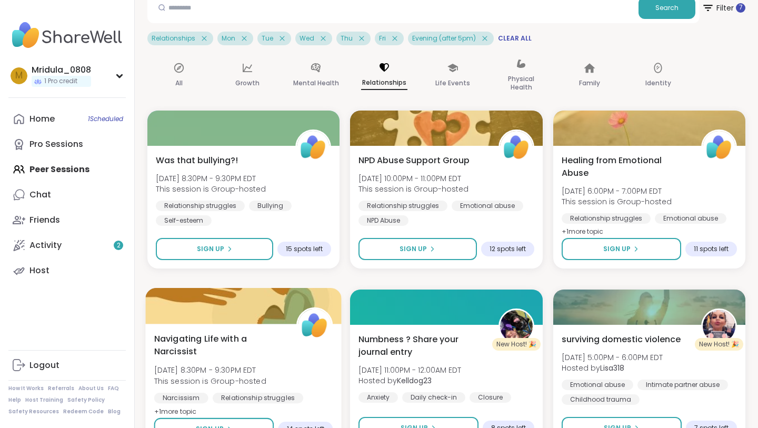
scroll to position [110, 0]
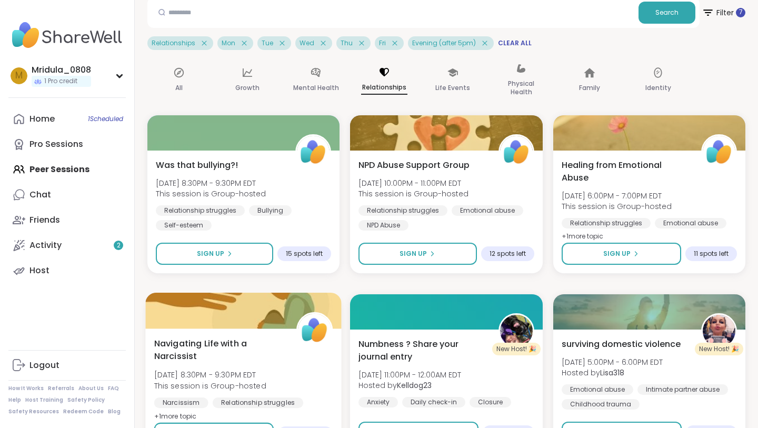
click at [248, 329] on div "Navigating Life with a Narcissist [DATE] 8:30PM - 9:30PM EDT This session is Gr…" at bounding box center [243, 390] width 196 height 125
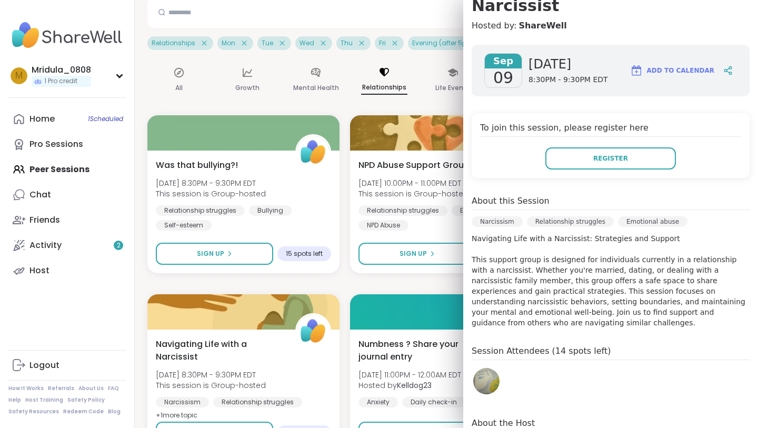
scroll to position [129, 0]
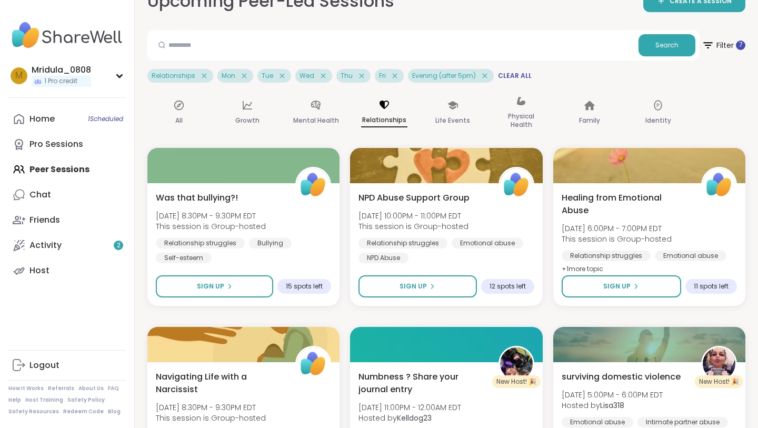
scroll to position [77, 0]
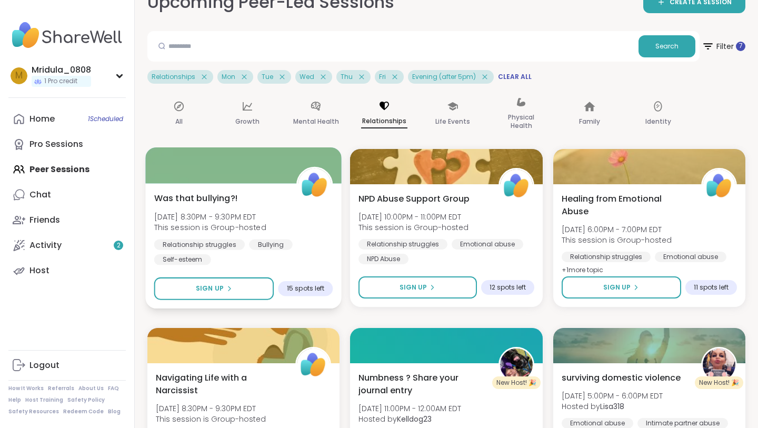
click at [318, 259] on div "Relationship struggles Bullying Self-esteem" at bounding box center [243, 252] width 179 height 26
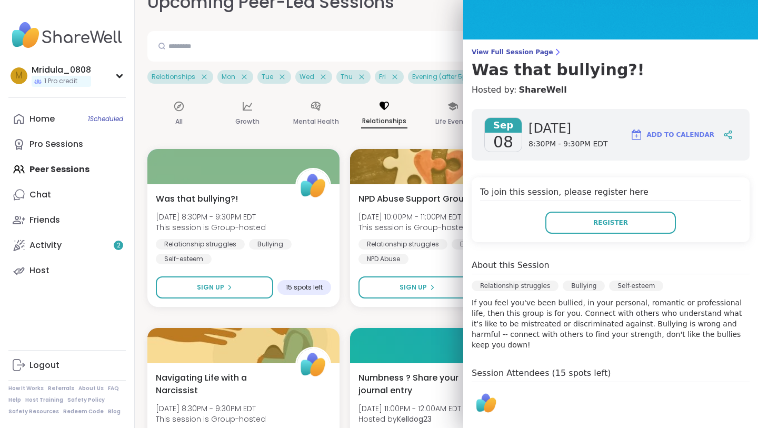
scroll to position [143, 0]
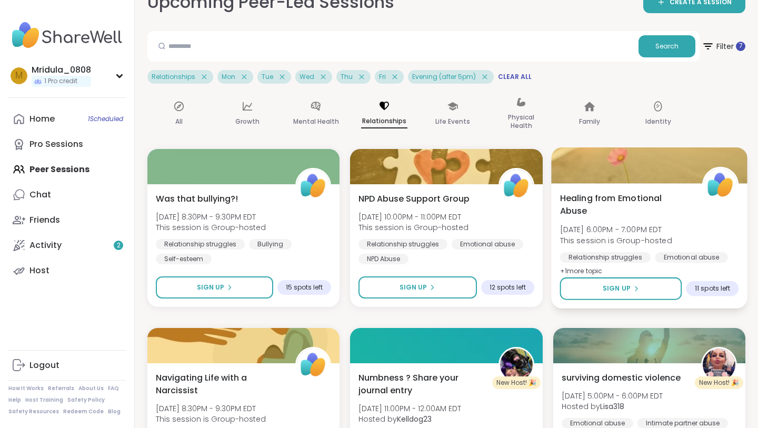
click at [602, 196] on span "Healing from Emotional Abuse" at bounding box center [624, 205] width 130 height 26
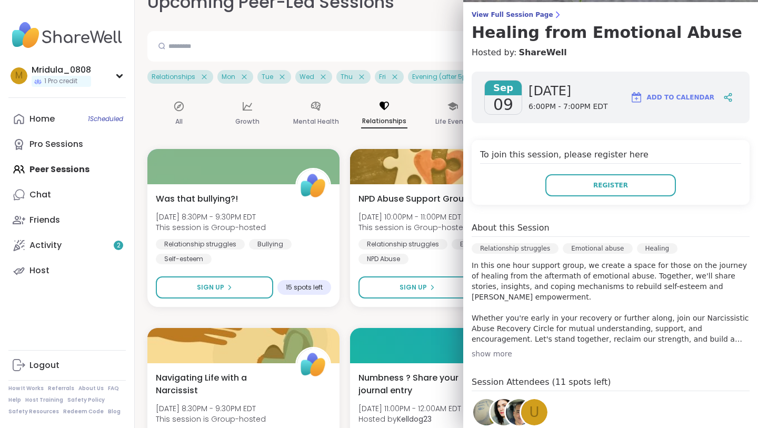
scroll to position [89, 0]
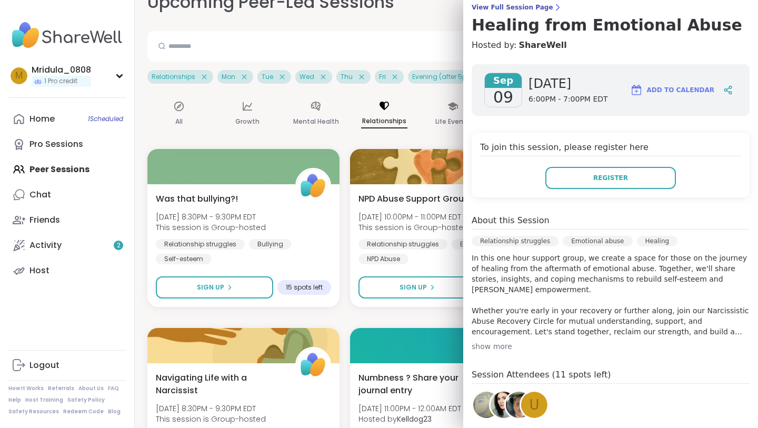
click at [498, 348] on div "show more" at bounding box center [610, 346] width 278 height 11
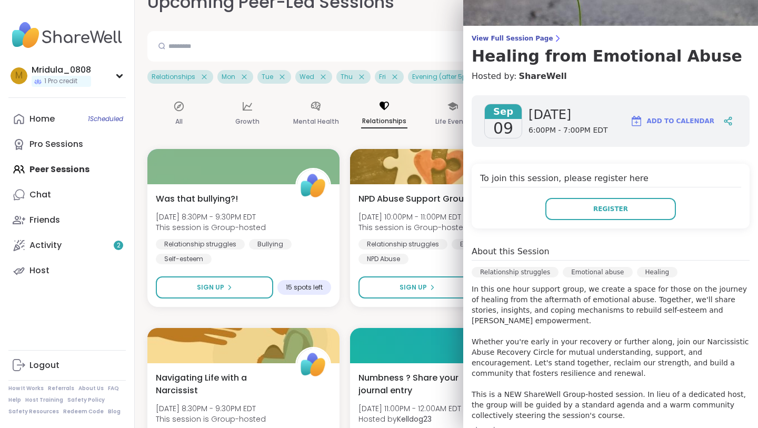
scroll to position [53, 0]
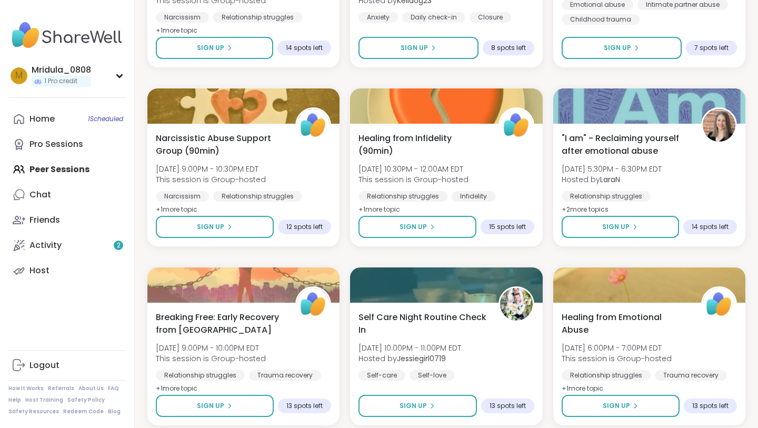
scroll to position [516, 0]
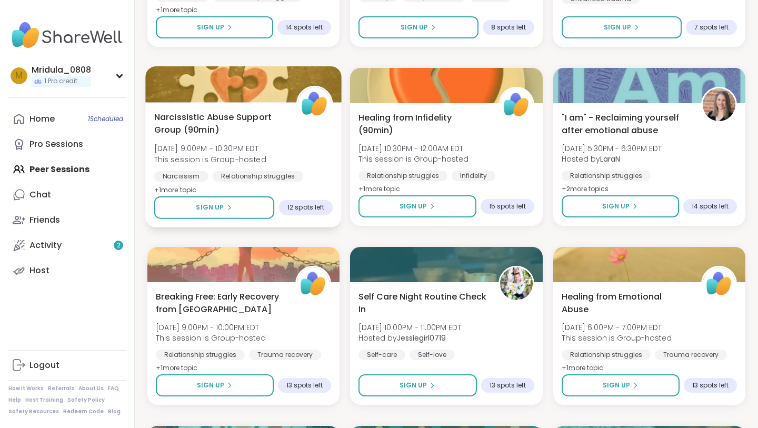
click at [280, 134] on span "Narcissistic Abuse Support Group (90min)" at bounding box center [219, 123] width 130 height 26
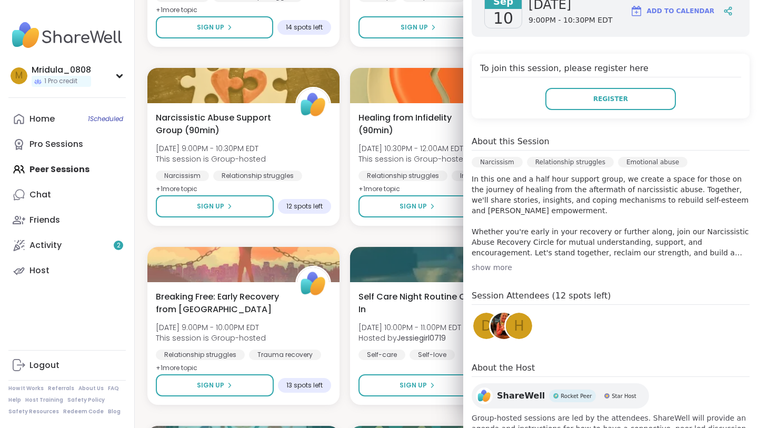
scroll to position [218, 0]
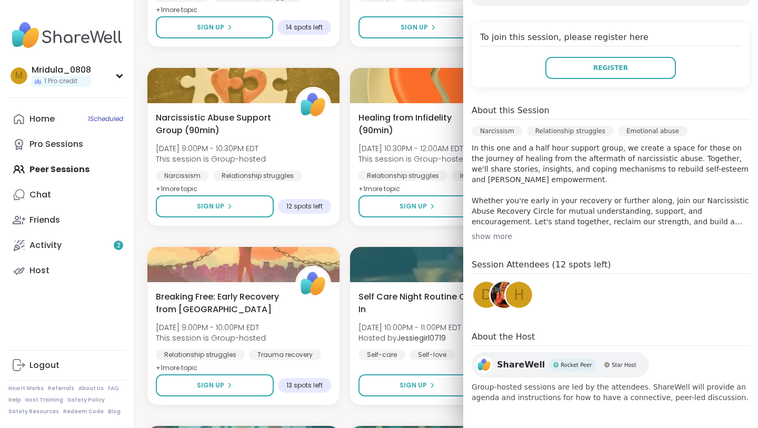
click at [561, 261] on h4 "Session Attendees (12 spots left)" at bounding box center [610, 265] width 278 height 15
click at [593, 64] on button "Register" at bounding box center [610, 68] width 130 height 22
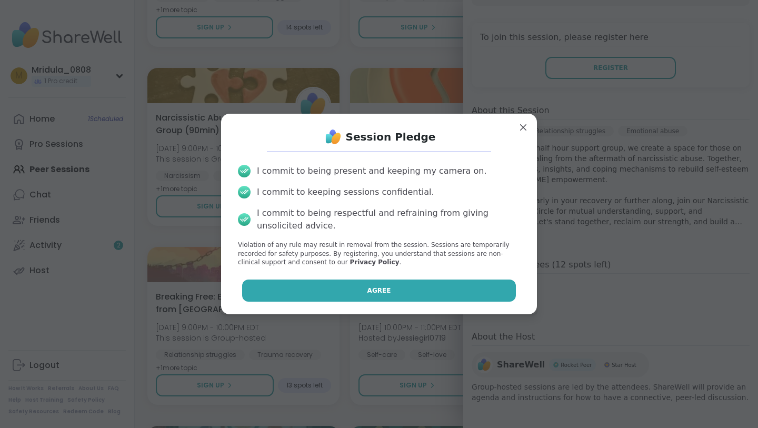
click at [386, 286] on span "Agree" at bounding box center [379, 290] width 24 height 9
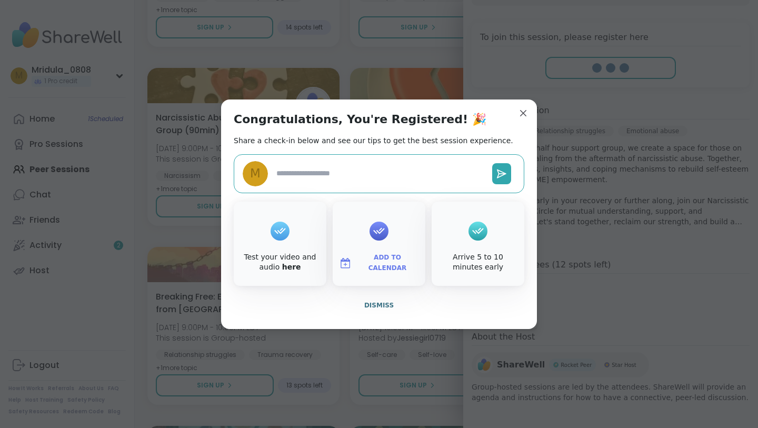
type textarea "*"
click at [384, 304] on span "Dismiss" at bounding box center [378, 304] width 29 height 7
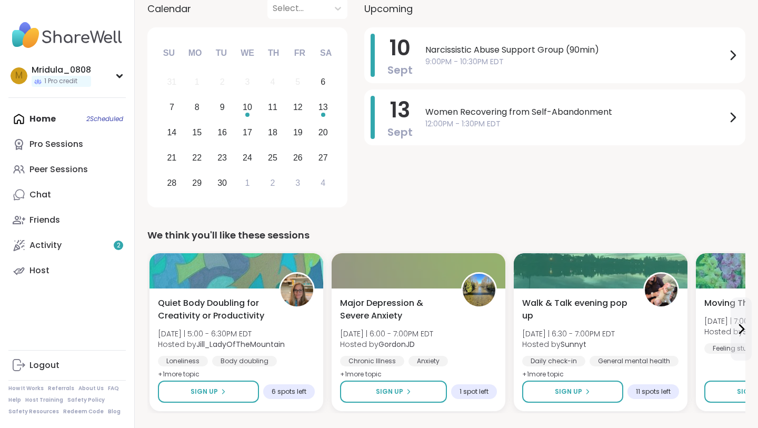
scroll to position [143, 0]
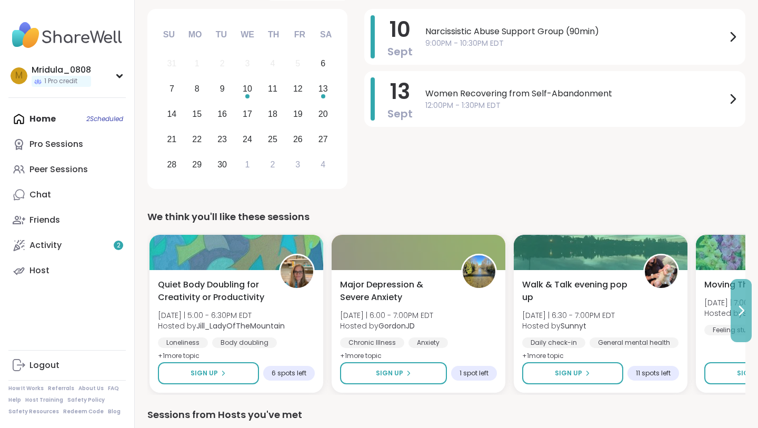
click at [739, 300] on button at bounding box center [740, 310] width 21 height 63
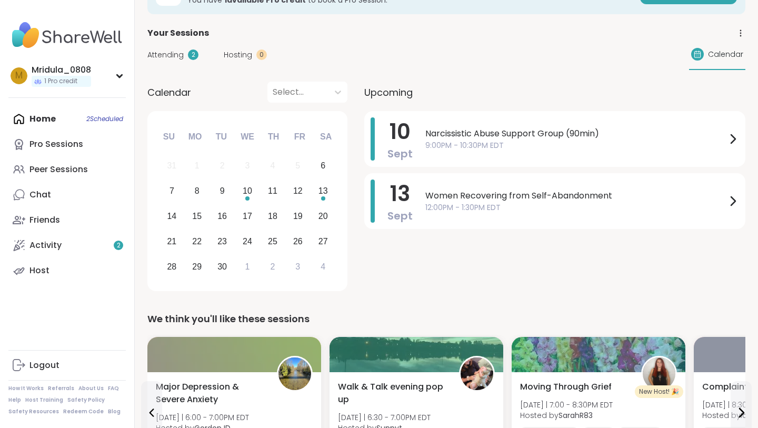
scroll to position [0, 0]
